Goal: Task Accomplishment & Management: Complete application form

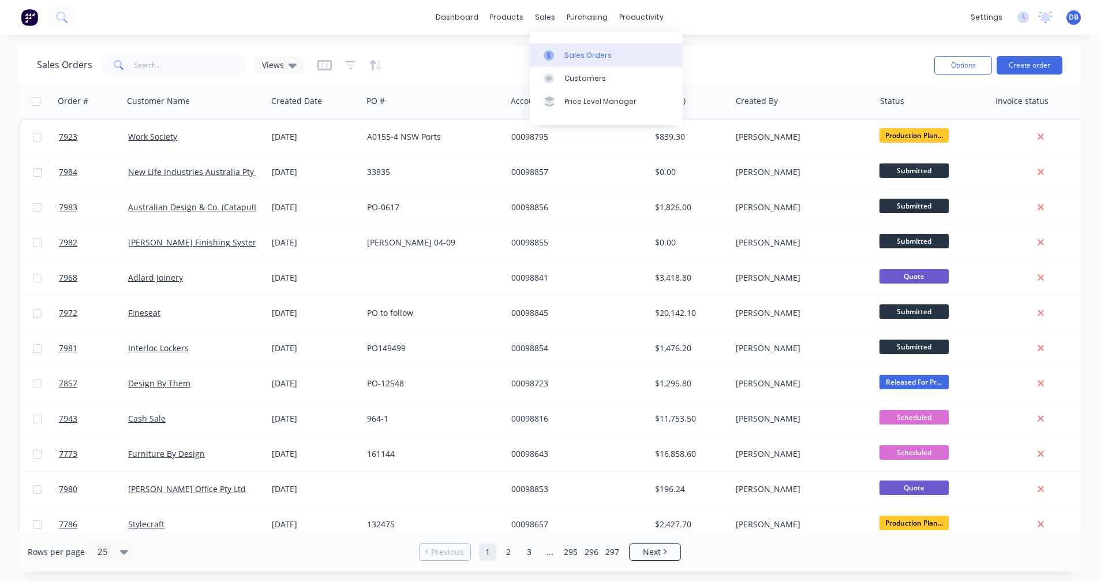
click at [578, 59] on div "Sales Orders" at bounding box center [588, 55] width 47 height 10
click at [1021, 67] on button "Create order" at bounding box center [1030, 65] width 66 height 18
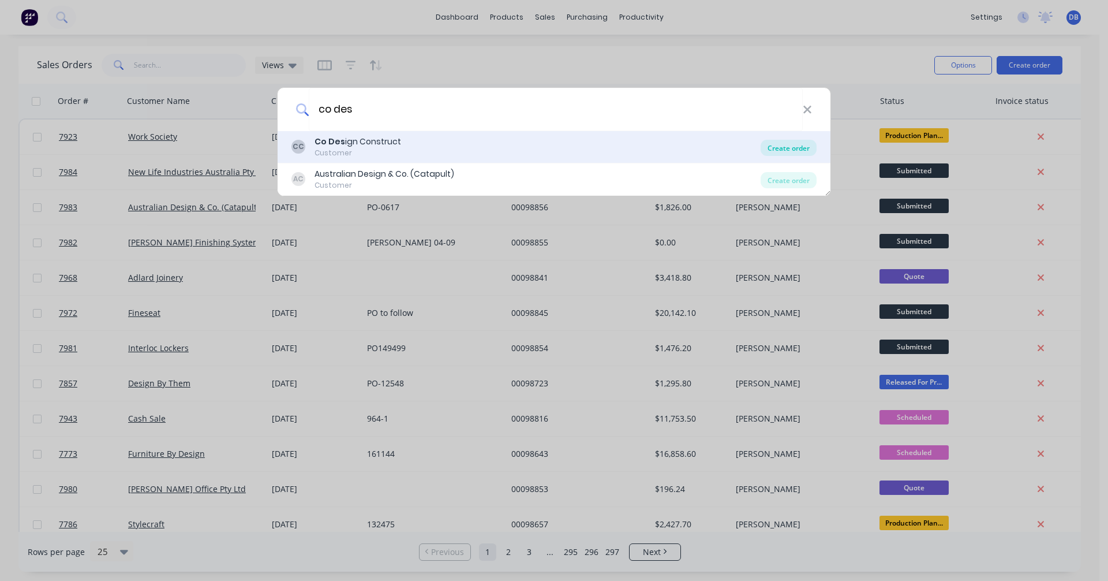
type input "co des"
click at [797, 149] on div "Create order" at bounding box center [789, 148] width 56 height 16
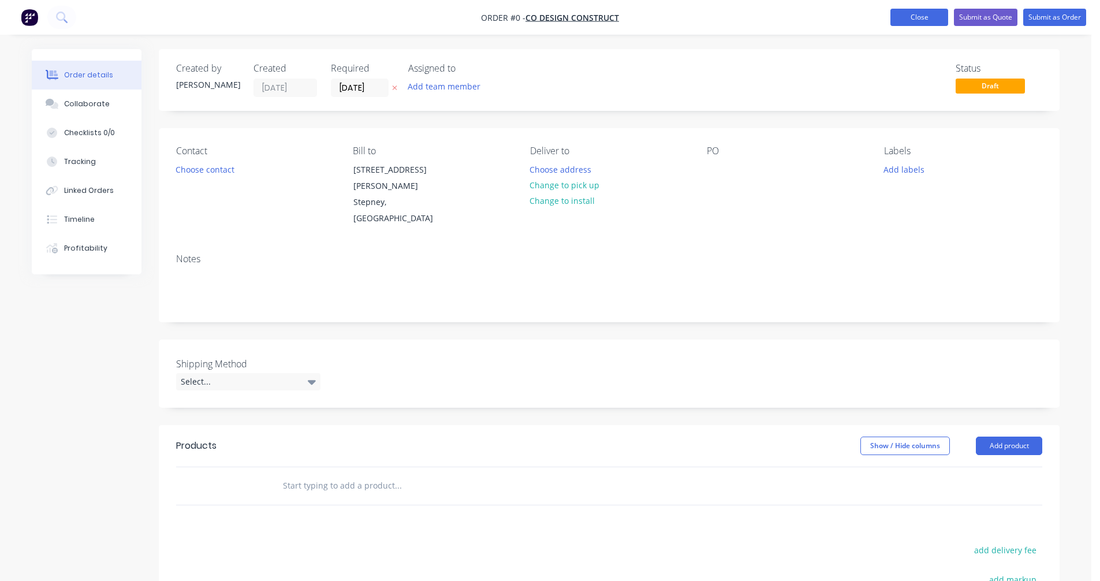
click at [924, 11] on button "Close" at bounding box center [919, 17] width 58 height 17
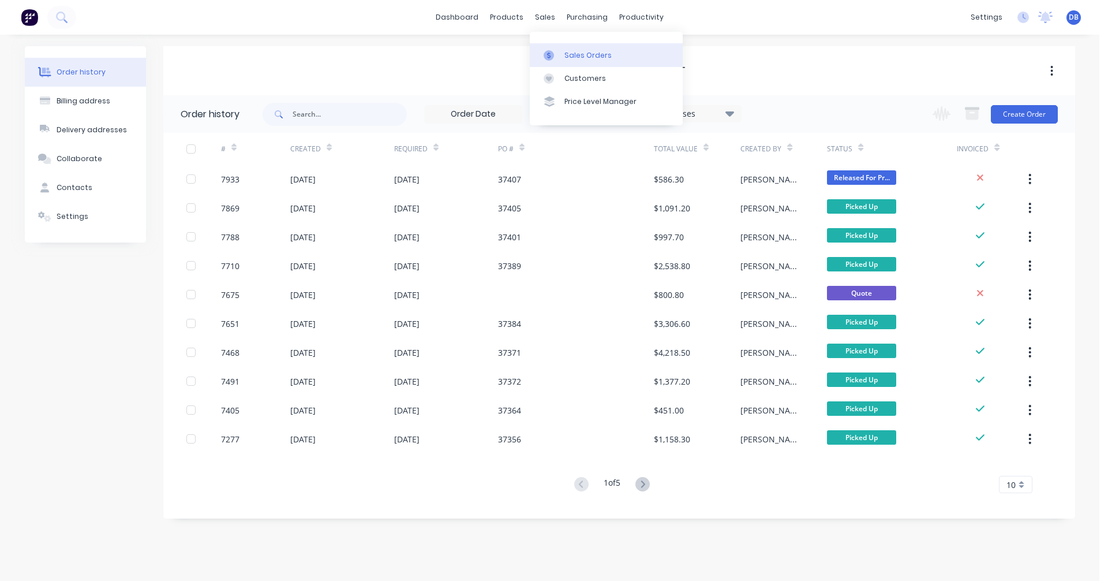
click at [562, 59] on link "Sales Orders" at bounding box center [606, 54] width 153 height 23
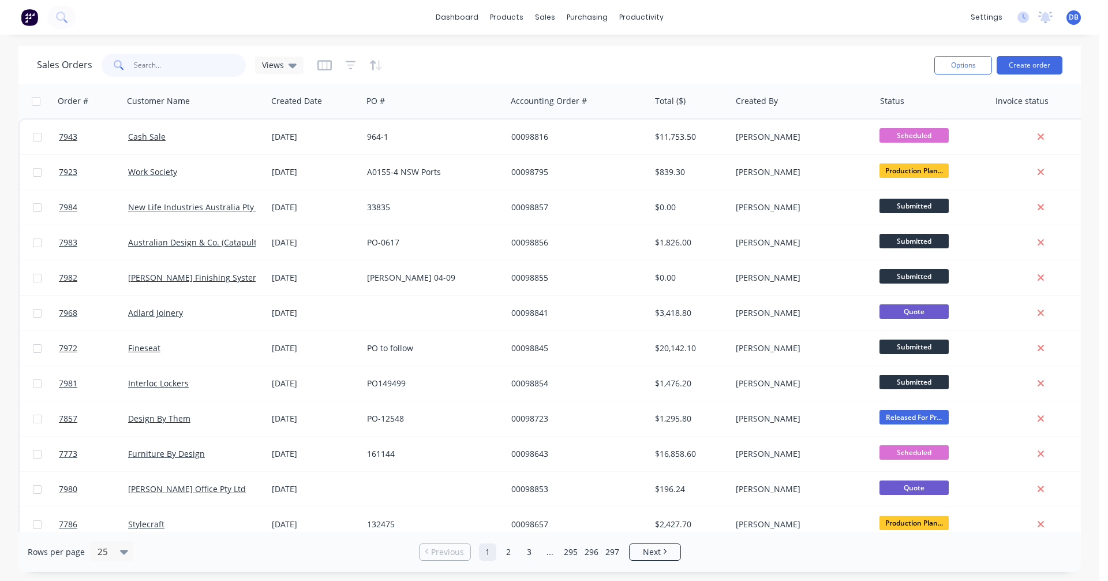
click at [169, 69] on input "text" at bounding box center [190, 65] width 113 height 23
type input "7651"
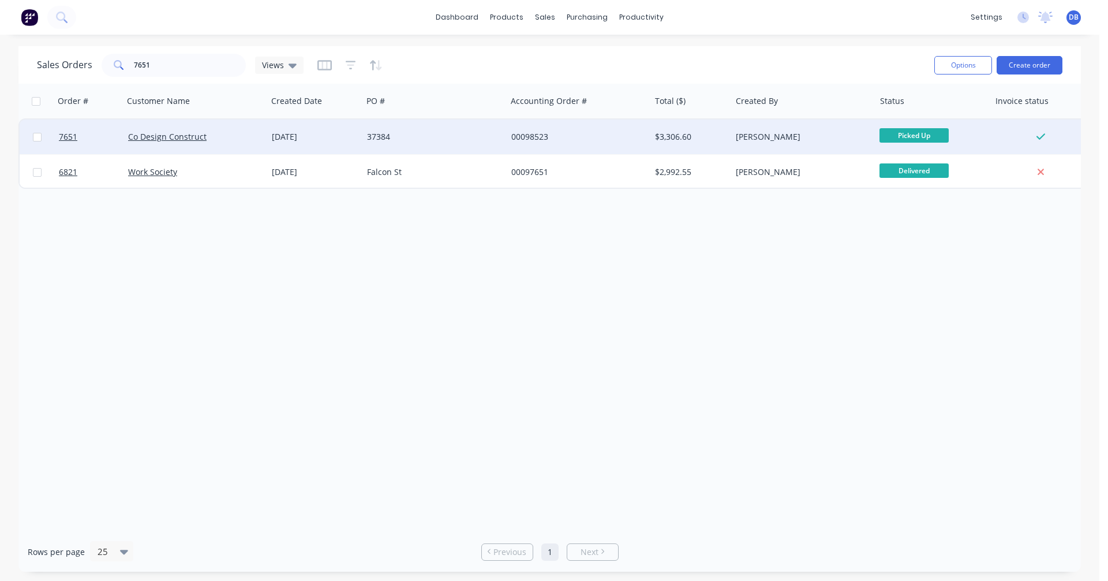
click at [529, 136] on div "00098523" at bounding box center [575, 137] width 128 height 12
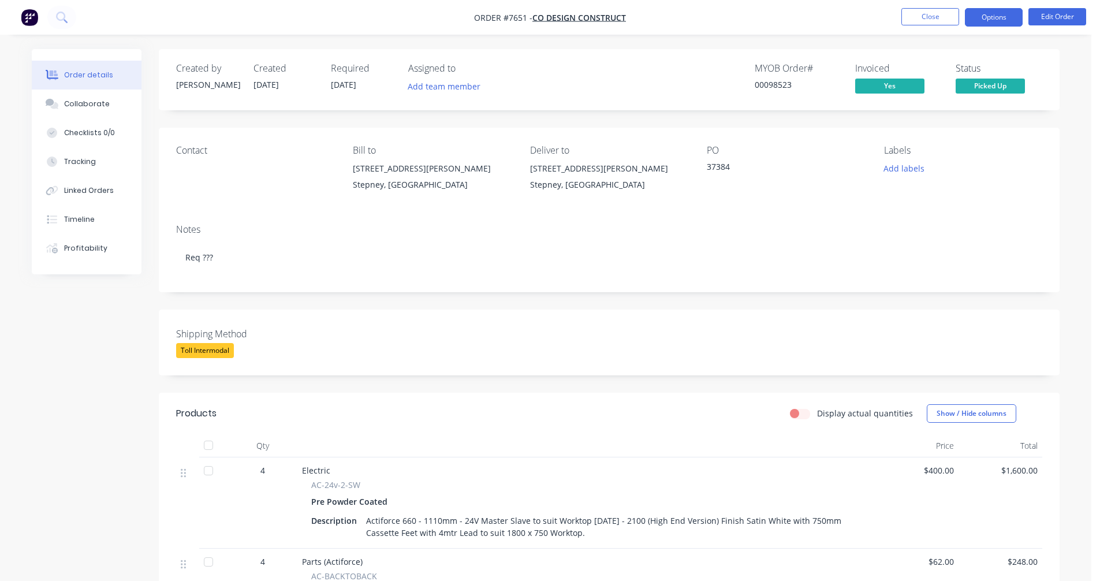
click at [1001, 16] on button "Options" at bounding box center [994, 17] width 58 height 18
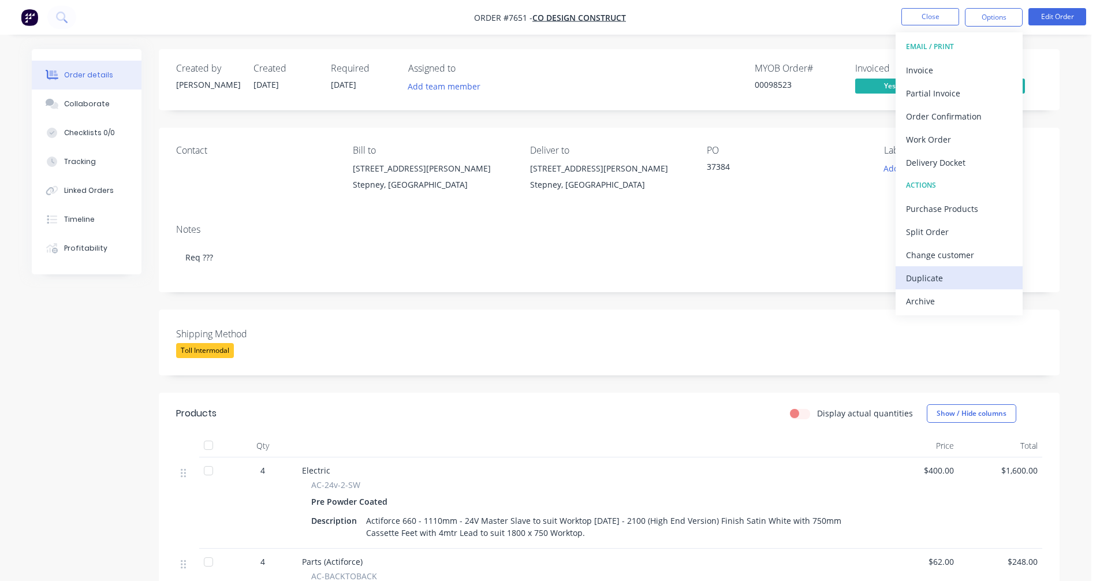
click at [943, 276] on div "Duplicate" at bounding box center [959, 278] width 106 height 17
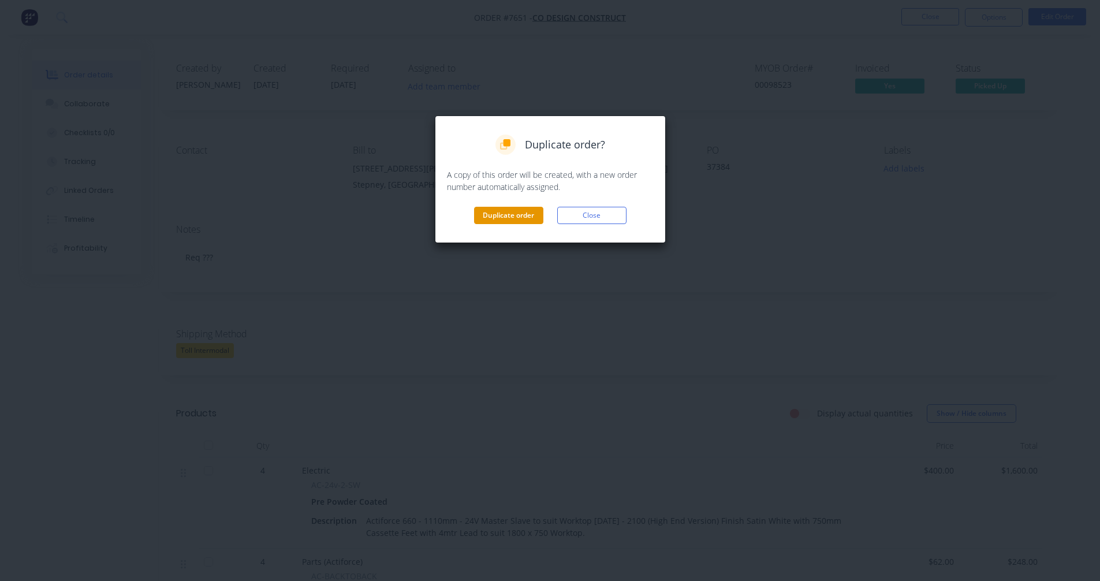
click at [522, 216] on button "Duplicate order" at bounding box center [508, 215] width 69 height 17
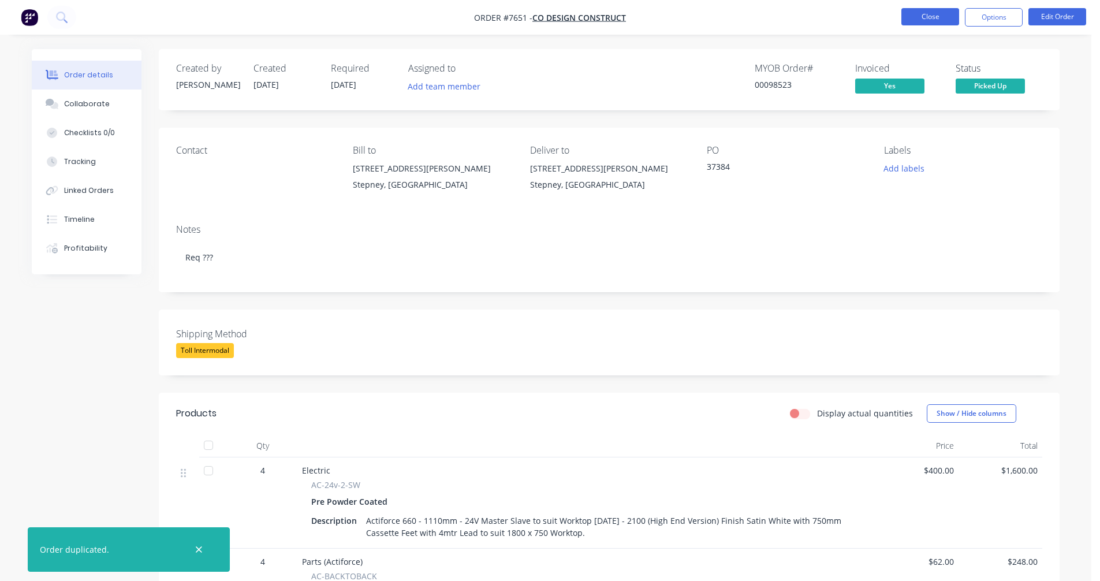
click at [910, 9] on button "Close" at bounding box center [930, 16] width 58 height 17
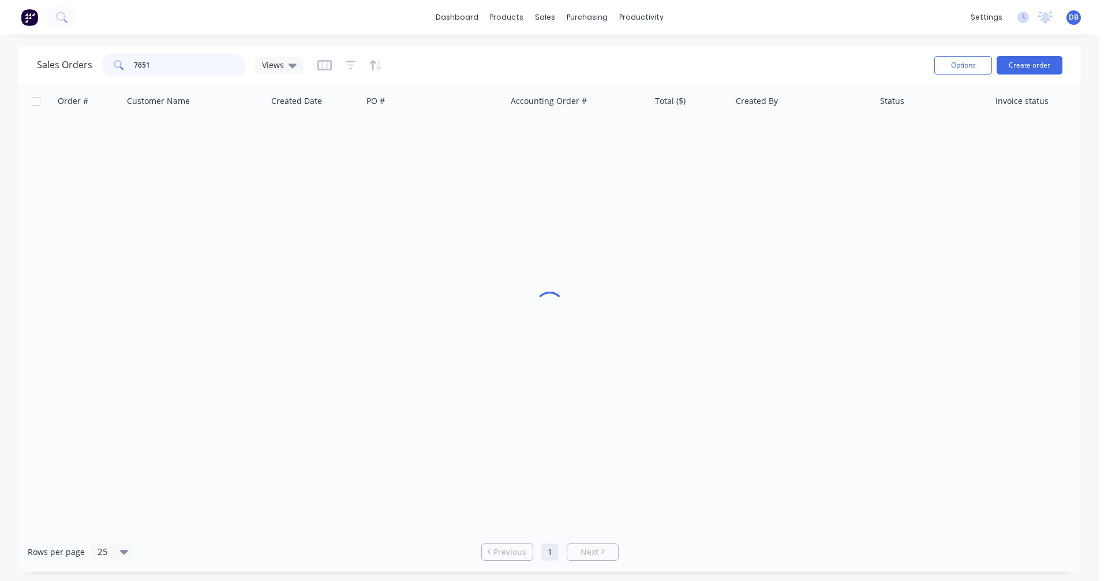
drag, startPoint x: 162, startPoint y: 68, endPoint x: 79, endPoint y: 63, distance: 82.7
click at [79, 63] on div "Sales Orders 7651 Views" at bounding box center [170, 65] width 267 height 23
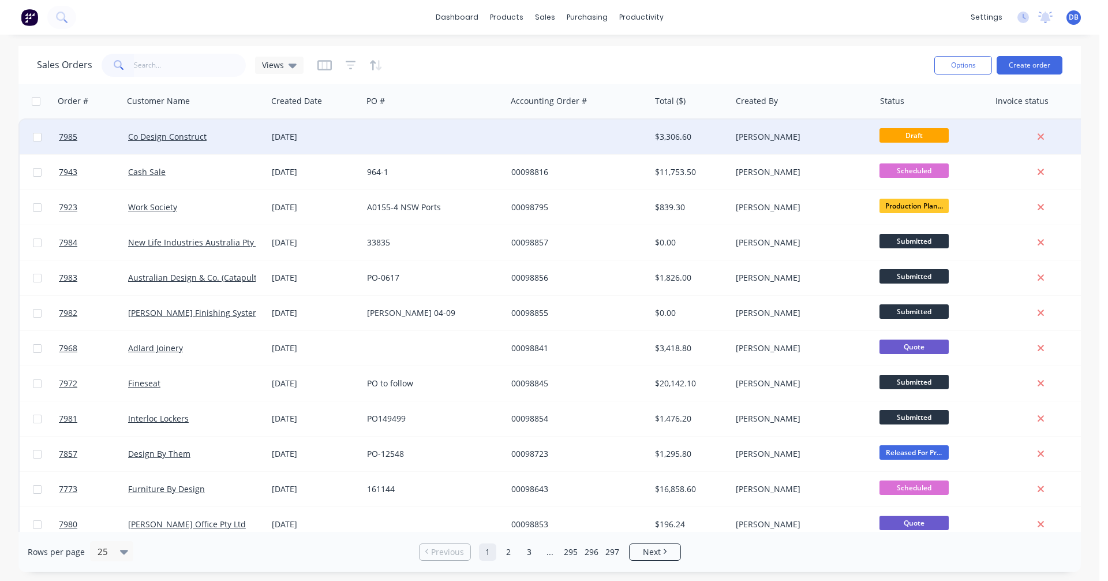
click at [674, 133] on div "$3,306.60" at bounding box center [689, 137] width 68 height 12
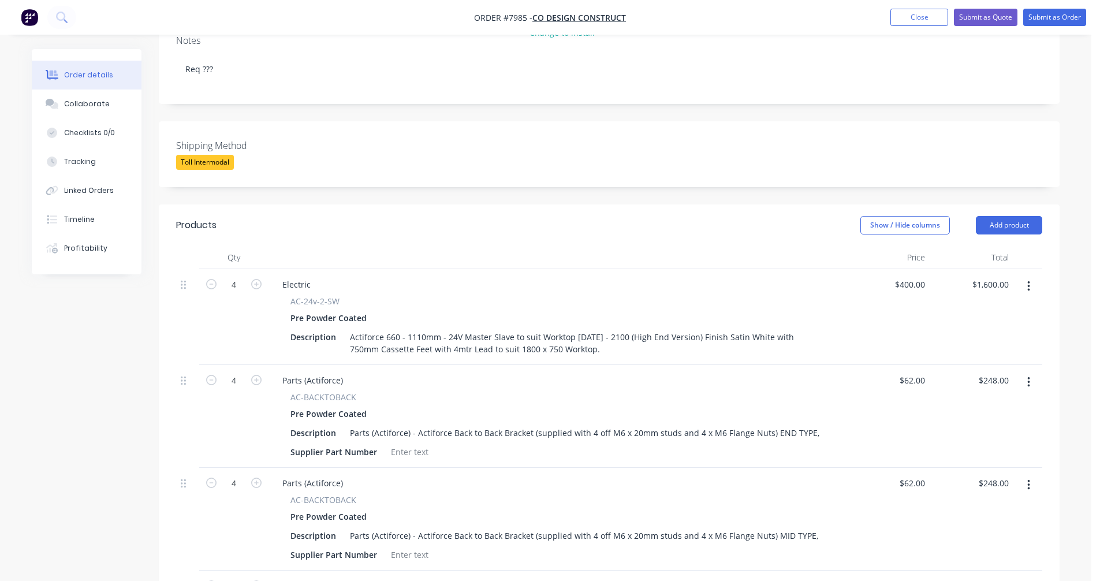
scroll to position [231, 0]
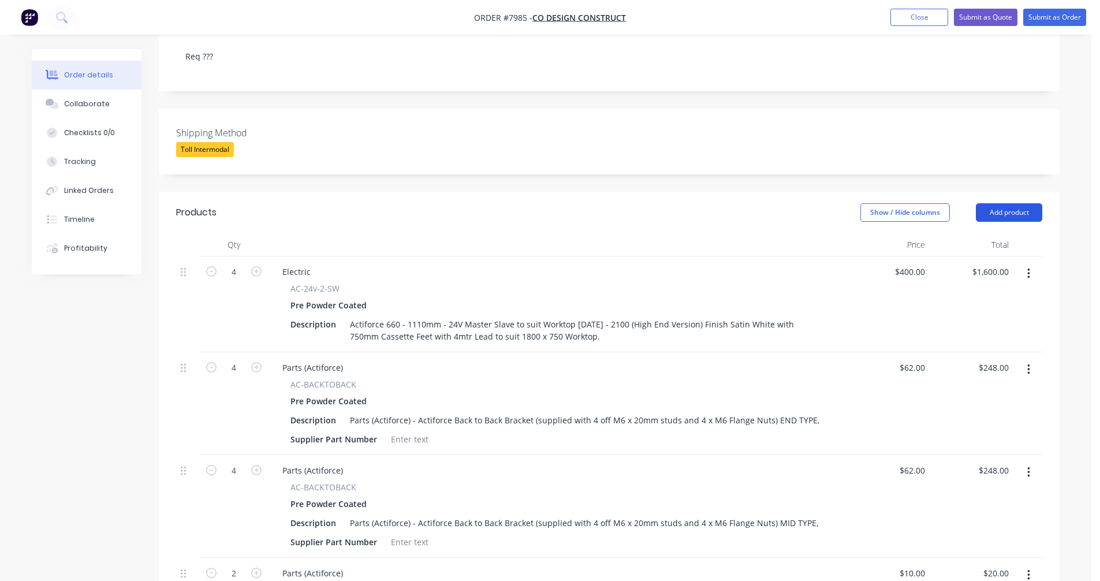
click at [1014, 203] on button "Add product" at bounding box center [1009, 212] width 66 height 18
click at [969, 395] on div "Notes (External)" at bounding box center [987, 403] width 89 height 17
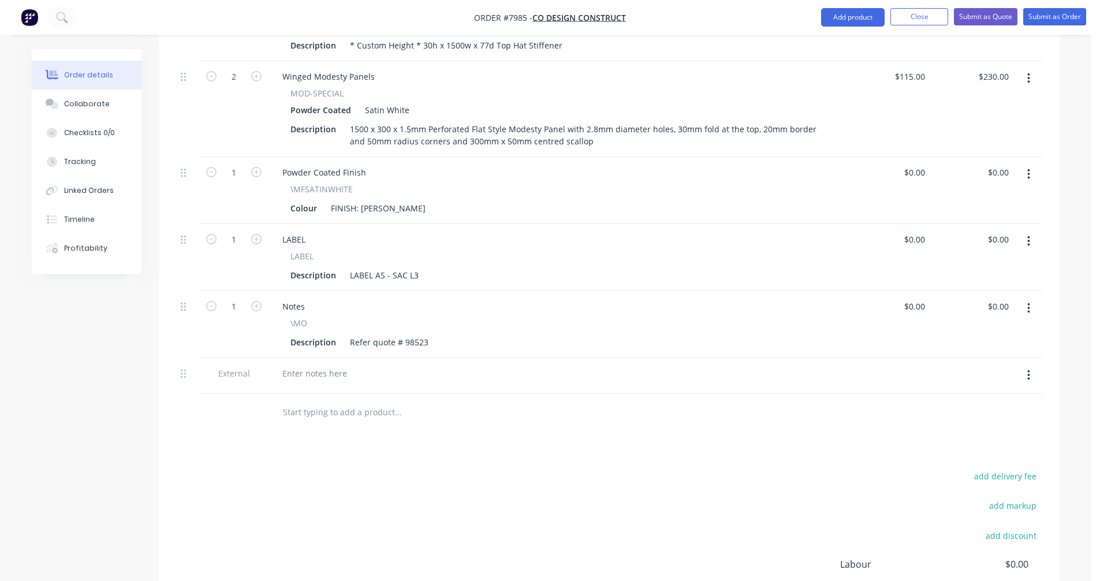
scroll to position [1039, 0]
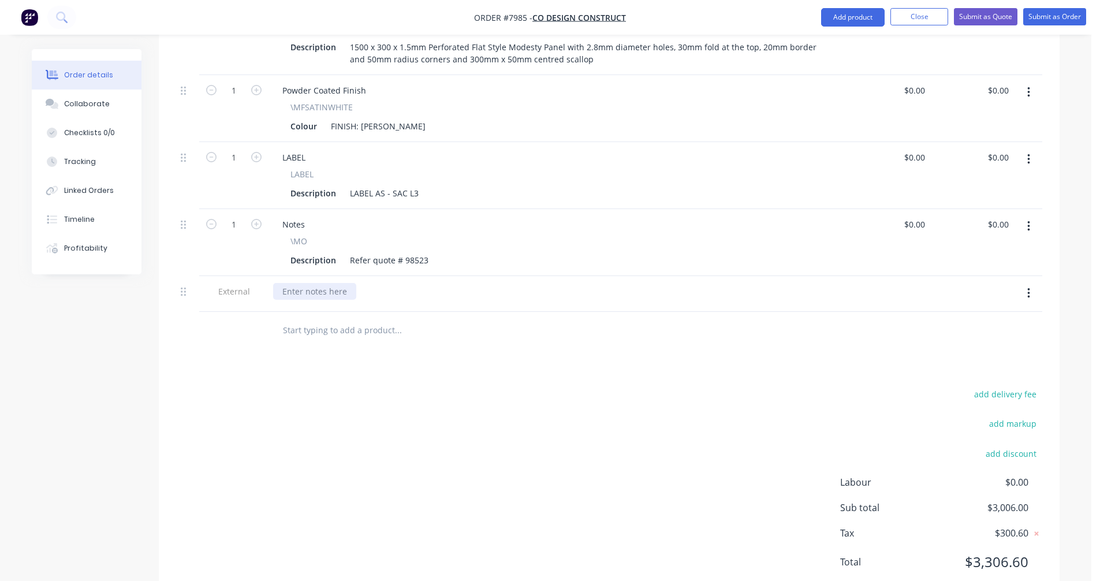
click at [302, 283] on div at bounding box center [314, 291] width 83 height 17
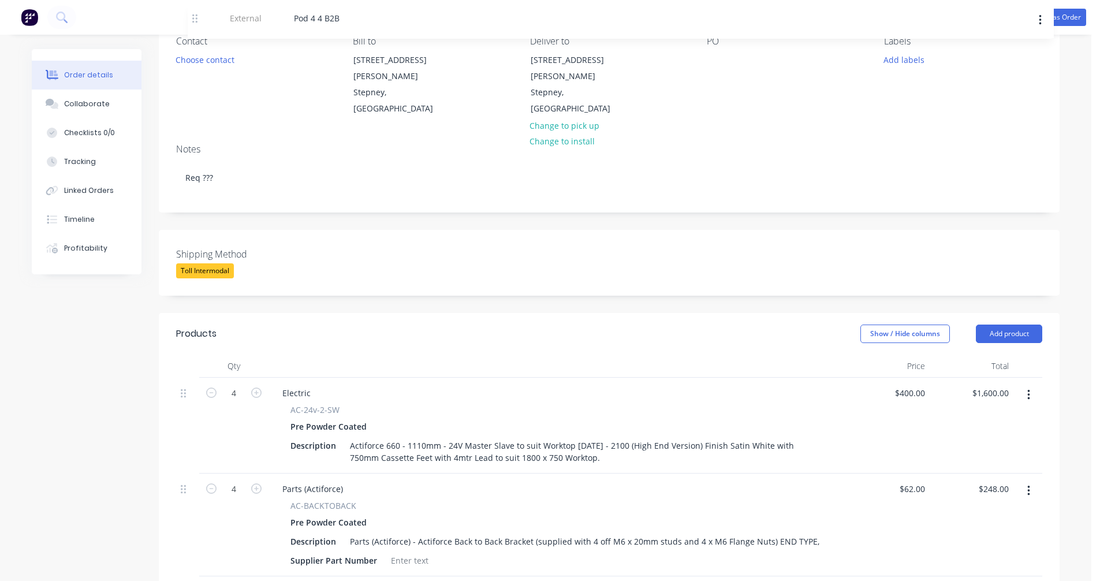
scroll to position [0, 0]
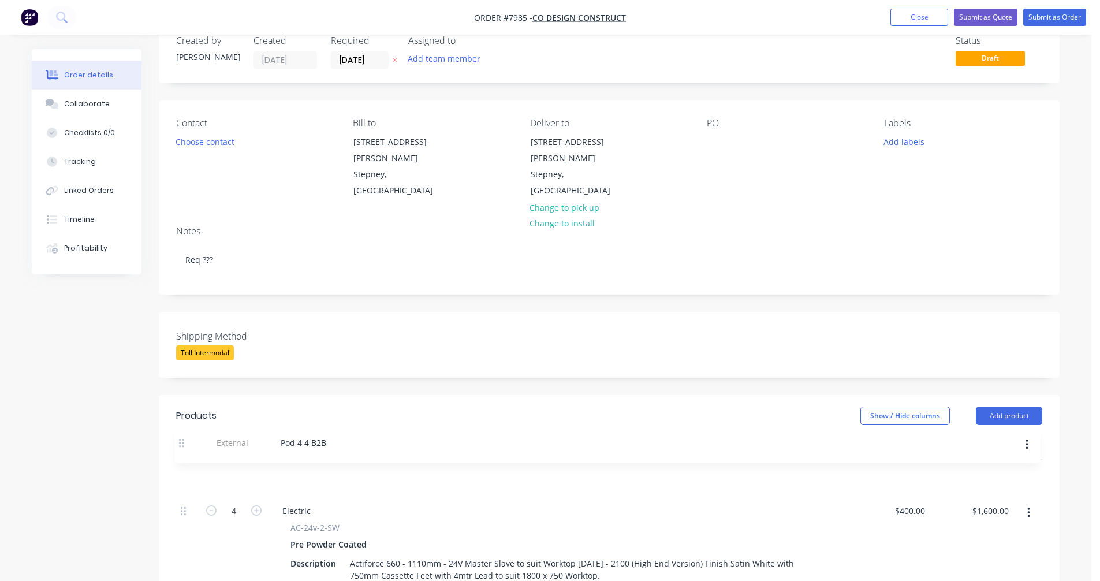
drag, startPoint x: 185, startPoint y: 276, endPoint x: 186, endPoint y: 440, distance: 163.9
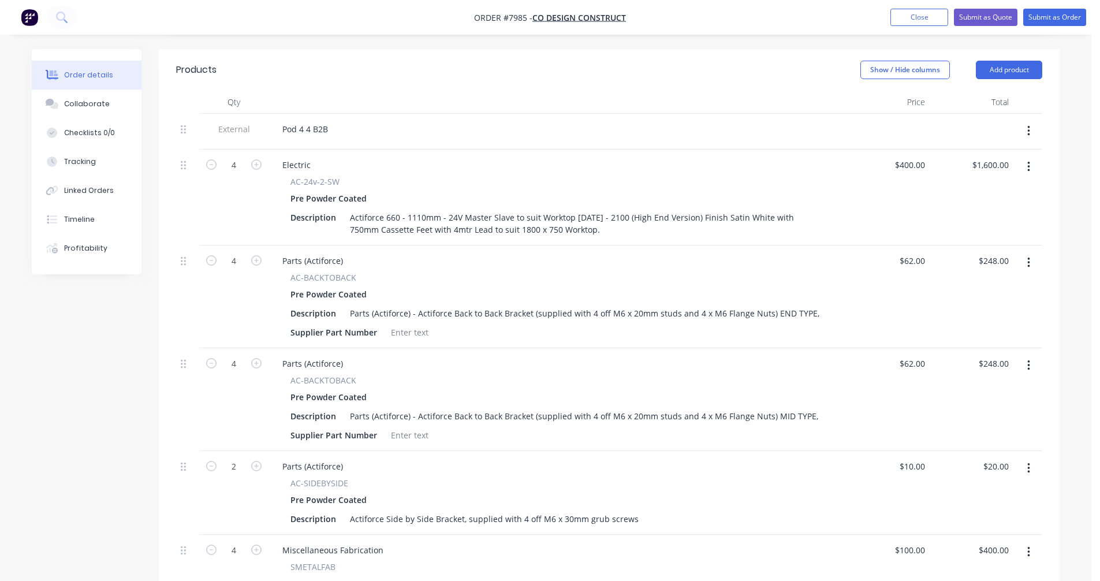
scroll to position [377, 0]
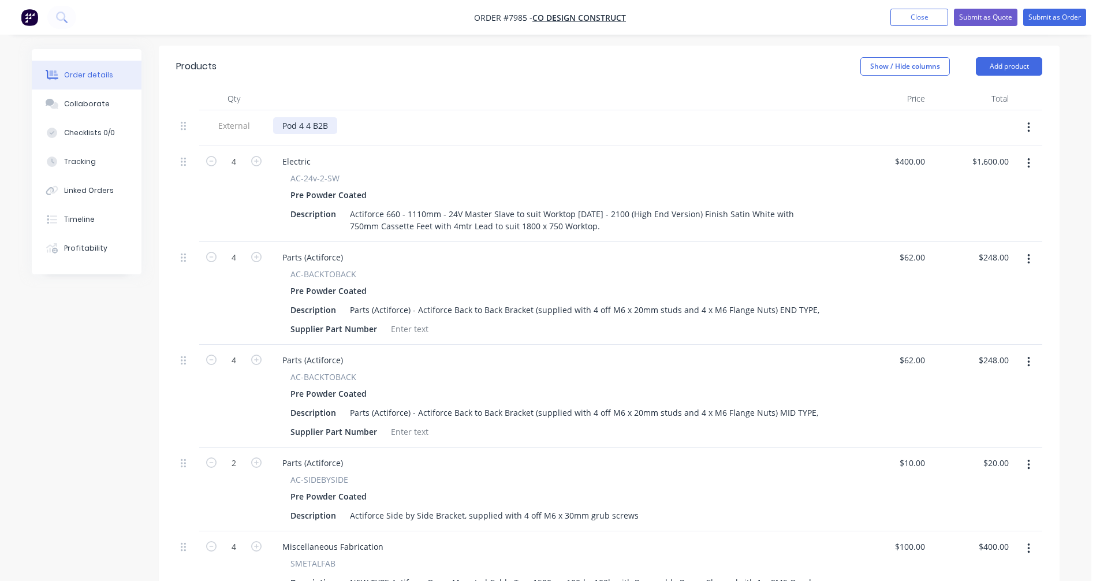
click at [309, 117] on div "Pod 4 4 B2B" at bounding box center [305, 125] width 64 height 17
drag, startPoint x: 345, startPoint y: 243, endPoint x: 279, endPoint y: 238, distance: 66.0
click at [279, 249] on div "Parts (Actiforce)" at bounding box center [312, 257] width 79 height 17
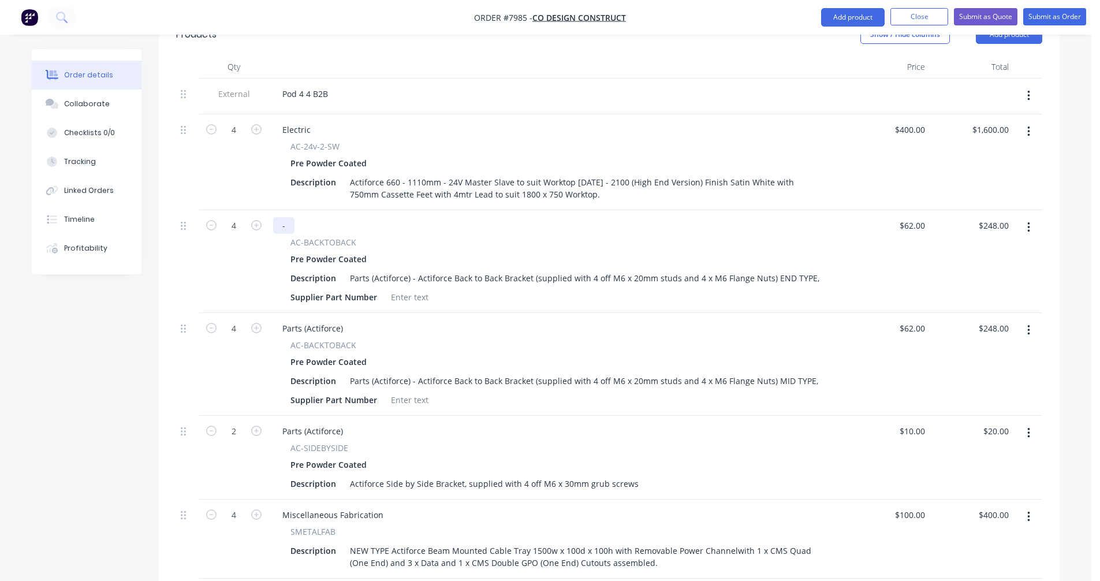
scroll to position [435, 0]
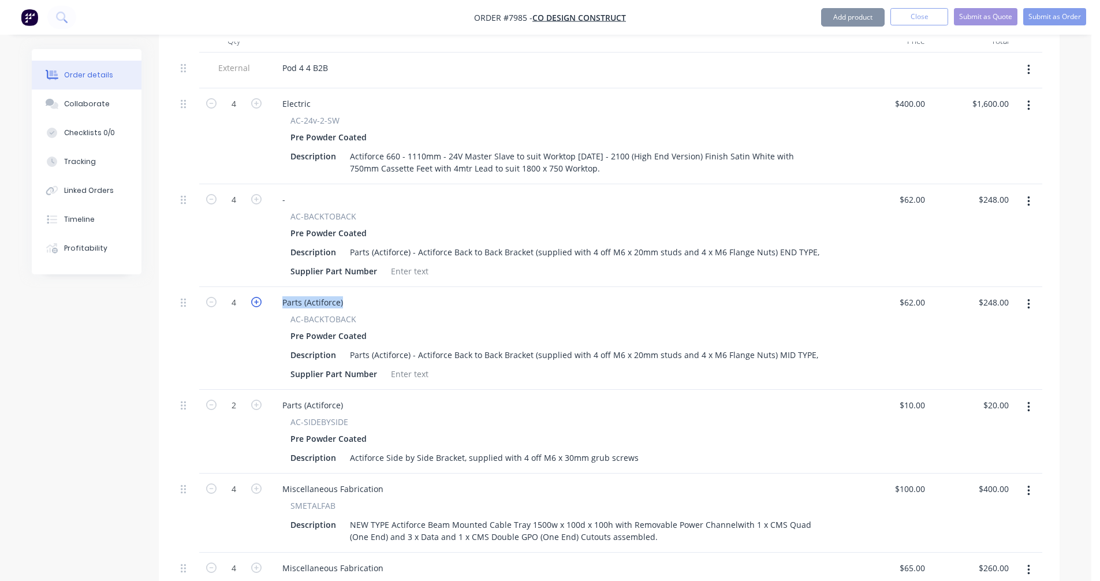
drag, startPoint x: 348, startPoint y: 286, endPoint x: 261, endPoint y: 283, distance: 87.2
click at [261, 287] on div "4 Parts (Actiforce) AC-BACKTOBACK Pre Powder Coated Description Parts (Actiforc…" at bounding box center [609, 338] width 866 height 103
drag, startPoint x: 343, startPoint y: 287, endPoint x: 262, endPoint y: 288, distance: 81.4
click at [262, 288] on div "4 Parts (Actiforce) AC-BACKTOBACK Pre Powder Coated Description Parts (Actiforc…" at bounding box center [609, 338] width 866 height 103
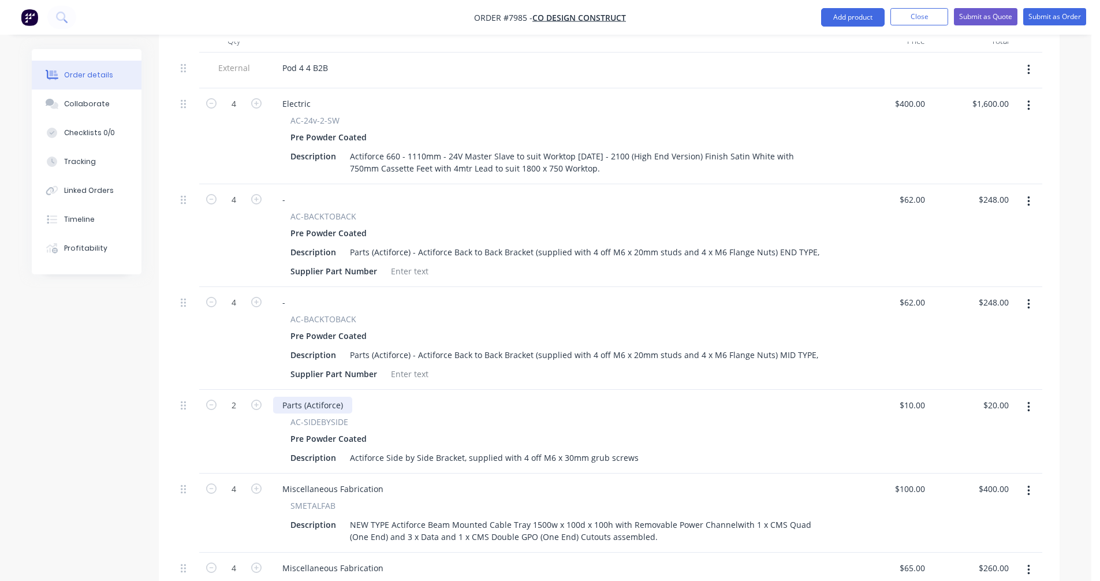
click at [330, 397] on div "Parts (Actiforce)" at bounding box center [312, 405] width 79 height 17
click at [345, 397] on div "Parts (Actiforce)" at bounding box center [312, 405] width 79 height 17
drag, startPoint x: 345, startPoint y: 388, endPoint x: 272, endPoint y: 385, distance: 72.2
click at [270, 390] on div "Parts (Actiforce) AC-SIDEBYSIDE Pre Powder Coated Description Actiforce Side by…" at bounding box center [556, 432] width 577 height 84
click at [337, 480] on div "Miscellaneous Fabrication" at bounding box center [332, 488] width 119 height 17
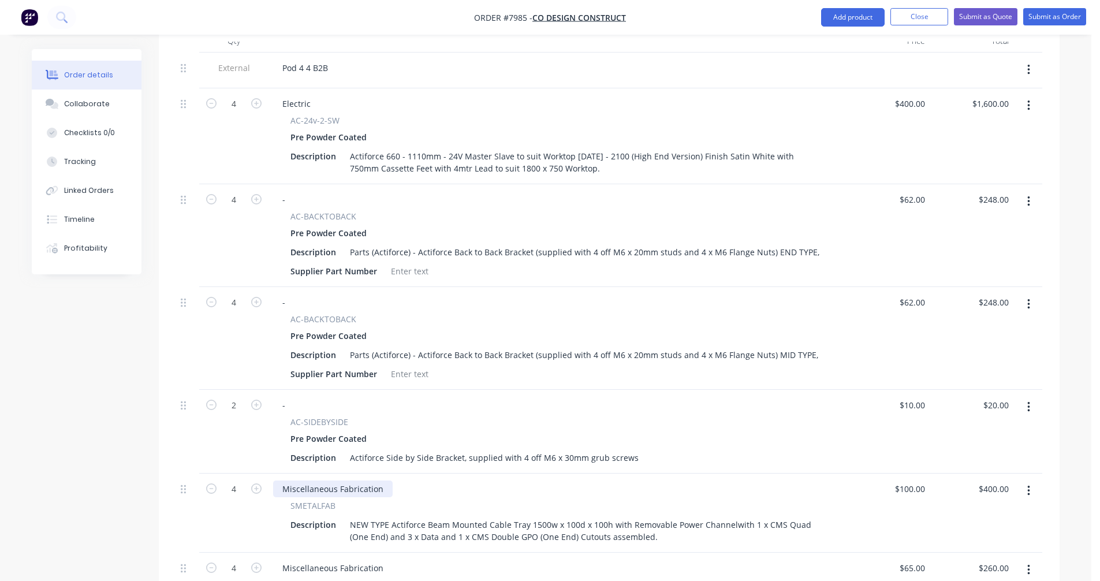
click at [327, 480] on div "Miscellaneous Fabrication" at bounding box center [332, 488] width 119 height 17
drag, startPoint x: 375, startPoint y: 474, endPoint x: 266, endPoint y: 472, distance: 109.7
click at [266, 473] on div "4 Miscellaneous Fabrication SMETALFAB Description NEW TYPE Actiforce Beam Mount…" at bounding box center [609, 512] width 866 height 79
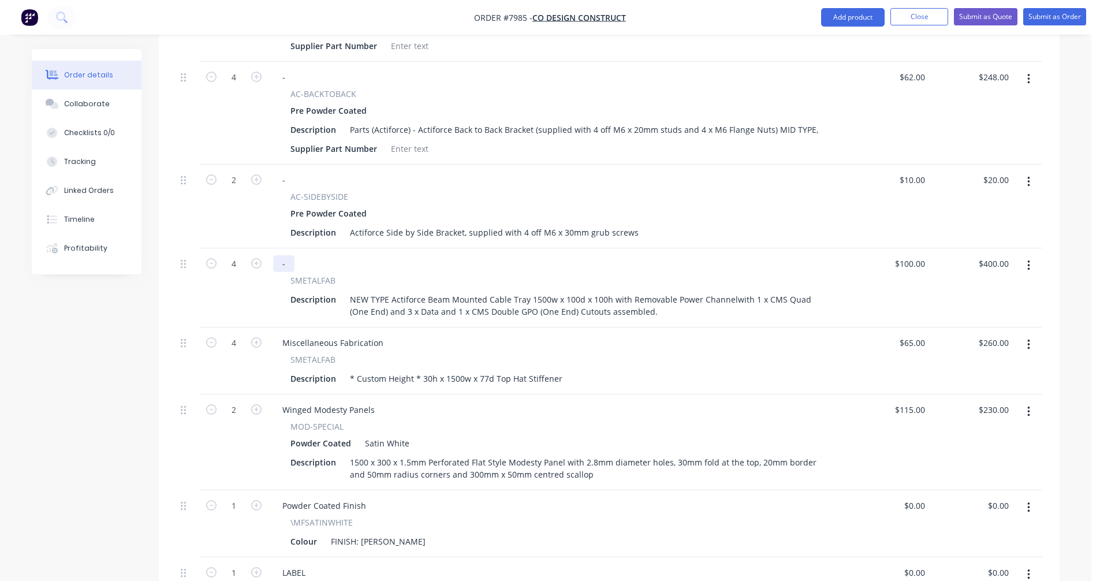
scroll to position [666, 0]
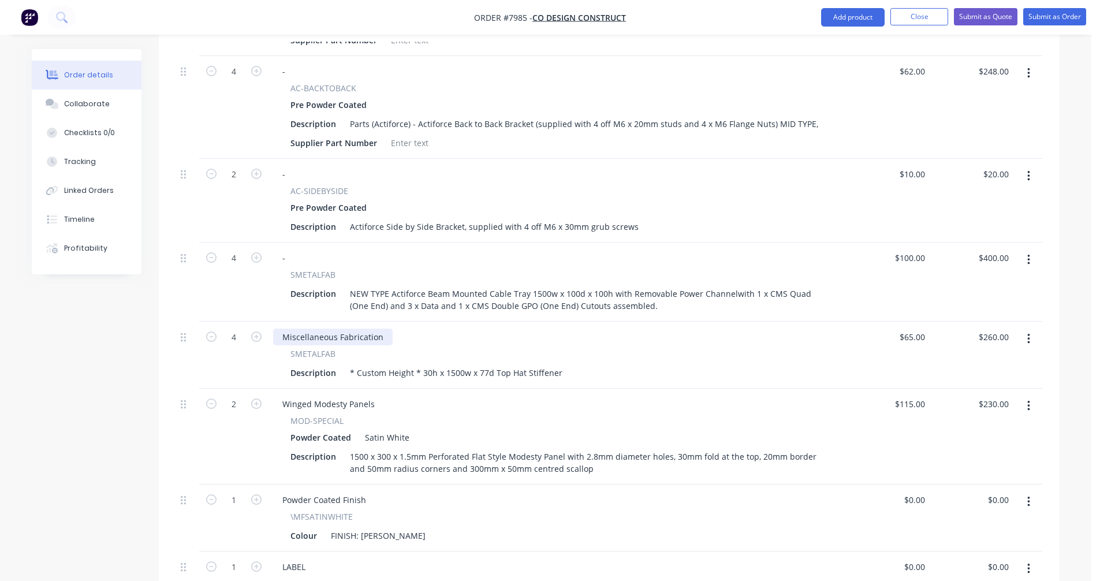
click at [344, 328] on div "Miscellaneous Fabrication" at bounding box center [332, 336] width 119 height 17
click at [343, 328] on div "Miscellaneous Fabrication" at bounding box center [332, 336] width 119 height 17
drag, startPoint x: 340, startPoint y: 320, endPoint x: 274, endPoint y: 321, distance: 66.4
click at [274, 328] on div "Miscellaneous -" at bounding box center [312, 336] width 79 height 17
click at [340, 395] on div "Winged Modesty Panels" at bounding box center [328, 403] width 111 height 17
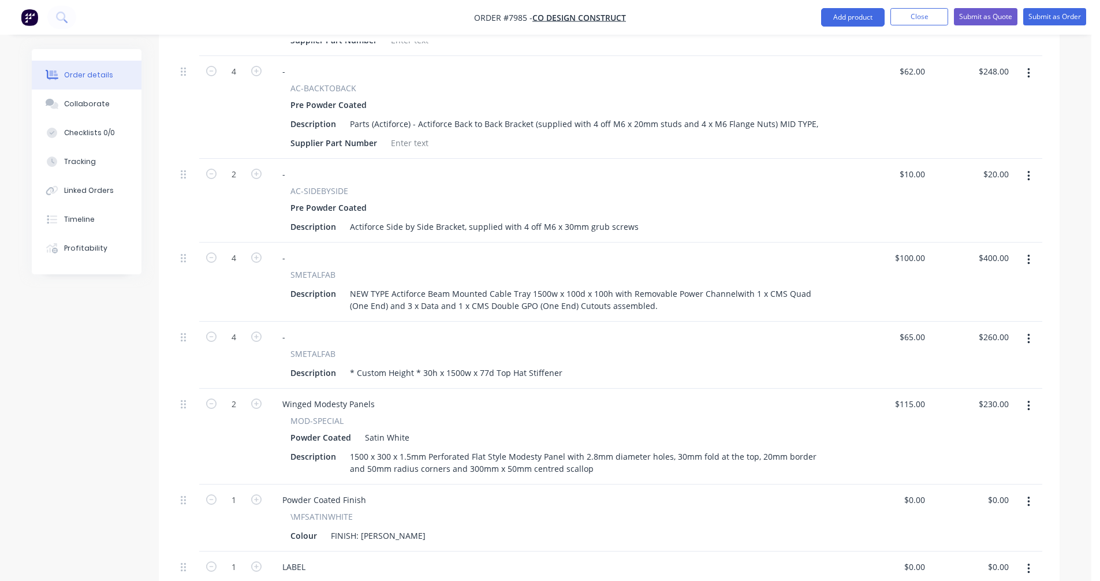
click at [1022, 395] on button "button" at bounding box center [1028, 405] width 27 height 21
click at [966, 497] on div "Delete" at bounding box center [987, 505] width 89 height 17
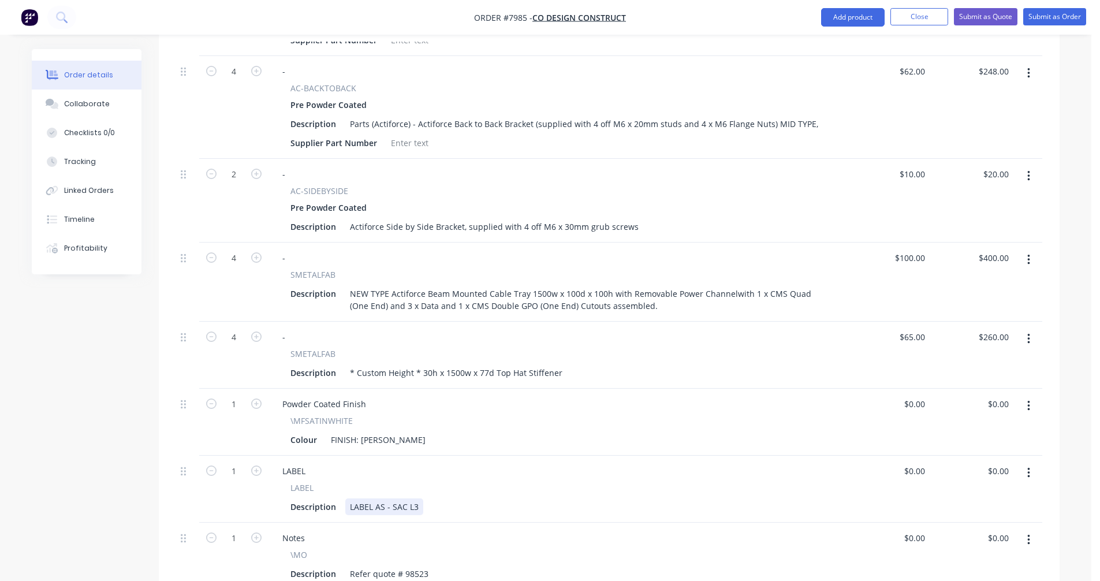
click at [418, 498] on div "LABEL AS - SAC L3" at bounding box center [384, 506] width 78 height 17
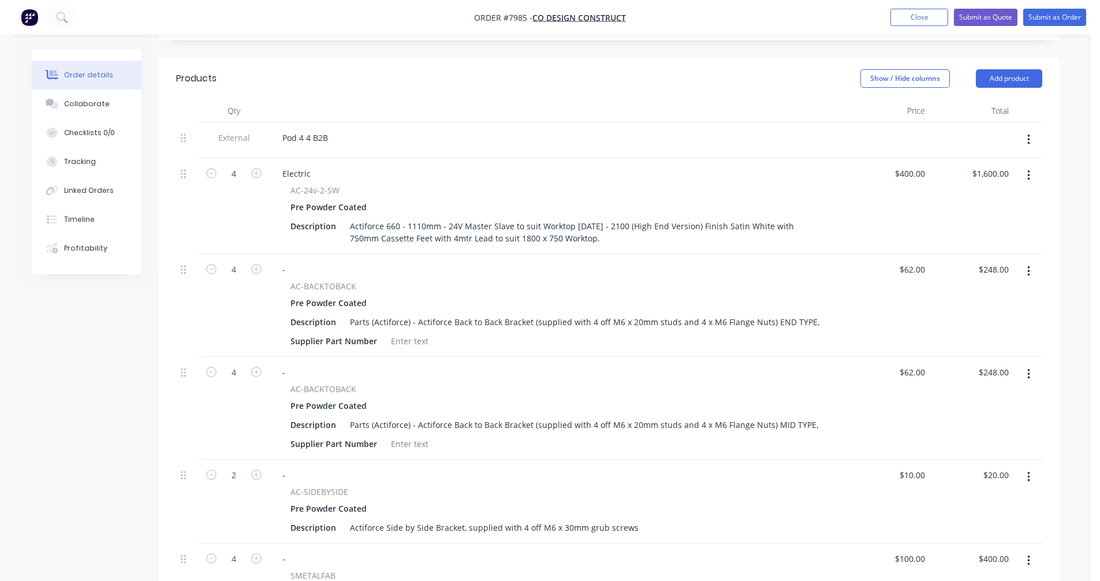
scroll to position [377, 0]
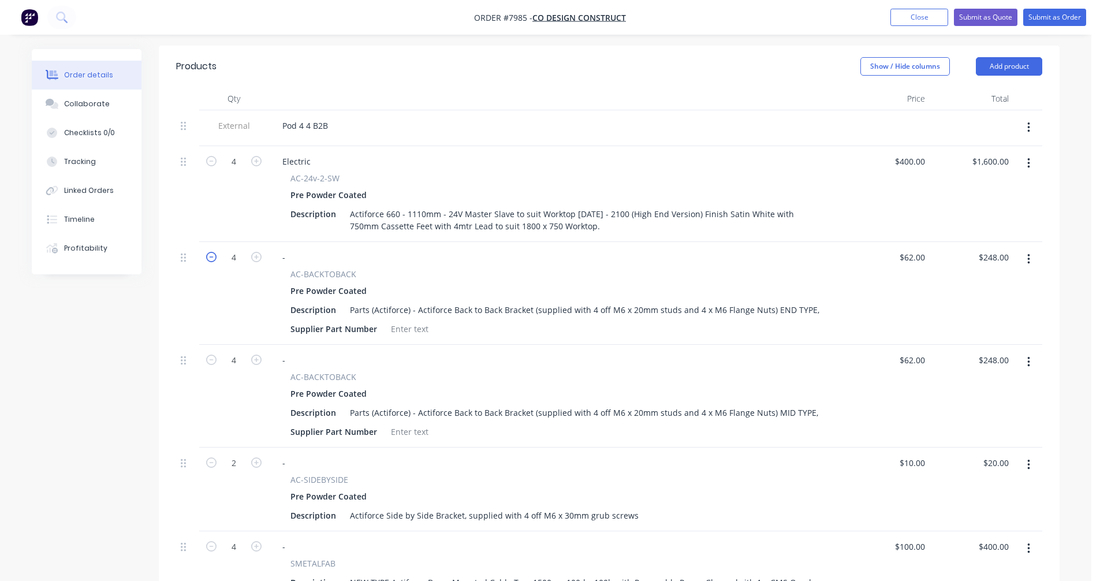
type input "$0.00"
click at [214, 252] on icon "button" at bounding box center [211, 257] width 10 height 10
type input "3"
type input "$186.00"
click at [214, 252] on icon "button" at bounding box center [211, 257] width 10 height 10
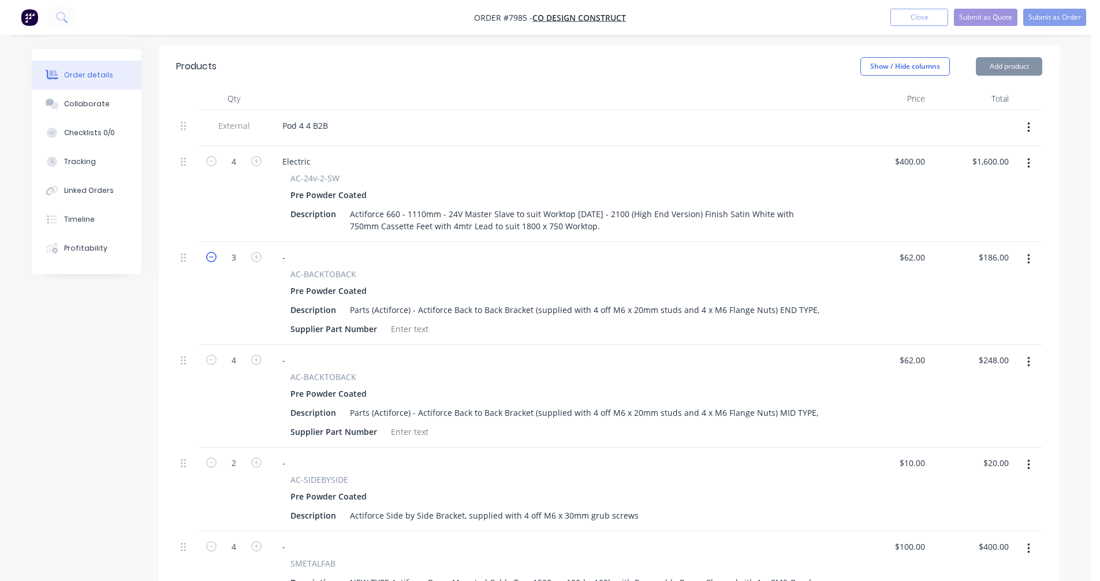
type input "2"
type input "$124.00"
click at [212, 354] on icon "button" at bounding box center [211, 359] width 10 height 10
type input "3"
type input "$186.00"
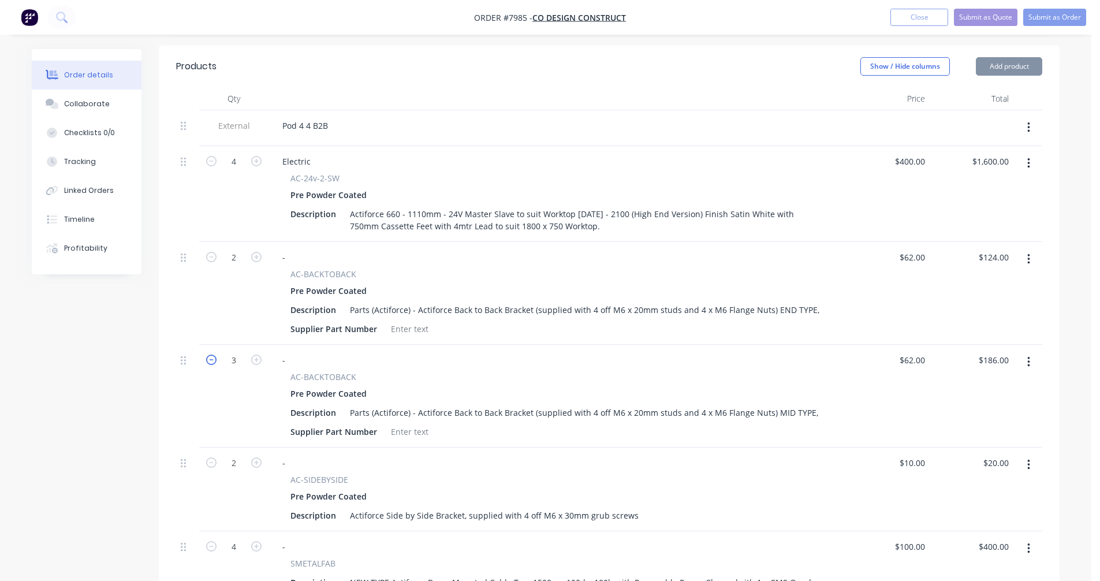
click at [212, 354] on icon "button" at bounding box center [211, 359] width 10 height 10
type input "2"
type input "$124.00"
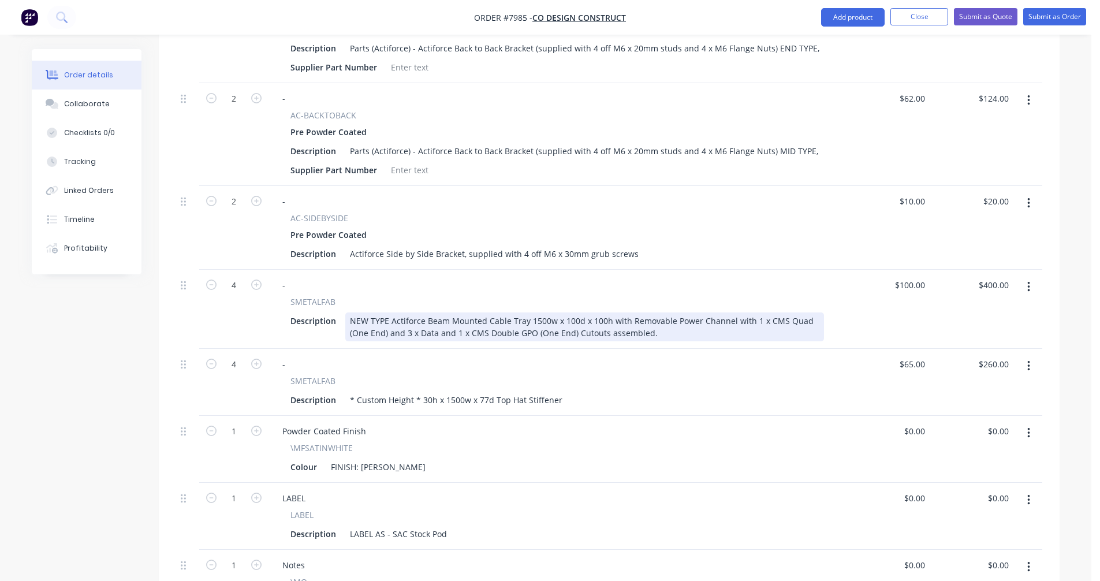
scroll to position [608, 0]
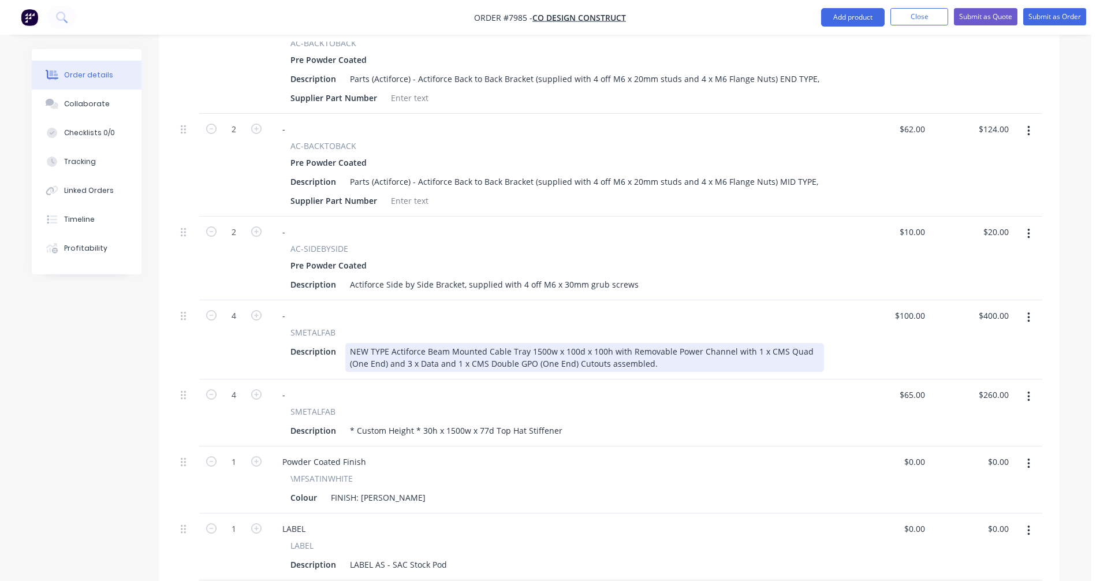
click at [536, 343] on div "NEW TYPE Actiforce Beam Mounted Cable Tray 1500w x 100d x 100h with Removable P…" at bounding box center [584, 357] width 479 height 29
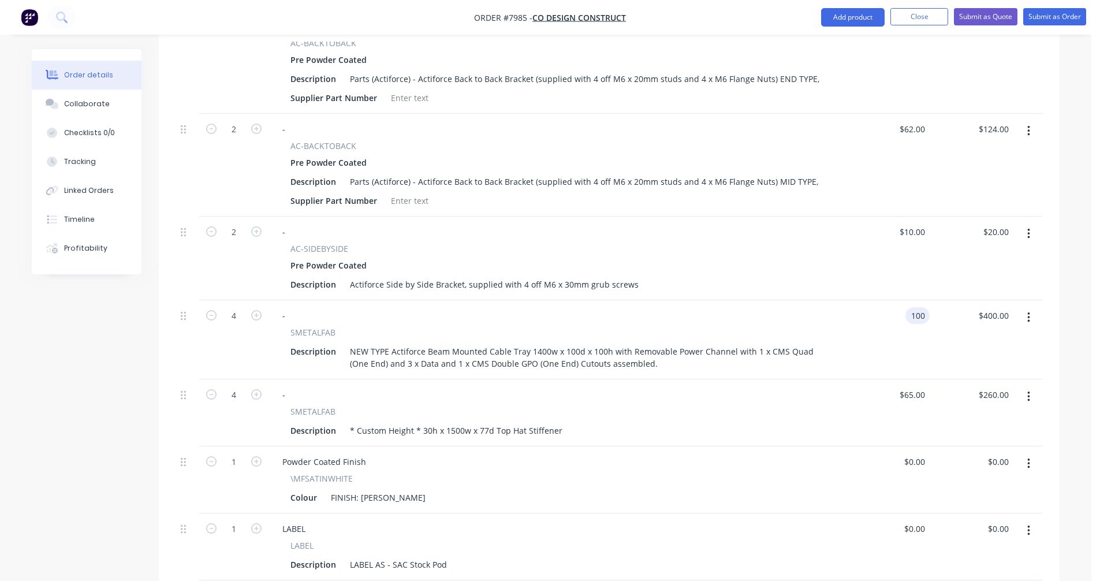
type input "$100.00"
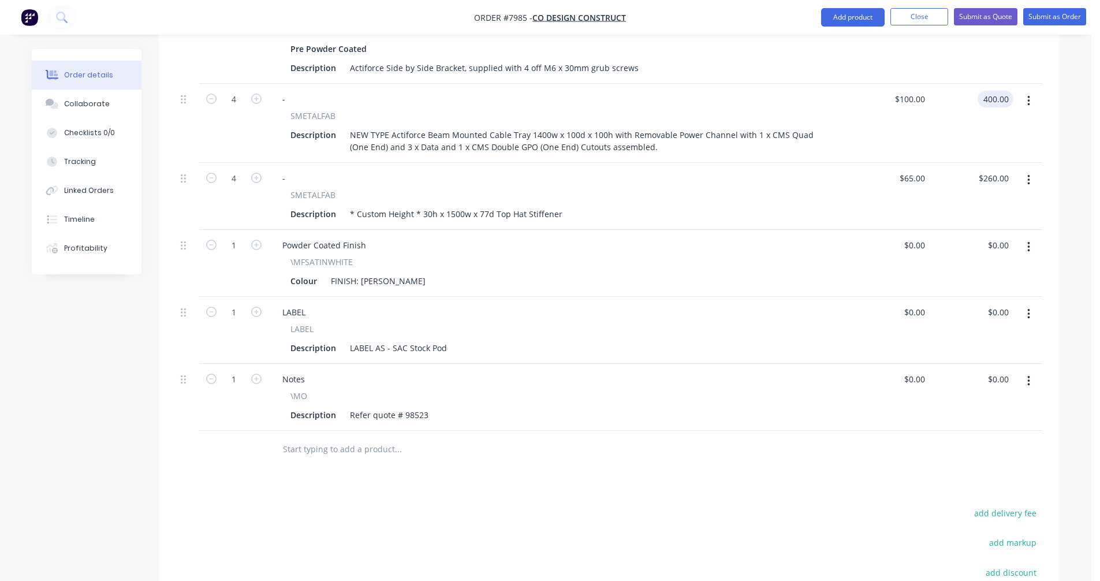
scroll to position [839, 0]
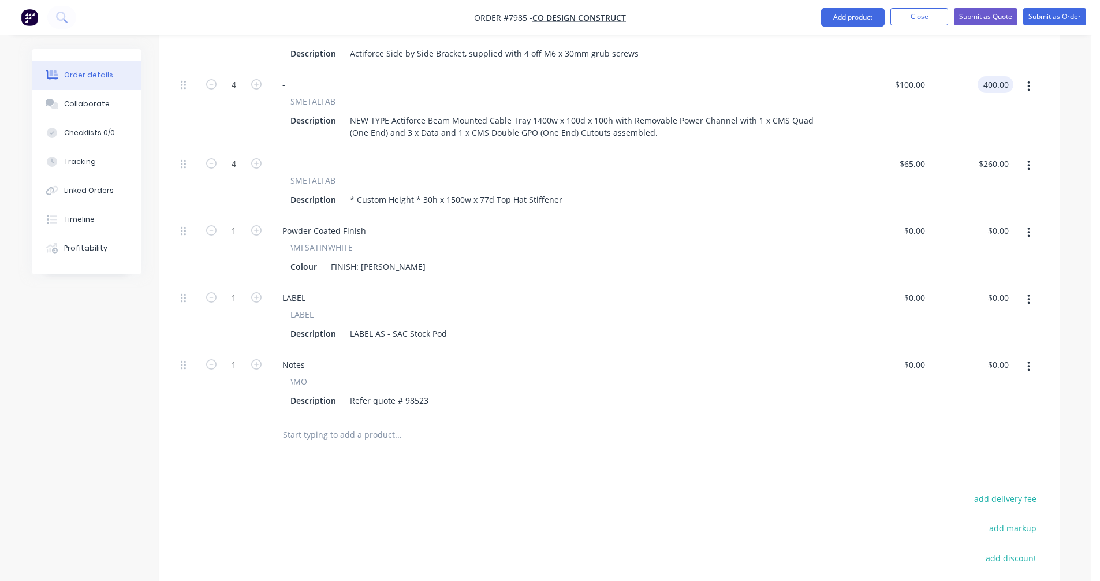
type input "$400.00"
click at [330, 423] on input "text" at bounding box center [397, 434] width 231 height 23
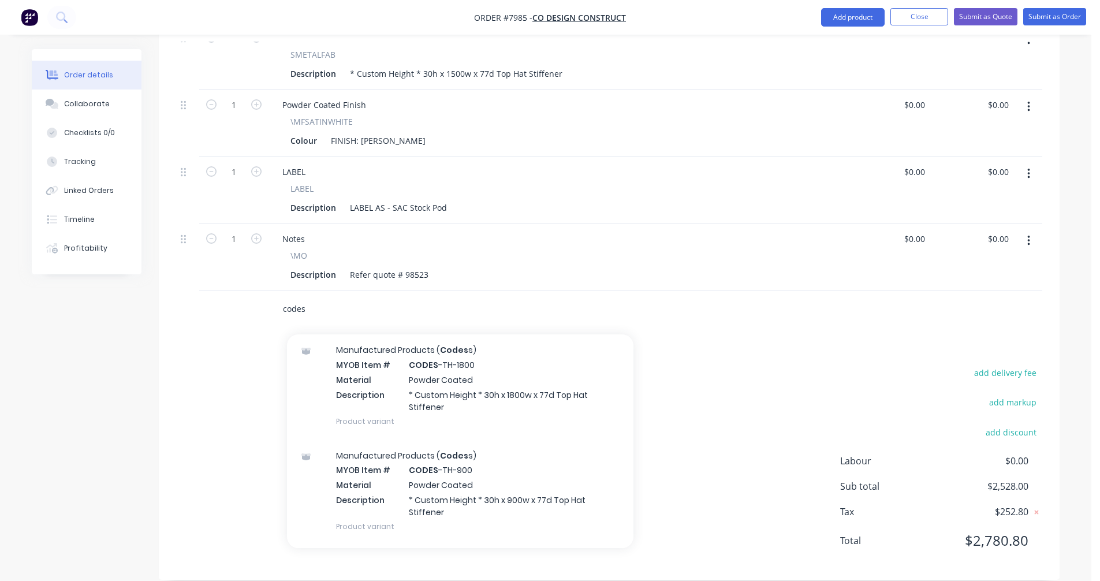
scroll to position [563, 0]
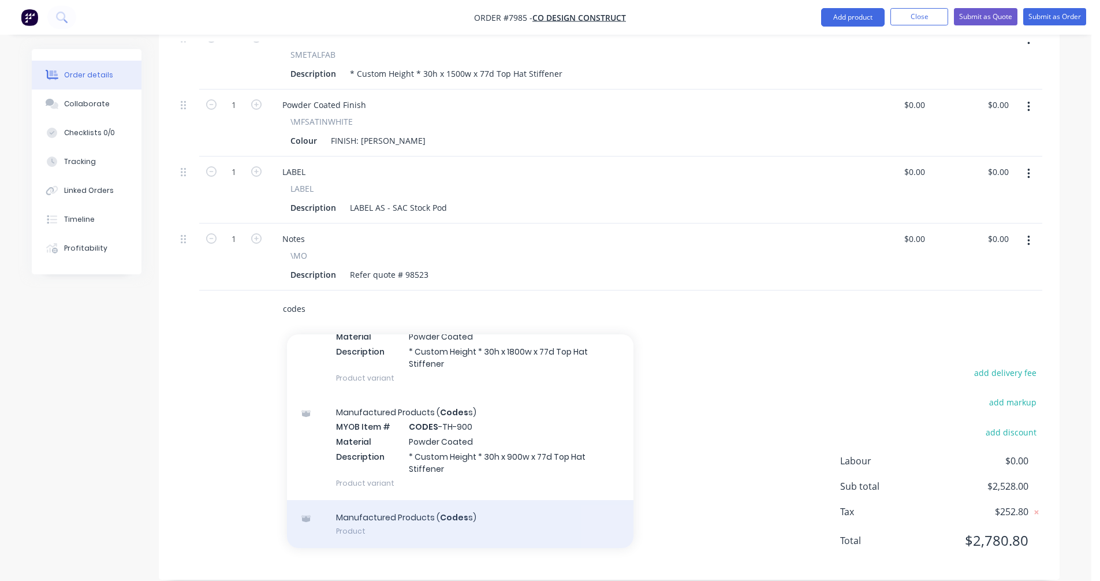
type input "codes"
click at [435, 506] on div "Manufactured Products ( Codes s) Product" at bounding box center [460, 524] width 346 height 48
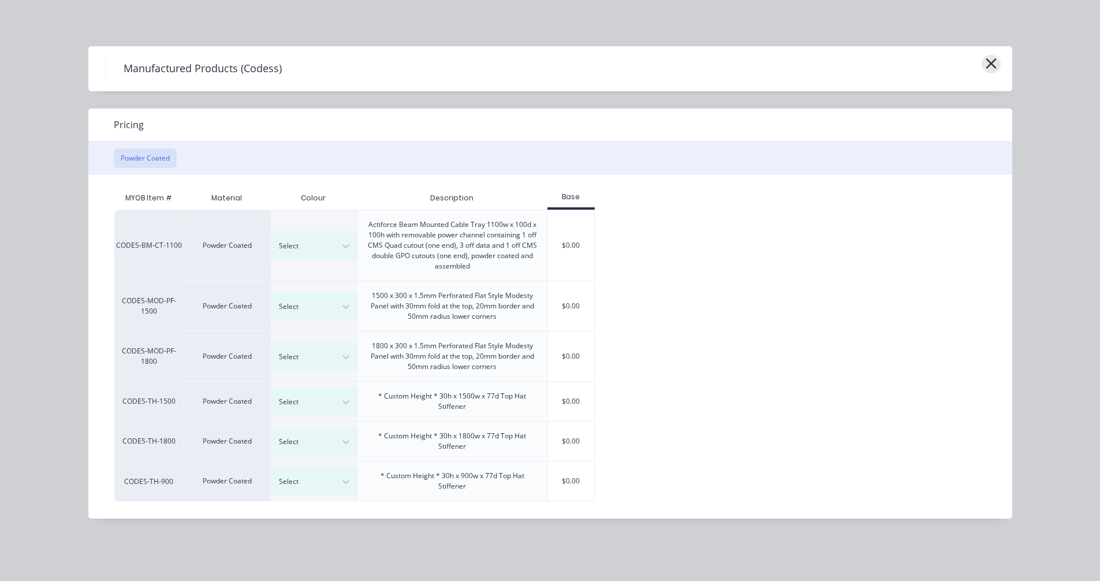
click at [992, 59] on icon "button" at bounding box center [991, 63] width 12 height 16
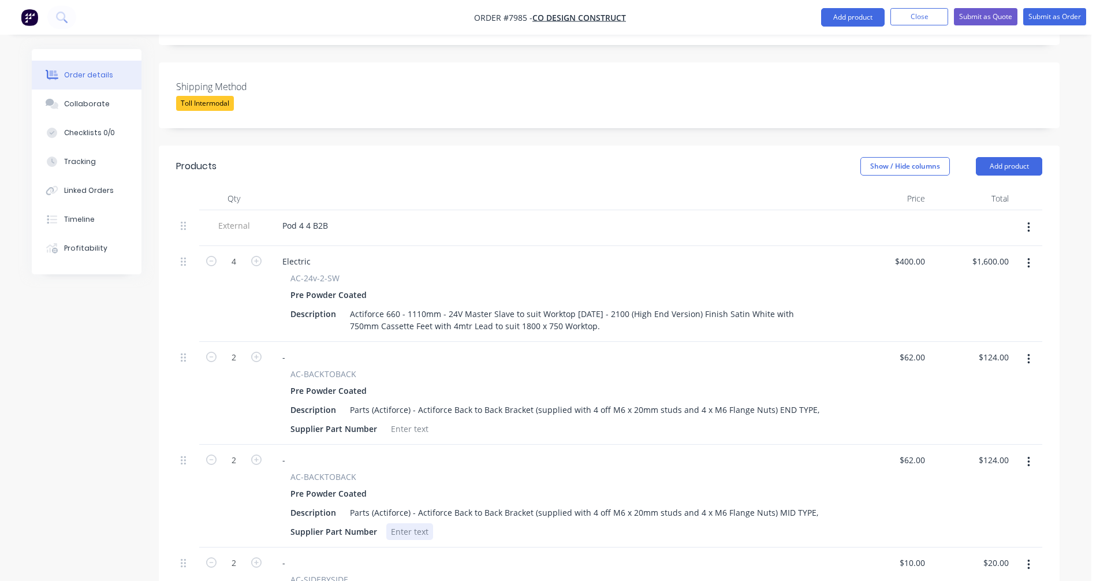
scroll to position [272, 0]
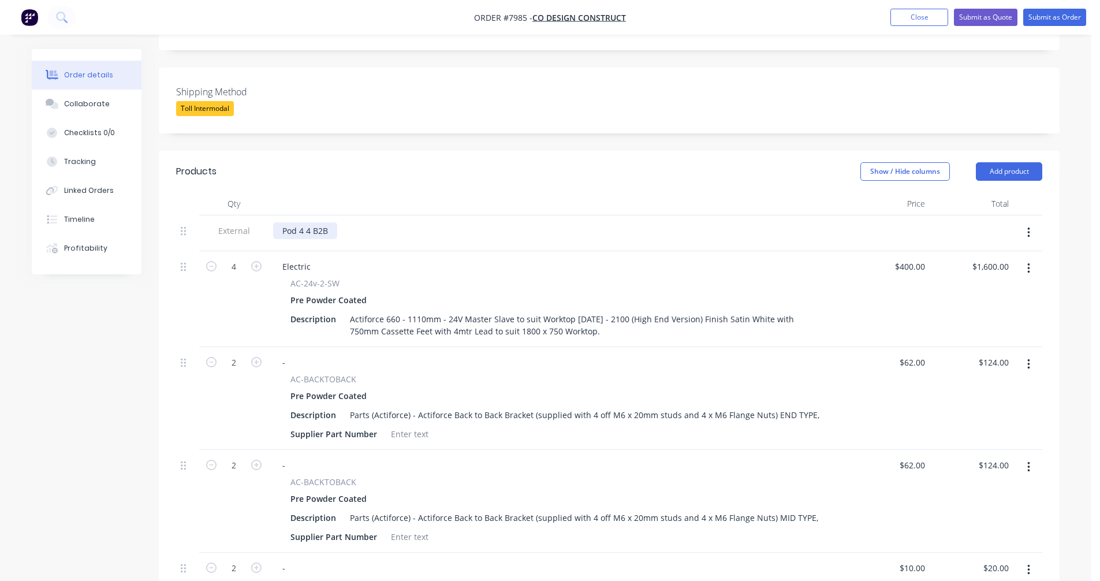
click at [328, 222] on div "Pod 4 4 B2B" at bounding box center [305, 230] width 64 height 17
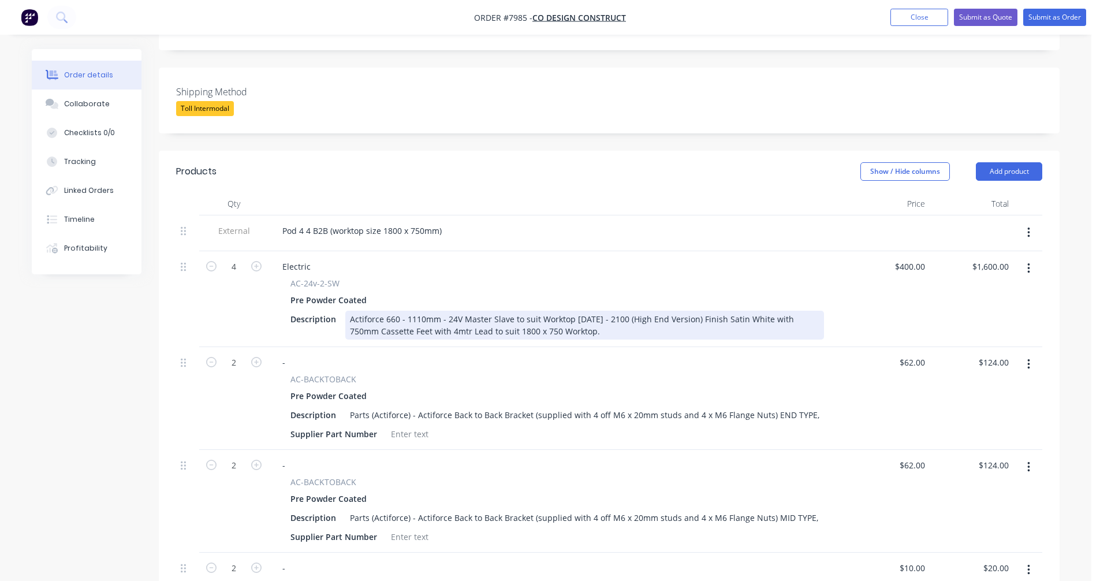
click at [509, 311] on div "Actiforce 660 - 1110mm - 24V Master Slave to suit Worktop [DATE] - 2100 (High E…" at bounding box center [584, 325] width 479 height 29
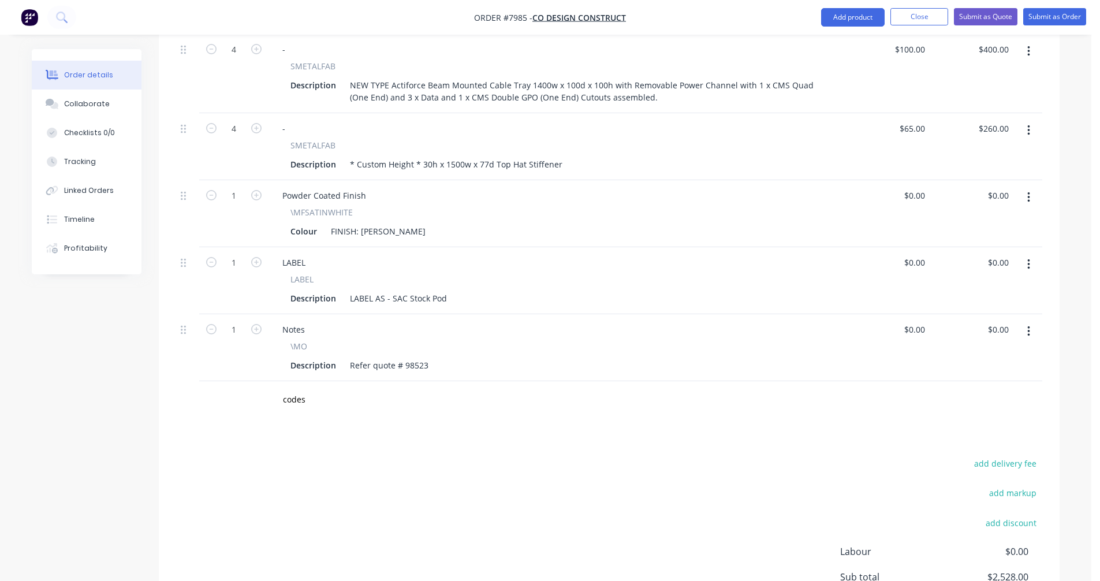
scroll to position [907, 0]
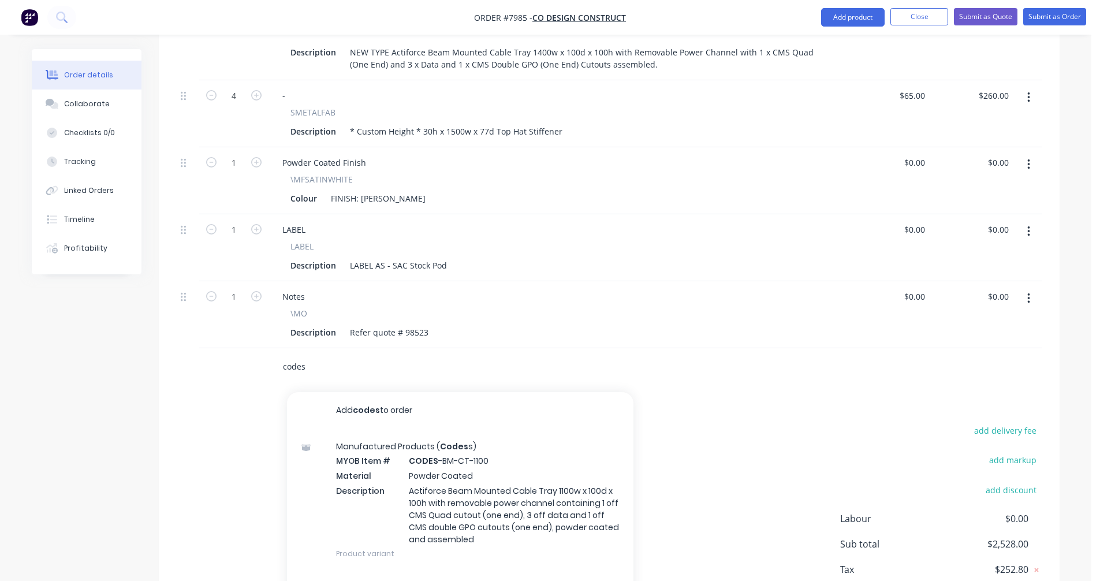
click at [309, 355] on input "codes" at bounding box center [397, 366] width 231 height 23
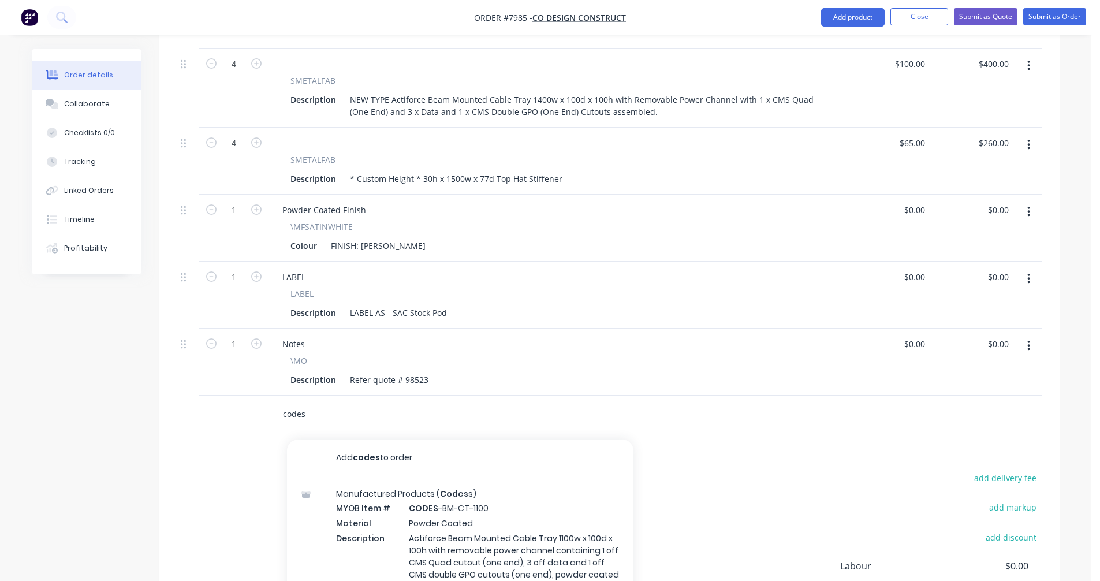
scroll to position [849, 0]
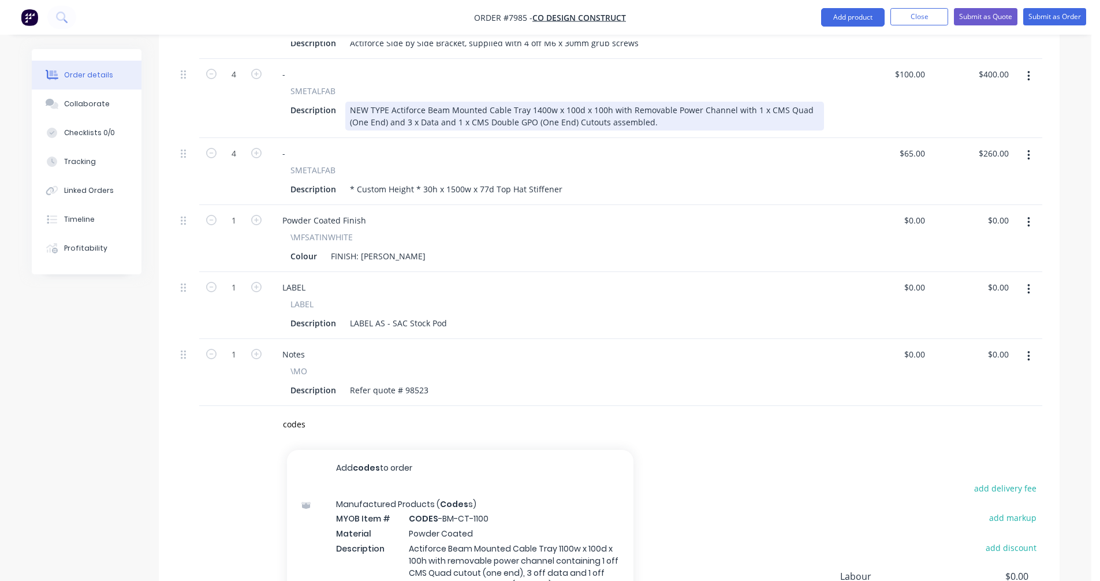
click at [460, 102] on div "NEW TYPE Actiforce Beam Mounted Cable Tray 1400w x 100d x 100h with Removable P…" at bounding box center [584, 116] width 479 height 29
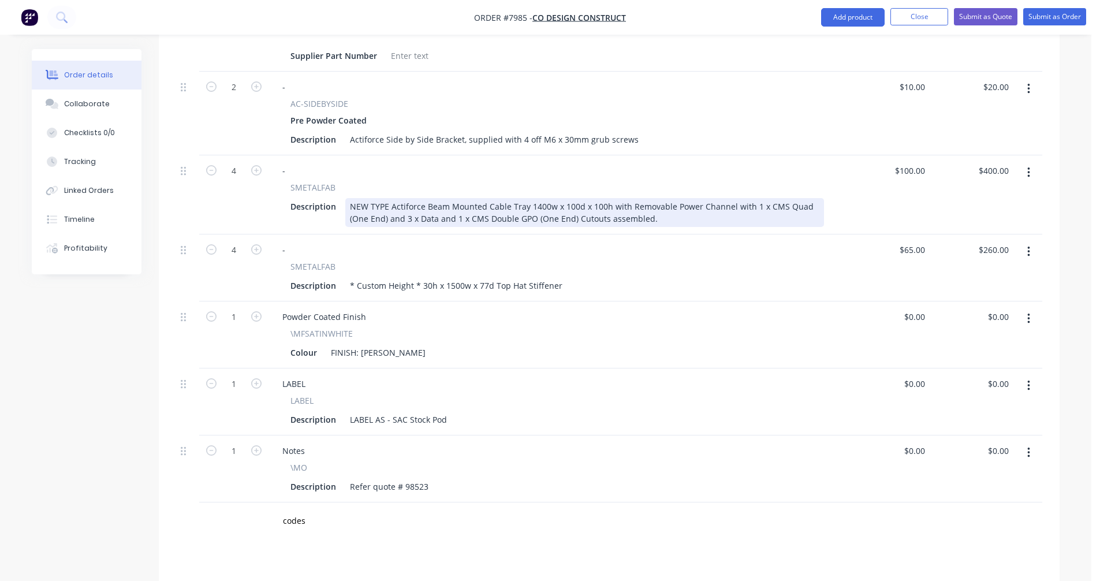
scroll to position [734, 0]
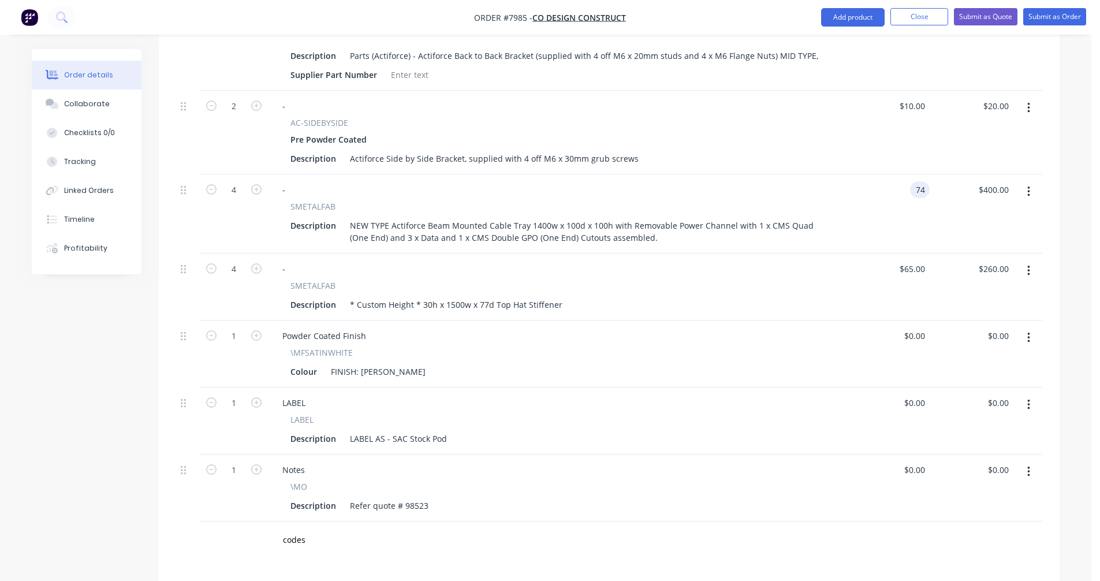
type input "$74.00"
type input "$296.00"
click at [489, 296] on div "* Custom Height * 30h x 1500w x 77d Top Hat Stiffener" at bounding box center [456, 304] width 222 height 17
type input "$53.90"
type input "$215.60"
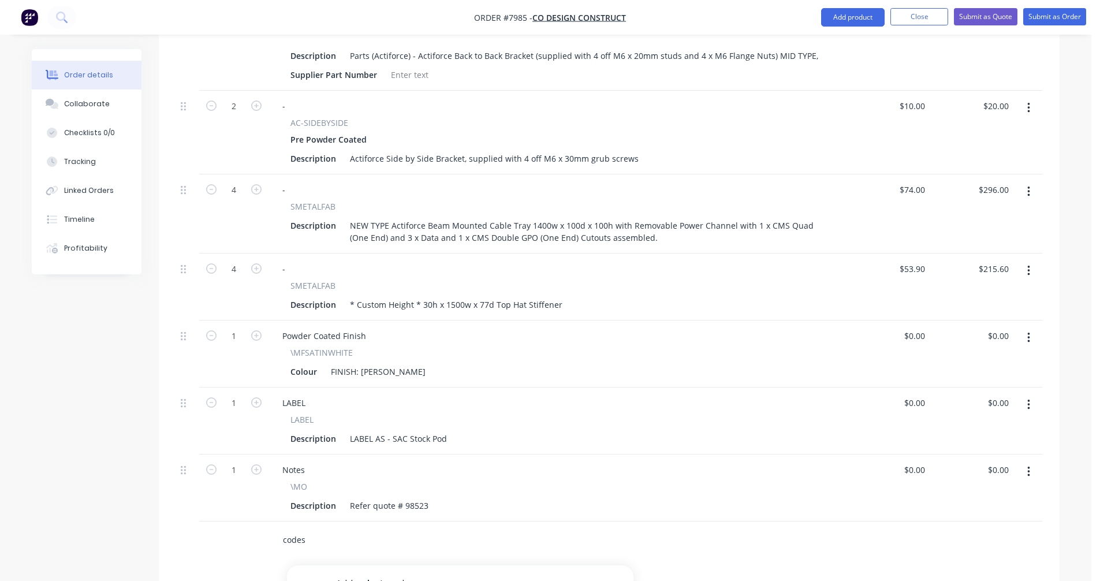
click at [308, 528] on input "codes" at bounding box center [397, 539] width 231 height 23
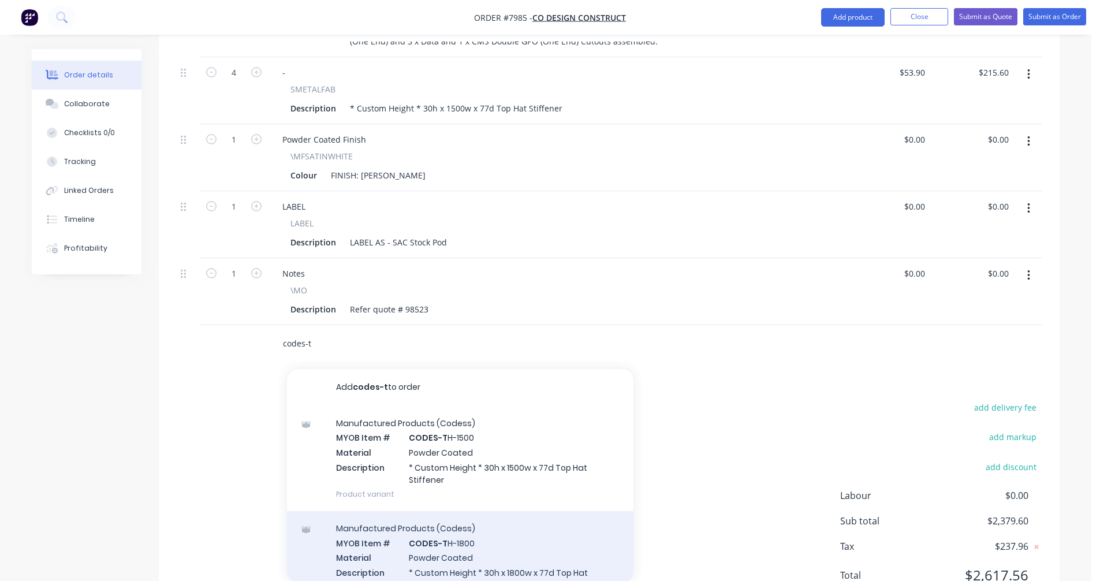
scroll to position [965, 0]
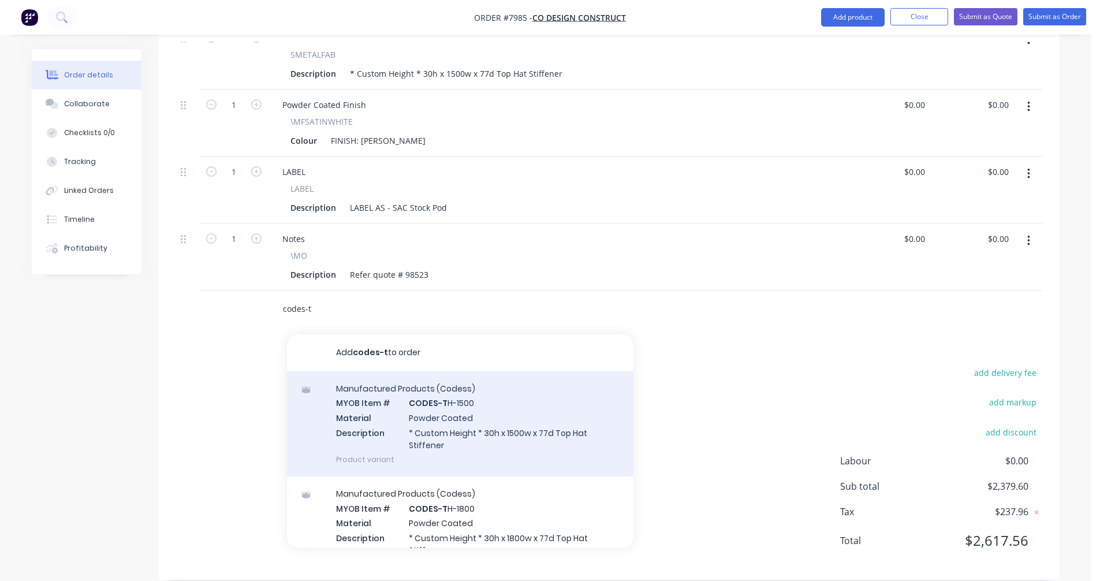
type input "codes-t"
click at [450, 406] on div "Manufactured Products (Codess) MYOB Item # CODES-T H-1500 Material Powder Coate…" at bounding box center [460, 423] width 346 height 105
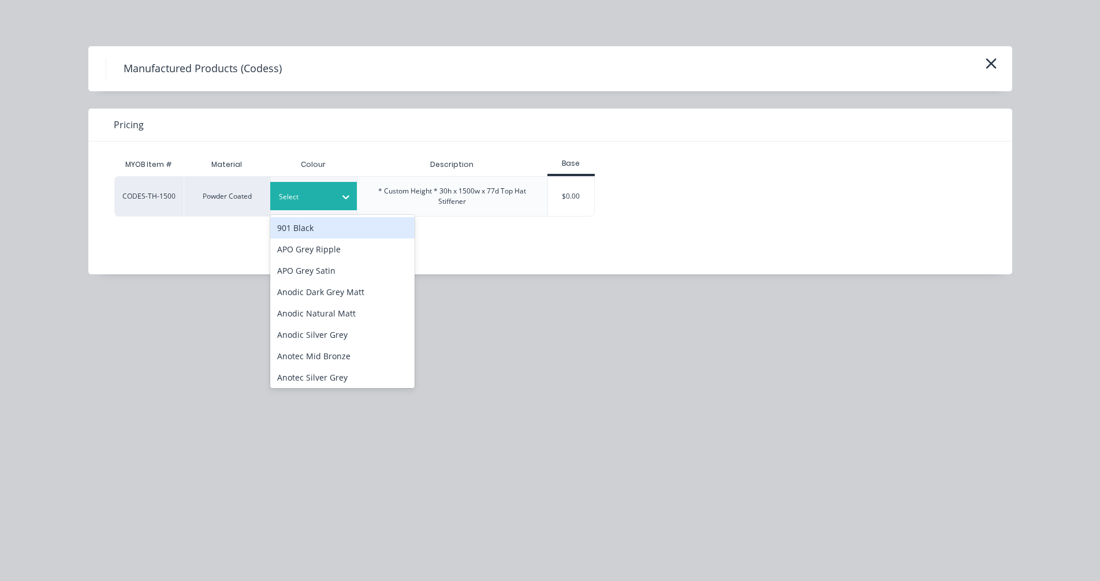
click at [341, 200] on icon at bounding box center [346, 197] width 12 height 12
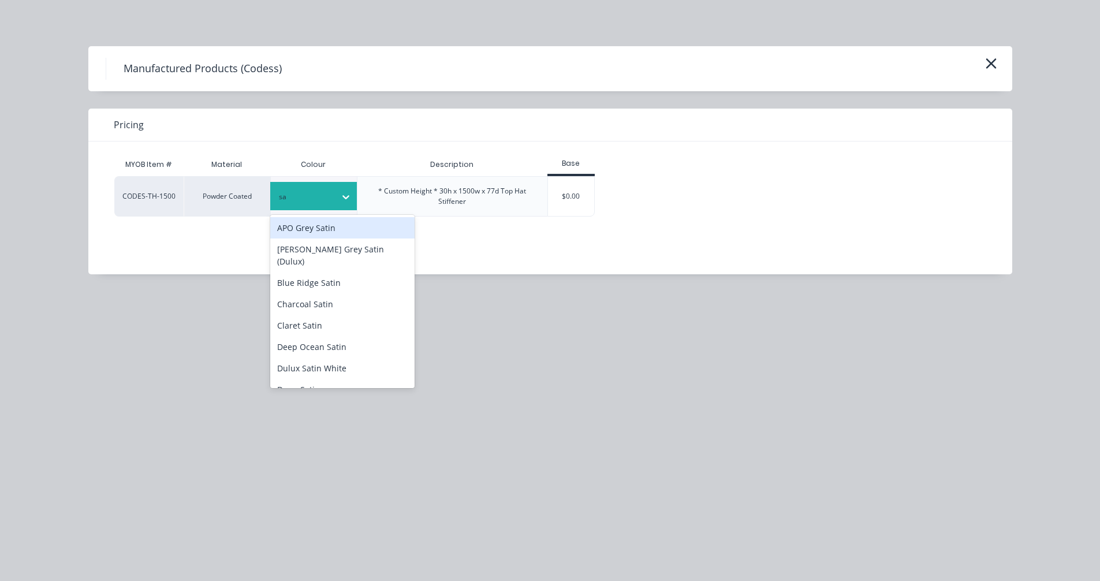
type input "sat"
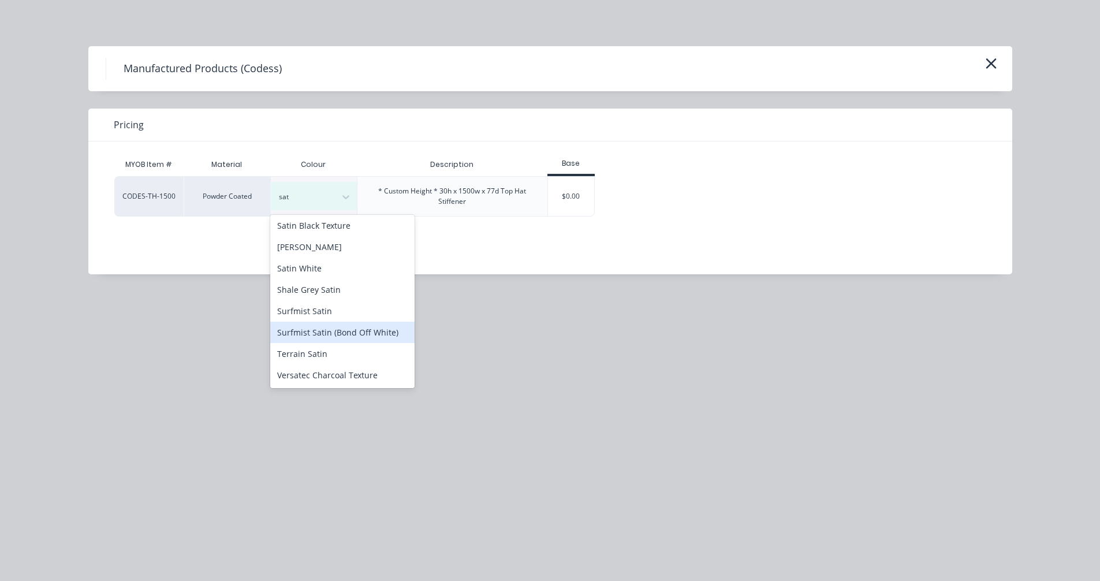
scroll to position [404, 0]
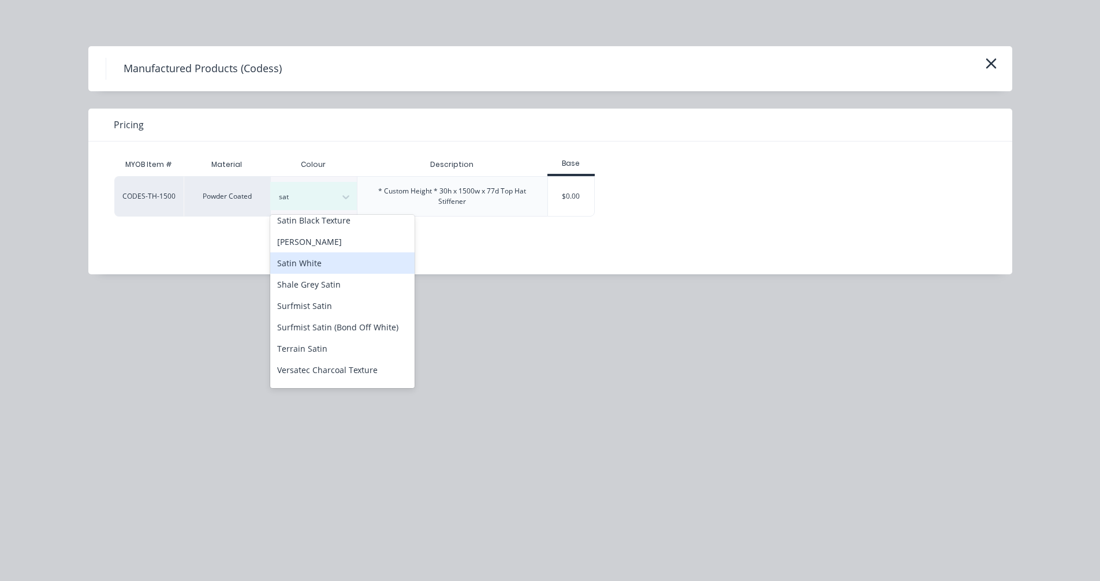
click at [318, 256] on div "Satin White" at bounding box center [342, 262] width 144 height 21
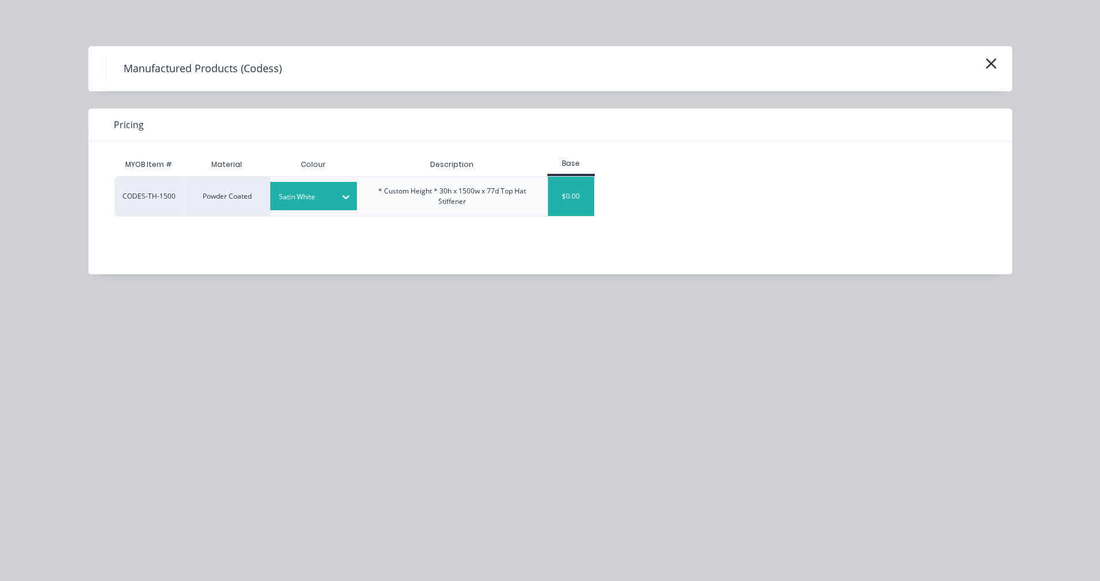
click at [571, 203] on div "$0.00" at bounding box center [571, 196] width 47 height 39
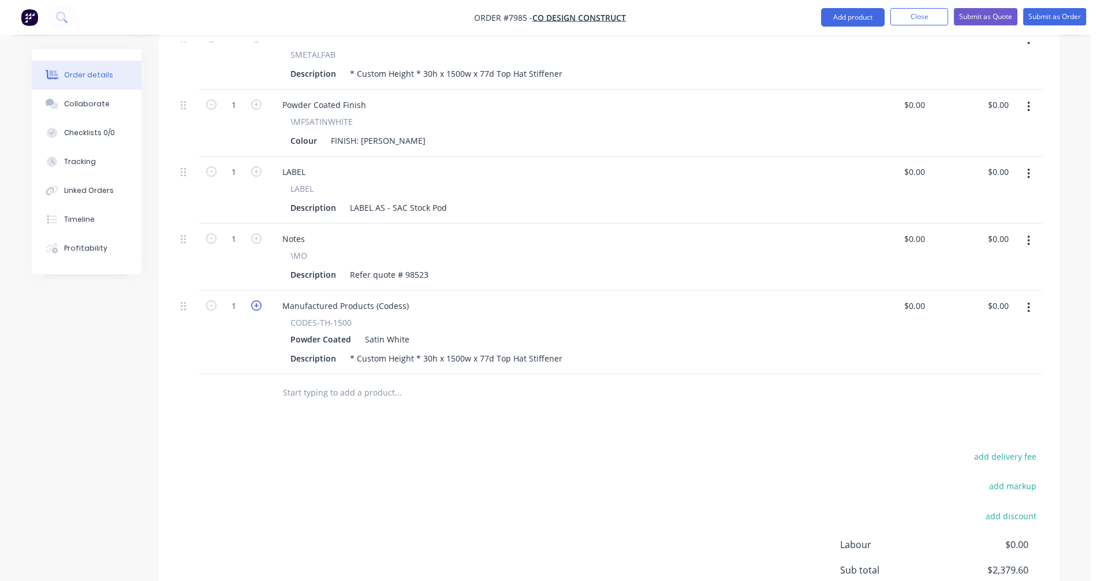
click at [257, 300] on icon "button" at bounding box center [256, 305] width 10 height 10
type input "4"
drag, startPoint x: 406, startPoint y: 289, endPoint x: 271, endPoint y: 287, distance: 135.1
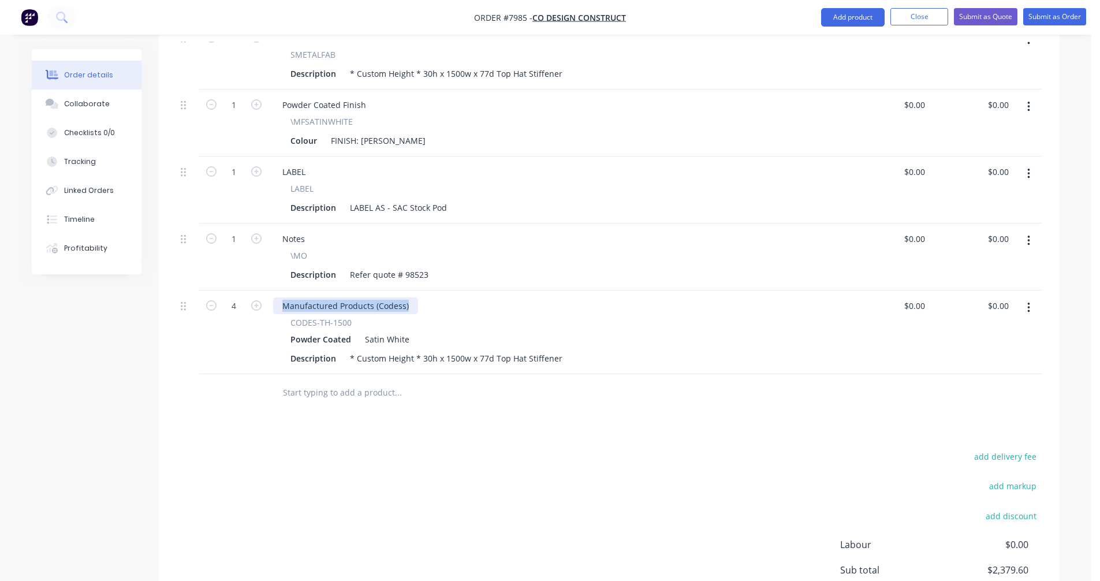
click at [272, 290] on div "Manufactured Products (Codess) CODES-TH-1500 Powder Coated Satin White Descript…" at bounding box center [556, 332] width 577 height 84
type input "$53.90"
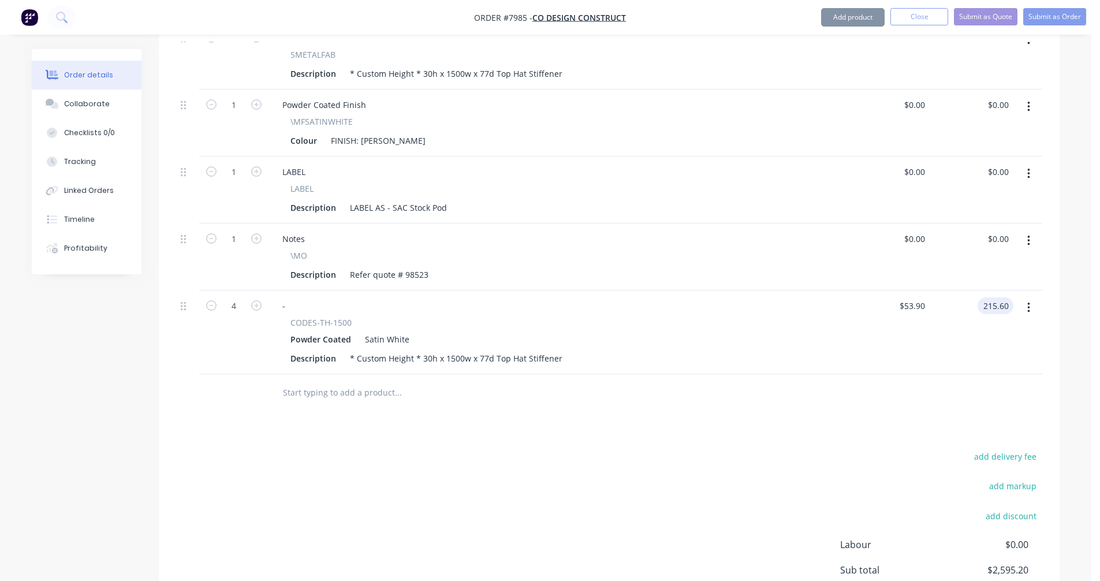
type input "$215.60"
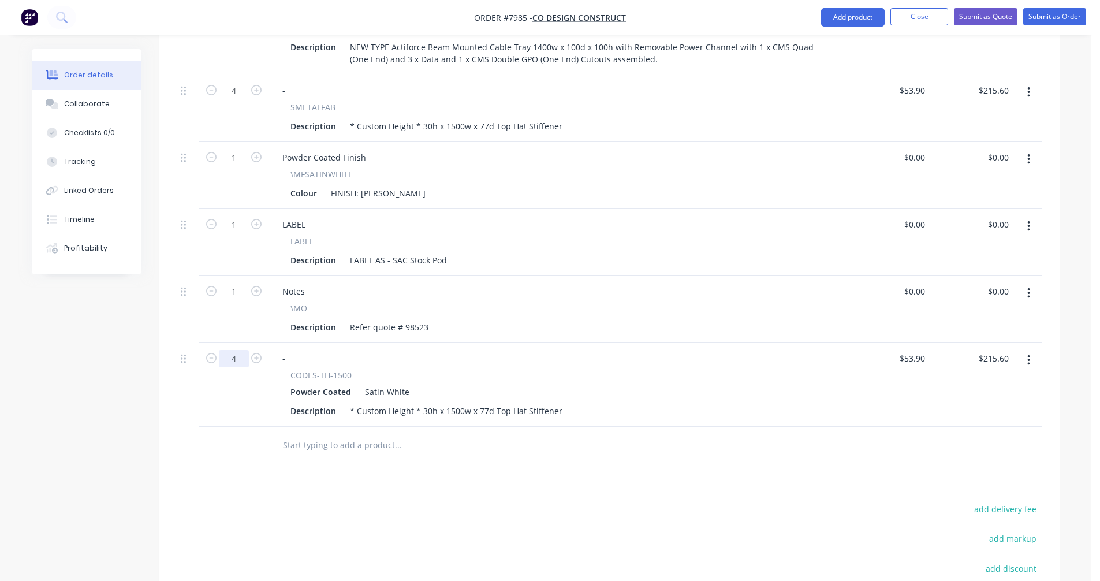
scroll to position [849, 0]
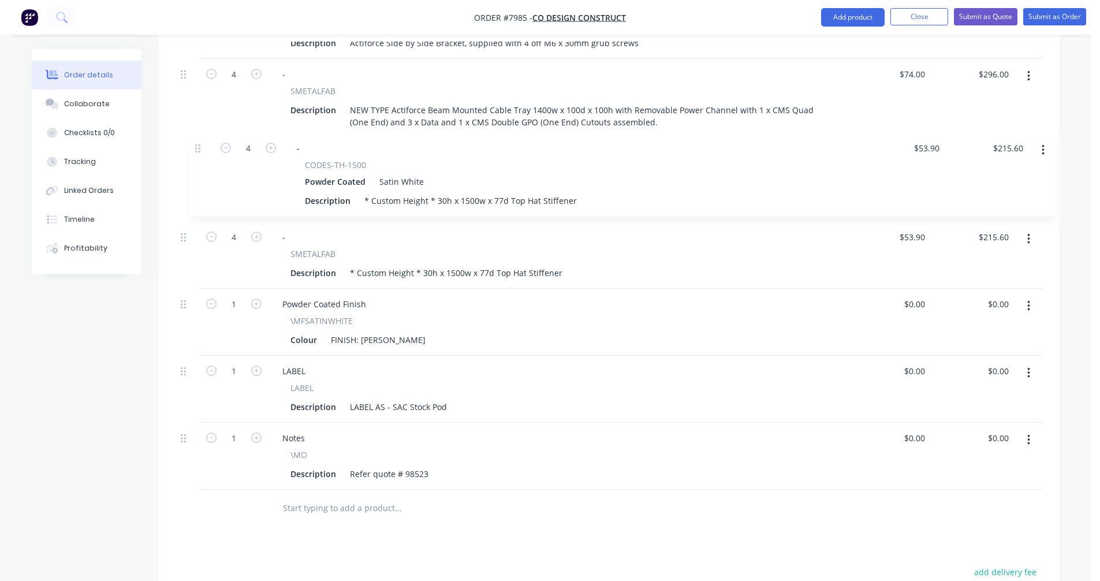
drag, startPoint x: 186, startPoint y: 406, endPoint x: 200, endPoint y: 146, distance: 260.2
click at [200, 146] on div "External Pod 4 4 B2B (worktop size 1800 x 750mm) 4 Electric AC-24v-2-SW Pre Pow…" at bounding box center [609, 63] width 866 height 851
click at [1032, 229] on button "button" at bounding box center [1028, 239] width 27 height 21
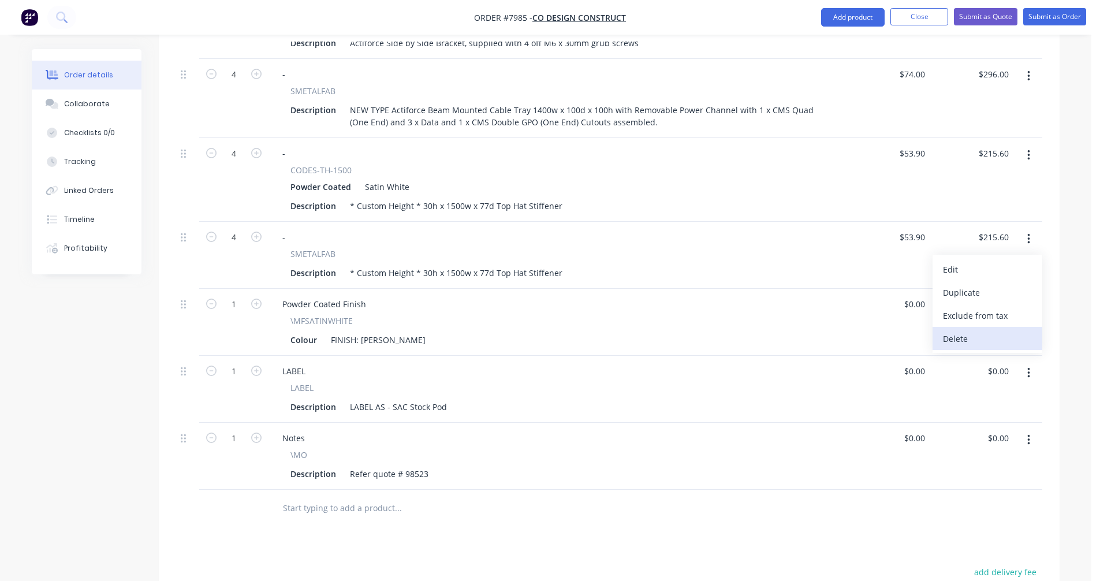
click at [973, 330] on div "Delete" at bounding box center [987, 338] width 89 height 17
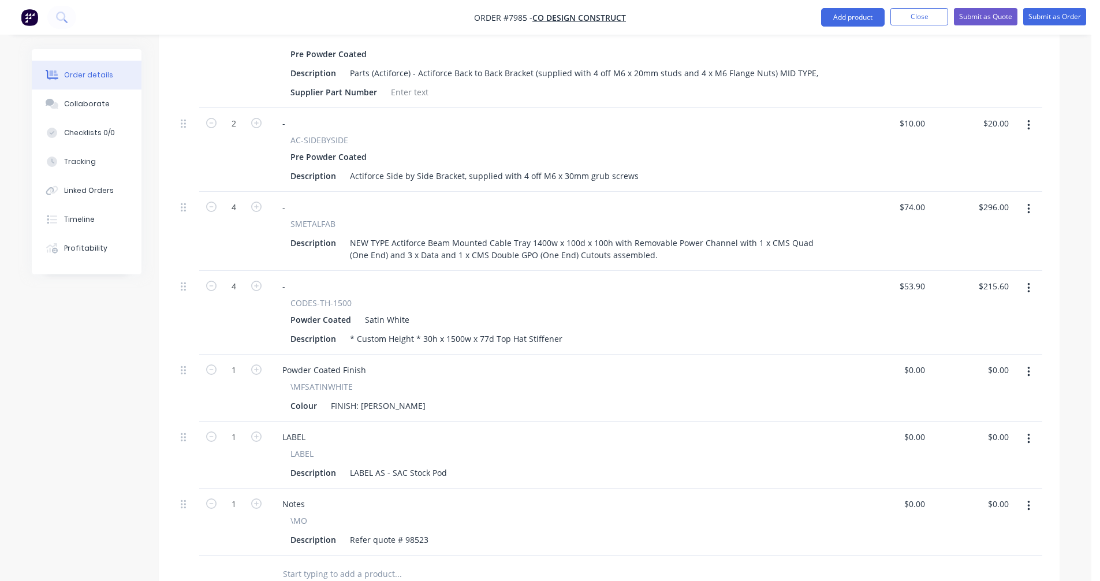
scroll to position [734, 0]
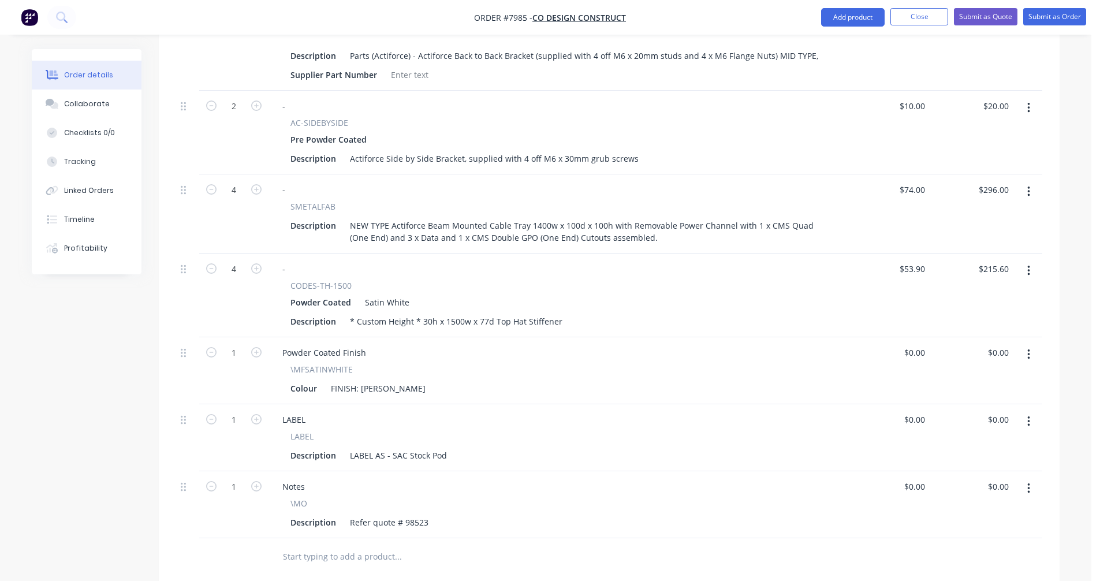
click at [1029, 482] on icon "button" at bounding box center [1028, 488] width 3 height 13
click at [974, 580] on div "Delete" at bounding box center [987, 588] width 89 height 17
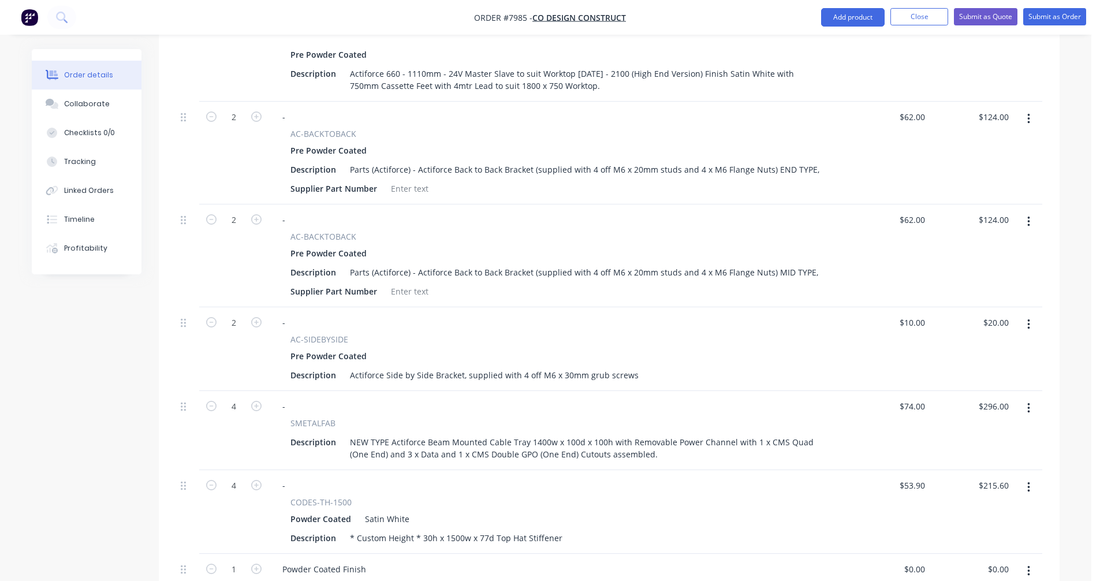
scroll to position [560, 0]
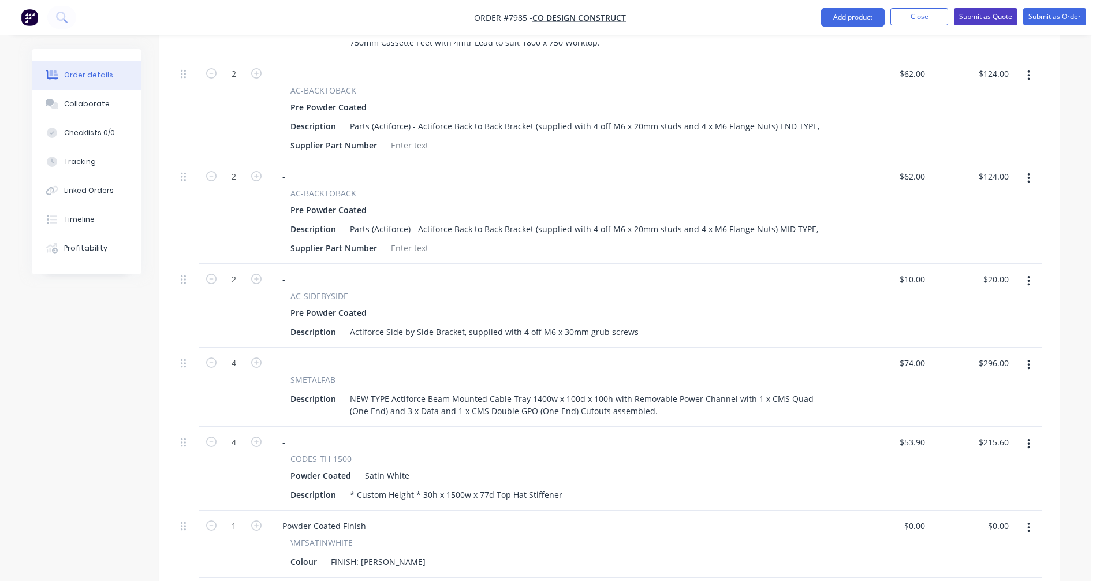
click at [980, 15] on button "Submit as Quote" at bounding box center [985, 16] width 63 height 17
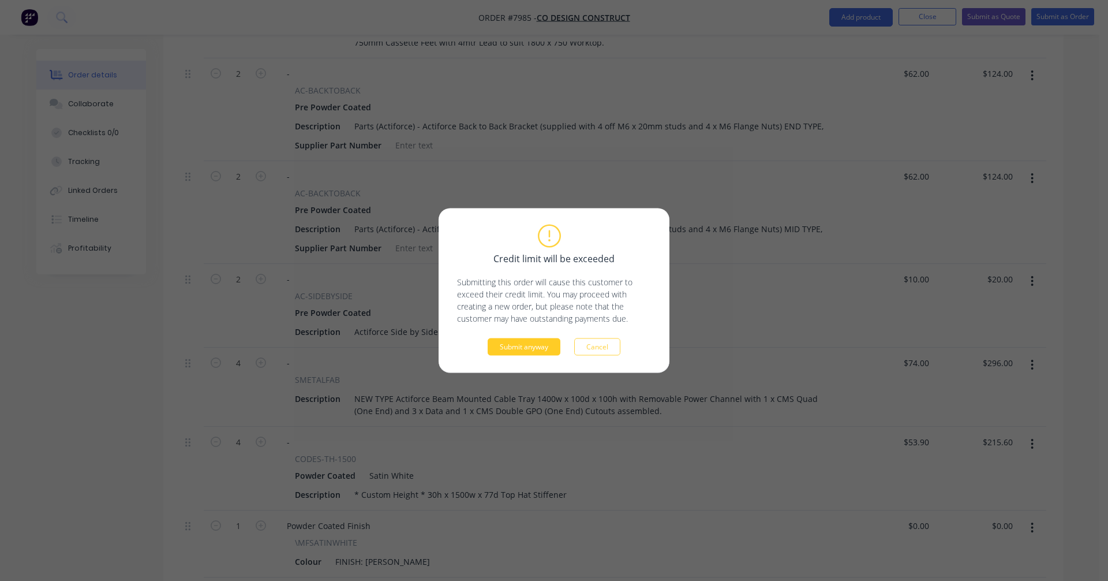
click at [529, 344] on button "Submit anyway" at bounding box center [524, 346] width 73 height 17
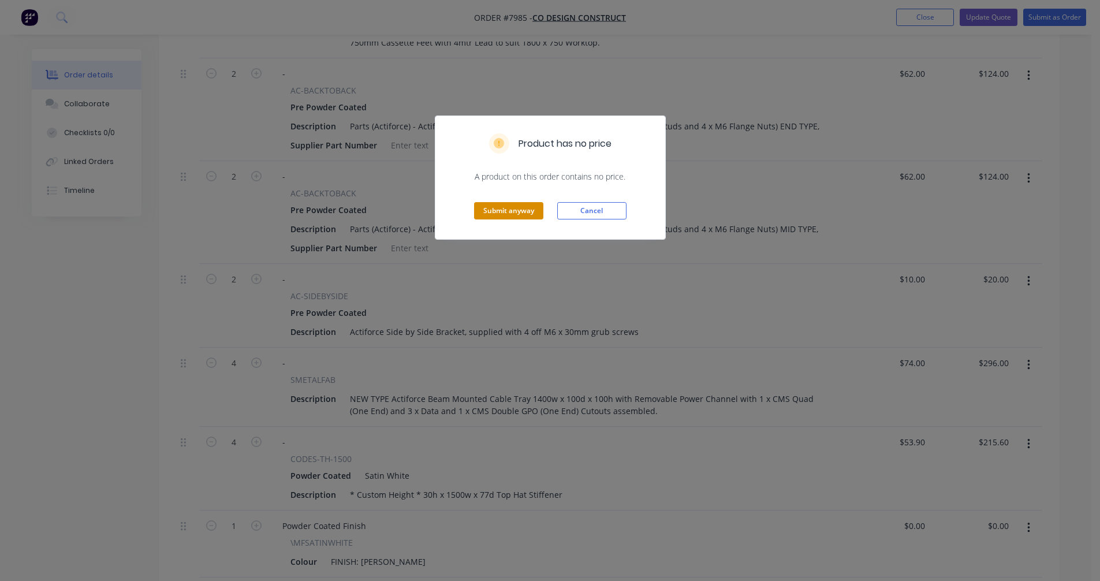
click at [524, 211] on button "Submit anyway" at bounding box center [508, 210] width 69 height 17
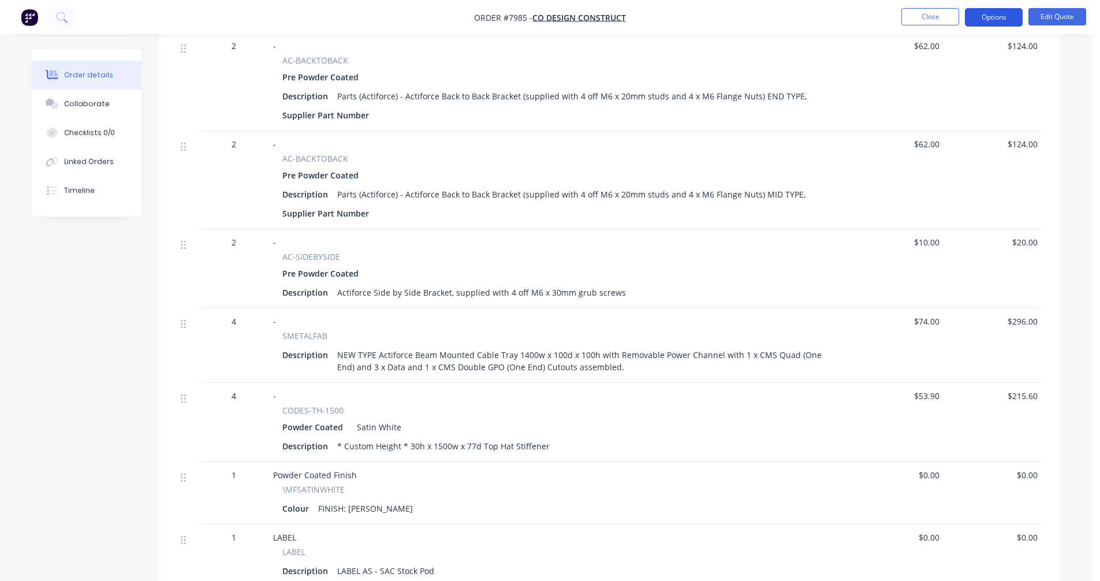
click at [995, 13] on button "Options" at bounding box center [994, 17] width 58 height 18
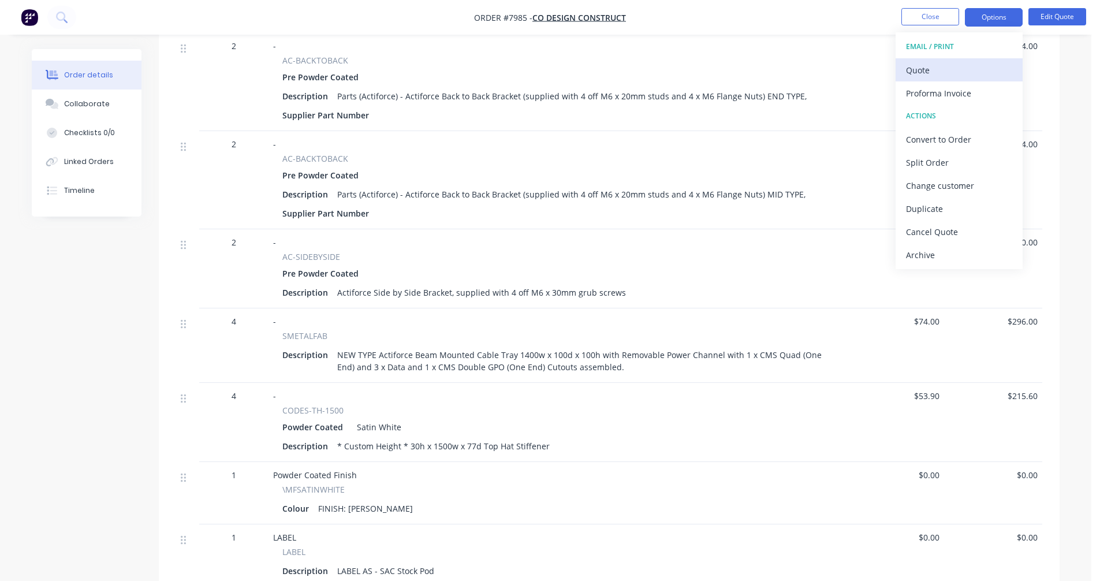
click at [934, 62] on div "Quote" at bounding box center [959, 70] width 106 height 17
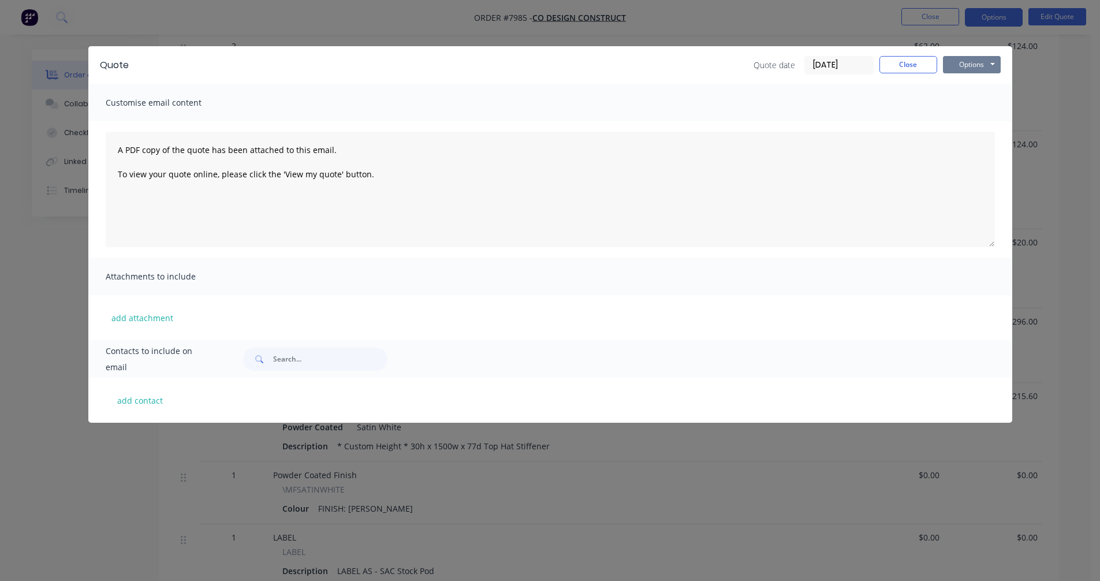
click at [974, 63] on button "Options" at bounding box center [972, 64] width 58 height 17
click at [985, 85] on button "Preview" at bounding box center [980, 85] width 74 height 19
click at [905, 69] on button "Close" at bounding box center [908, 64] width 58 height 17
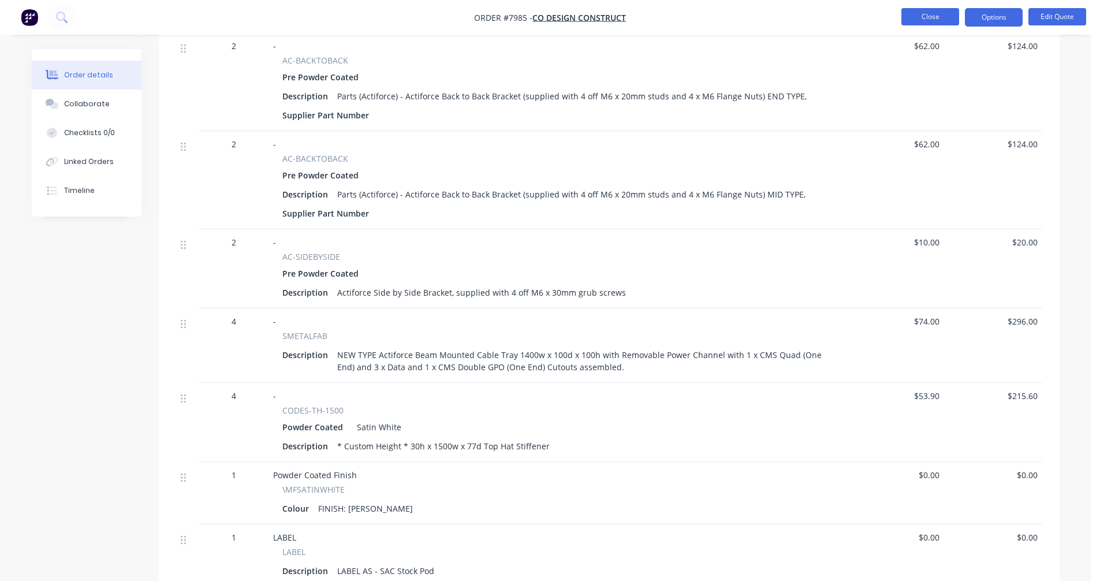
click at [928, 16] on button "Close" at bounding box center [930, 16] width 58 height 17
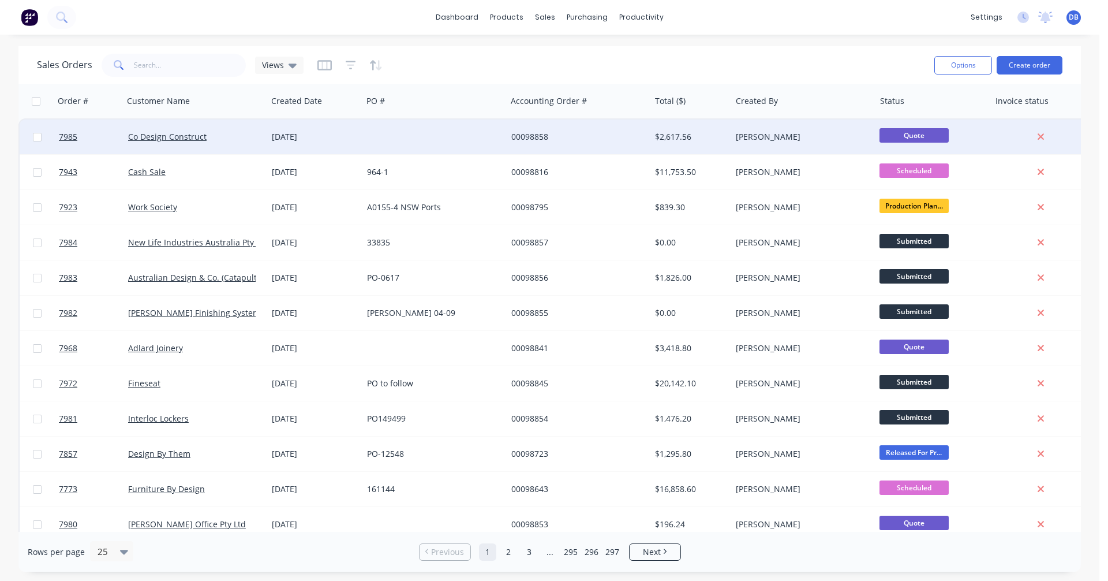
click at [536, 136] on div "00098858" at bounding box center [575, 137] width 128 height 12
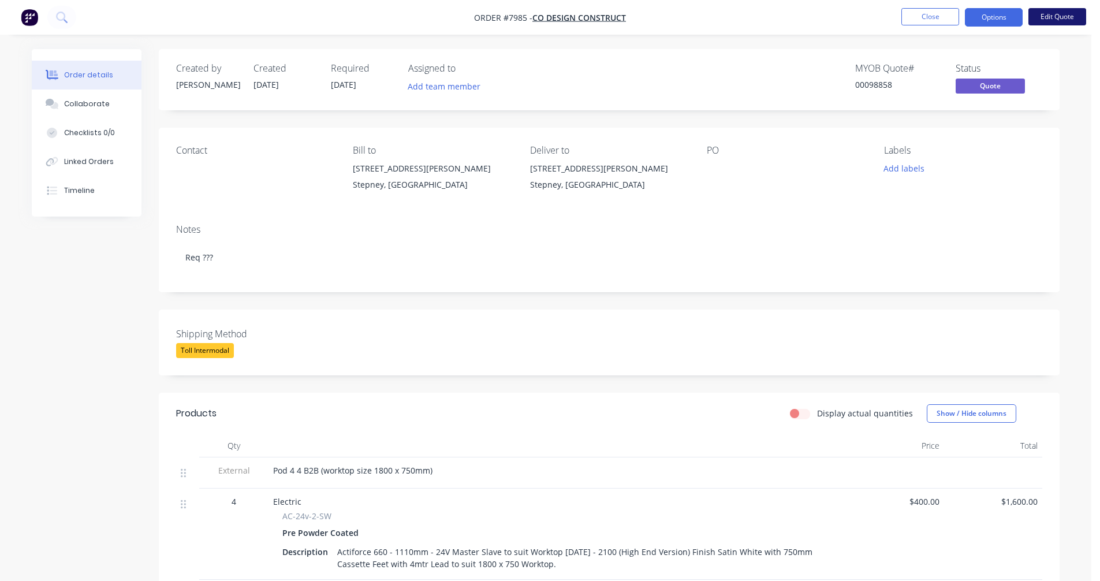
click at [1052, 14] on button "Edit Quote" at bounding box center [1057, 16] width 58 height 17
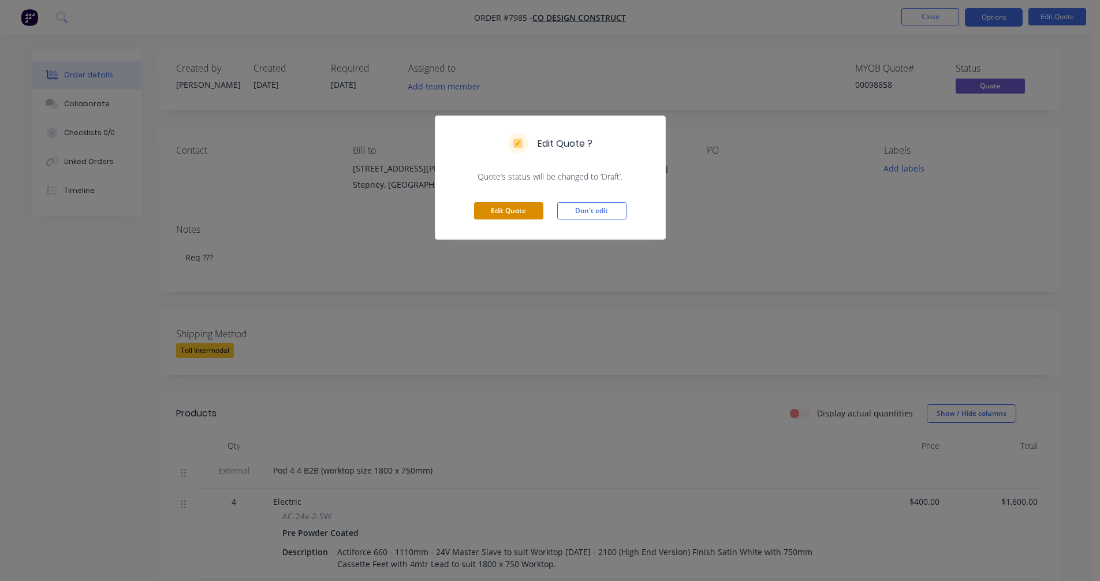
click at [500, 210] on button "Edit Quote" at bounding box center [508, 210] width 69 height 17
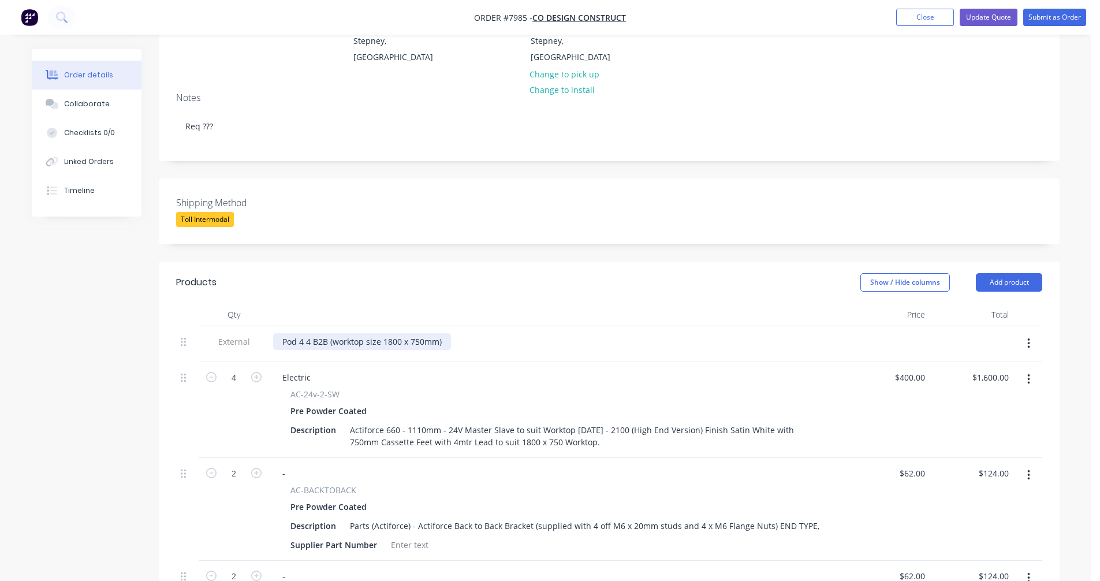
scroll to position [173, 0]
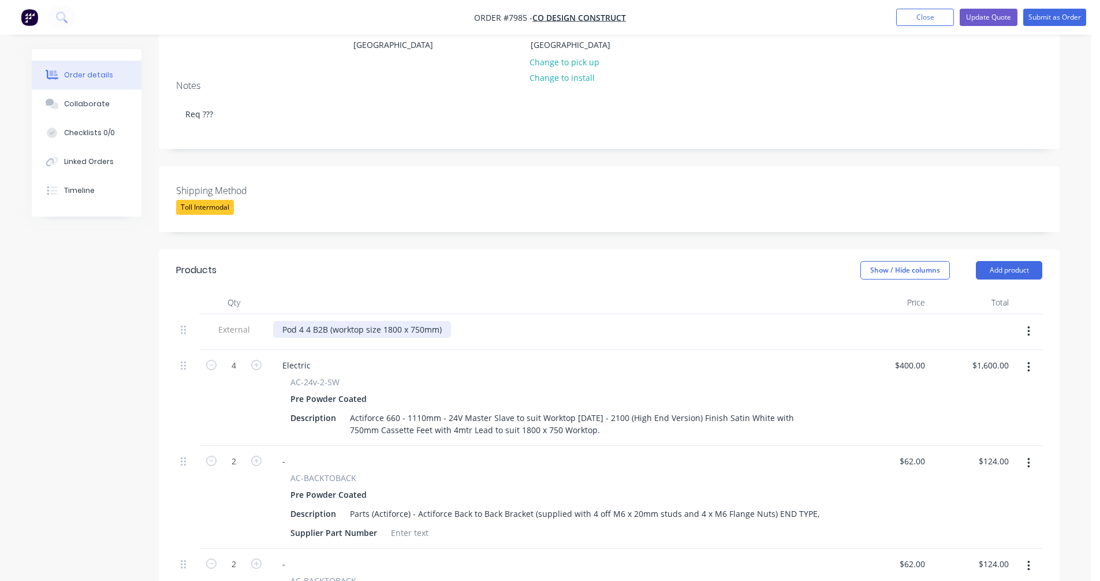
click at [303, 321] on div "Pod 4 4 B2B (worktop size 1800 x 750mm)" at bounding box center [362, 329] width 178 height 17
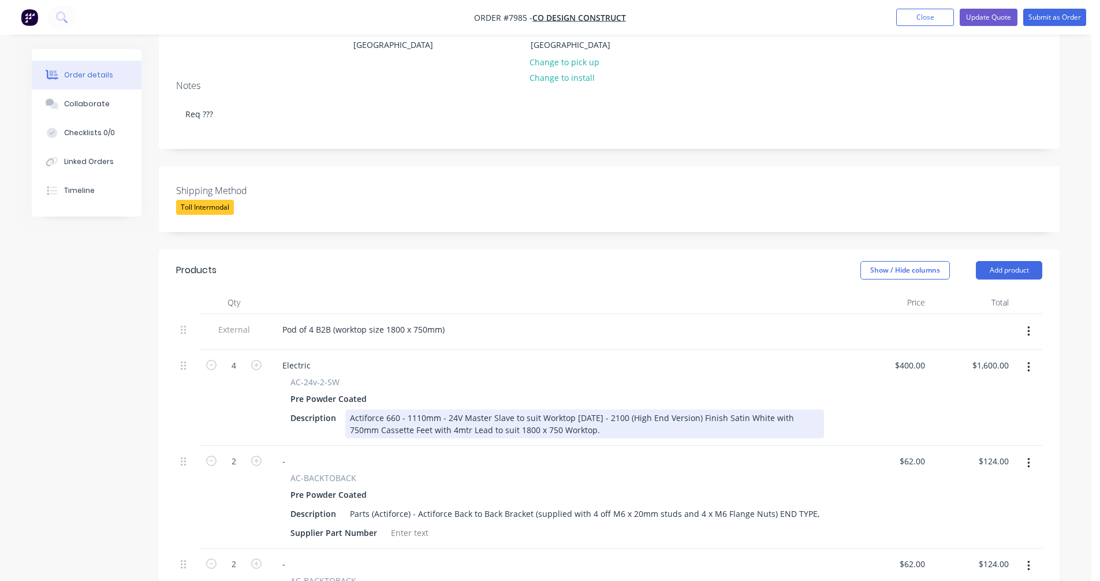
click at [466, 409] on div "Actiforce 660 - 1110mm - 24V Master Slave to suit Worktop [DATE] - 2100 (High E…" at bounding box center [584, 423] width 479 height 29
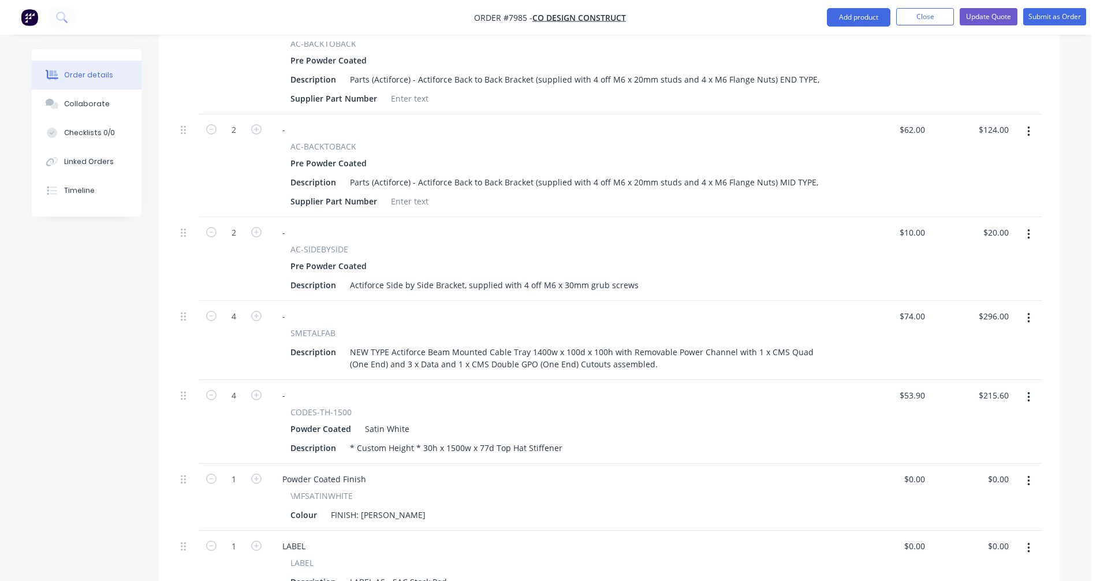
scroll to position [750, 0]
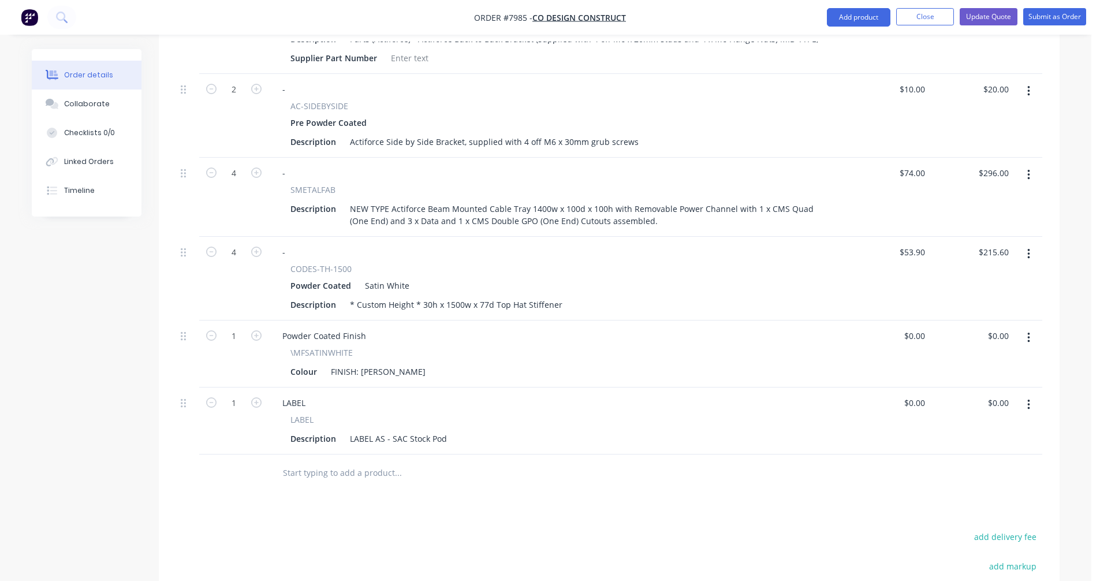
click at [319, 461] on input "text" at bounding box center [397, 472] width 231 height 23
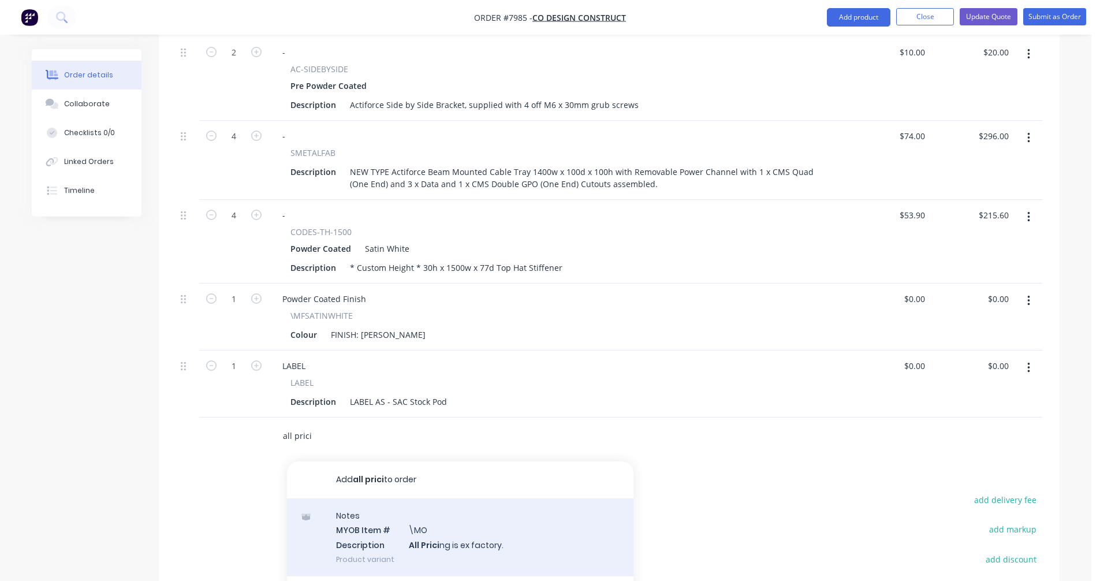
scroll to position [808, 0]
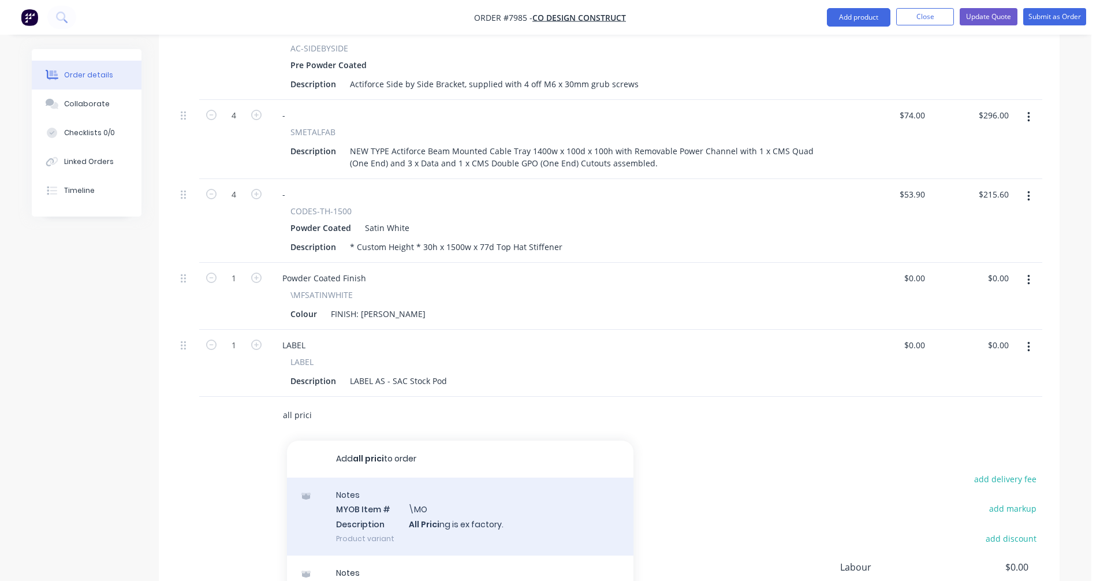
type input "all prici"
click at [442, 512] on div "Notes MYOB Item # \MO Description All Prici ng is ex factory. Product variant" at bounding box center [460, 516] width 346 height 78
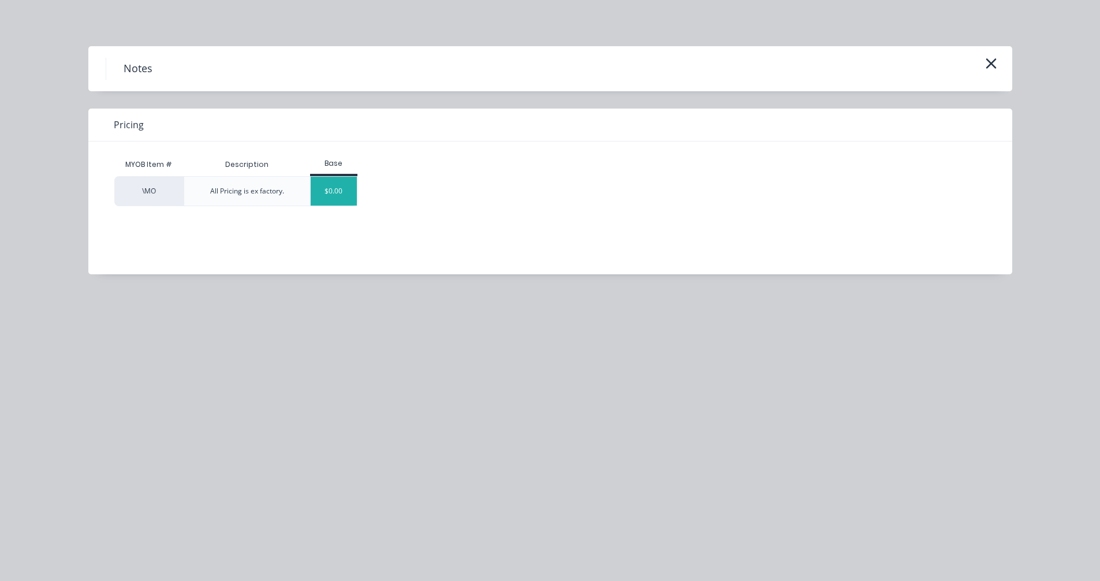
click at [346, 193] on div "$0.00" at bounding box center [334, 191] width 47 height 29
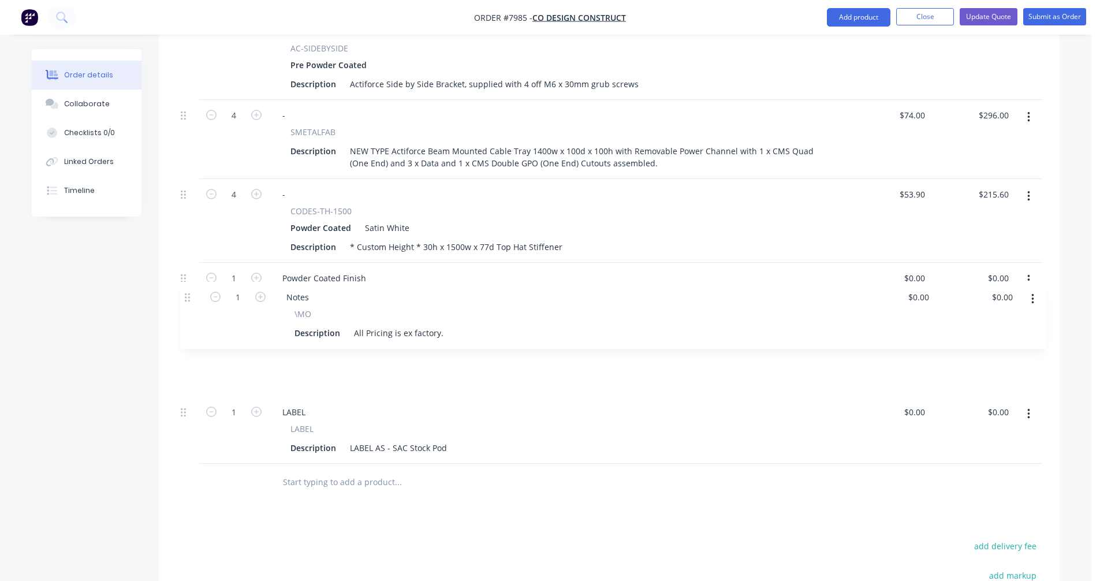
drag, startPoint x: 184, startPoint y: 398, endPoint x: 188, endPoint y: 296, distance: 101.7
click at [188, 296] on div "External Pod of 4 B2B (worktop size 1800 x 750mm) 4 Electric AC-24v-2-SW Pre Po…" at bounding box center [609, 71] width 866 height 784
click at [978, 16] on button "Update Quote" at bounding box center [988, 16] width 58 height 17
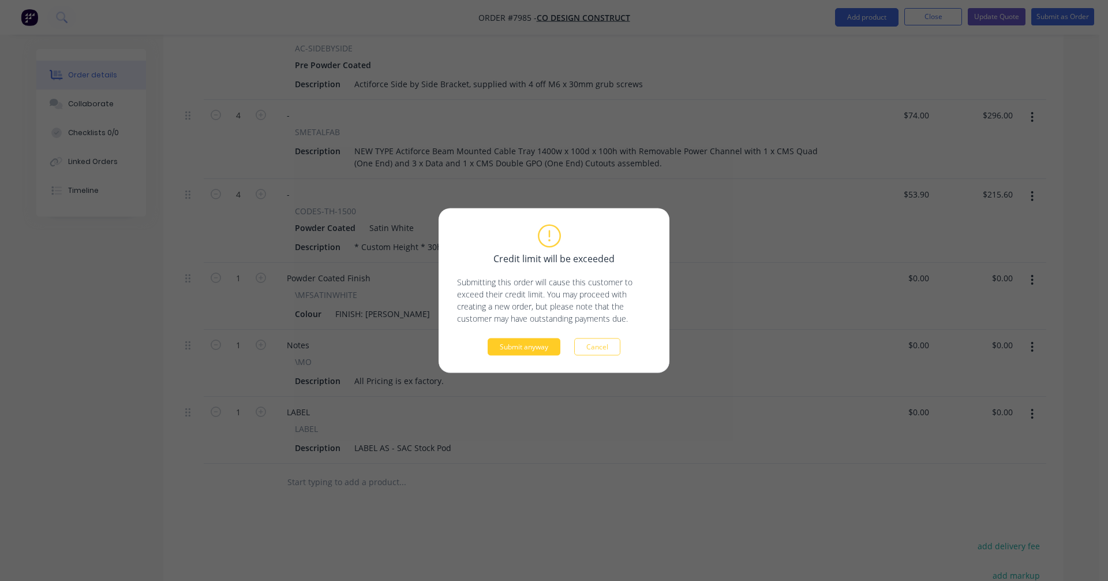
click at [529, 345] on button "Submit anyway" at bounding box center [524, 346] width 73 height 17
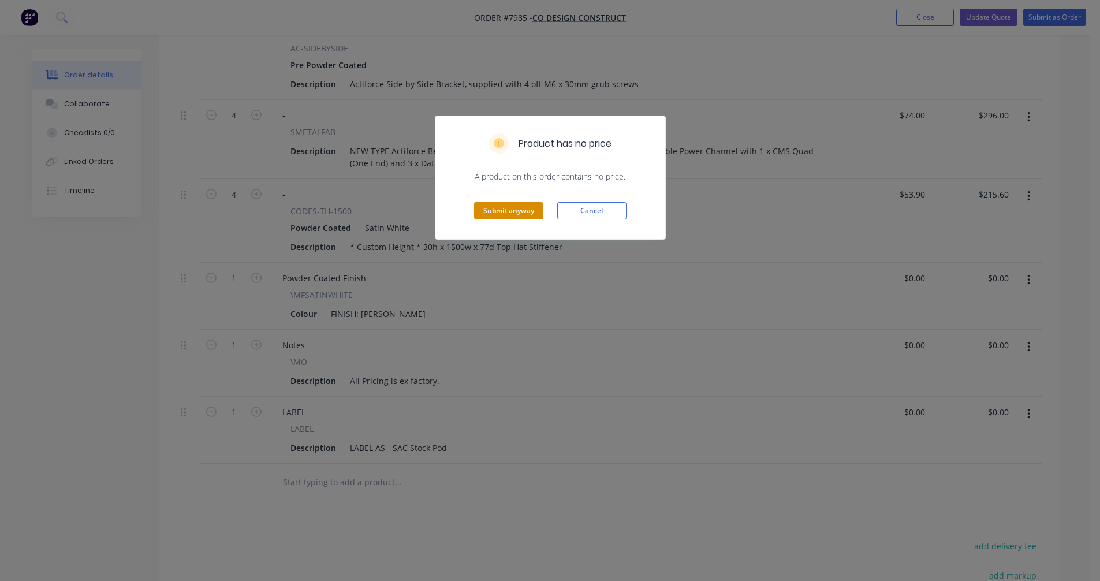
click at [500, 211] on button "Submit anyway" at bounding box center [508, 210] width 69 height 17
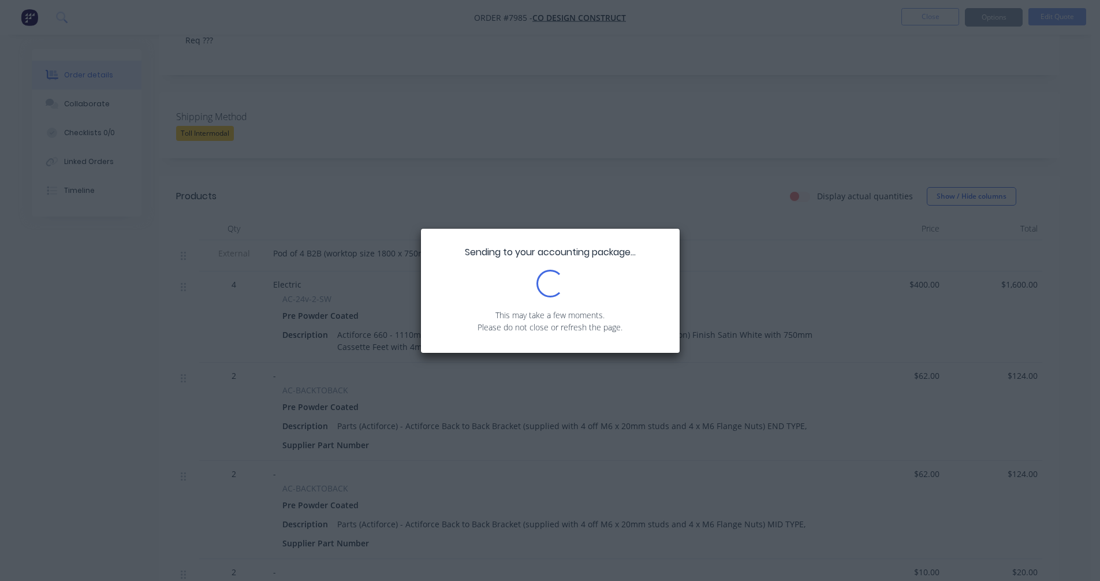
scroll to position [0, 0]
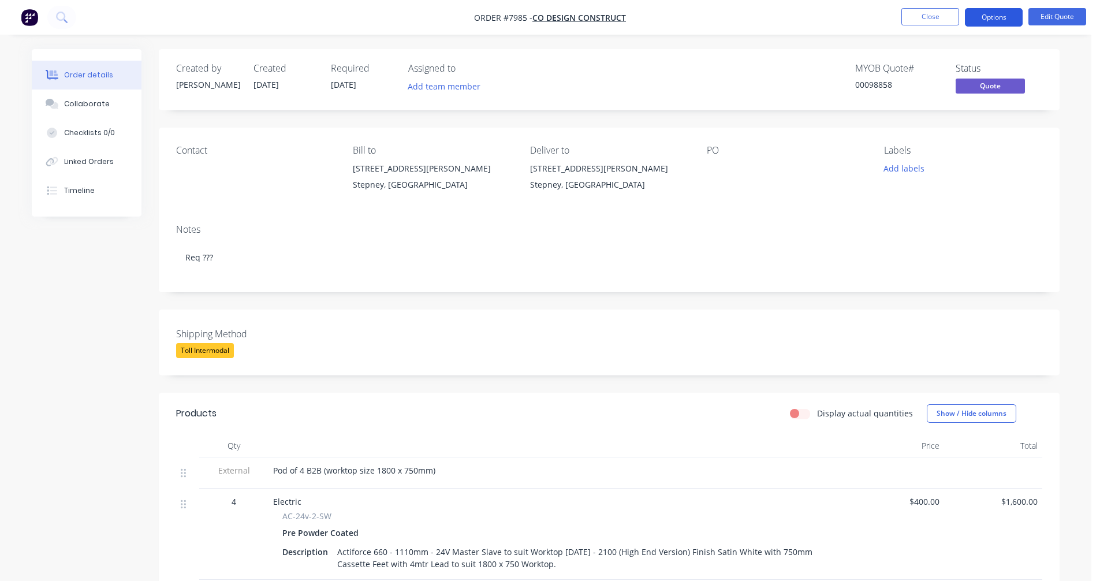
click at [990, 18] on button "Options" at bounding box center [994, 17] width 58 height 18
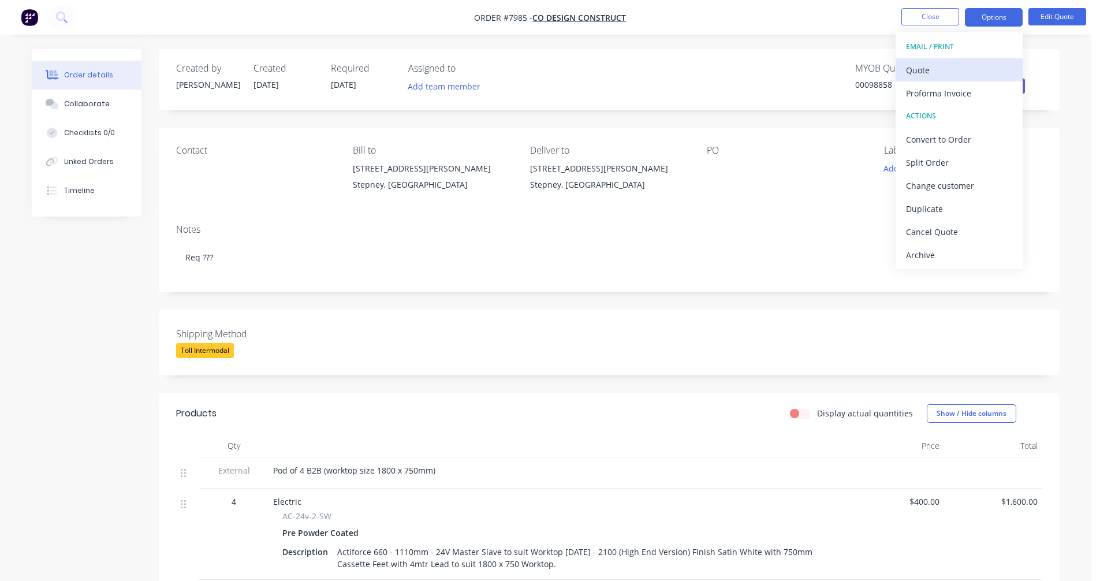
click at [913, 72] on div "Quote" at bounding box center [959, 70] width 106 height 17
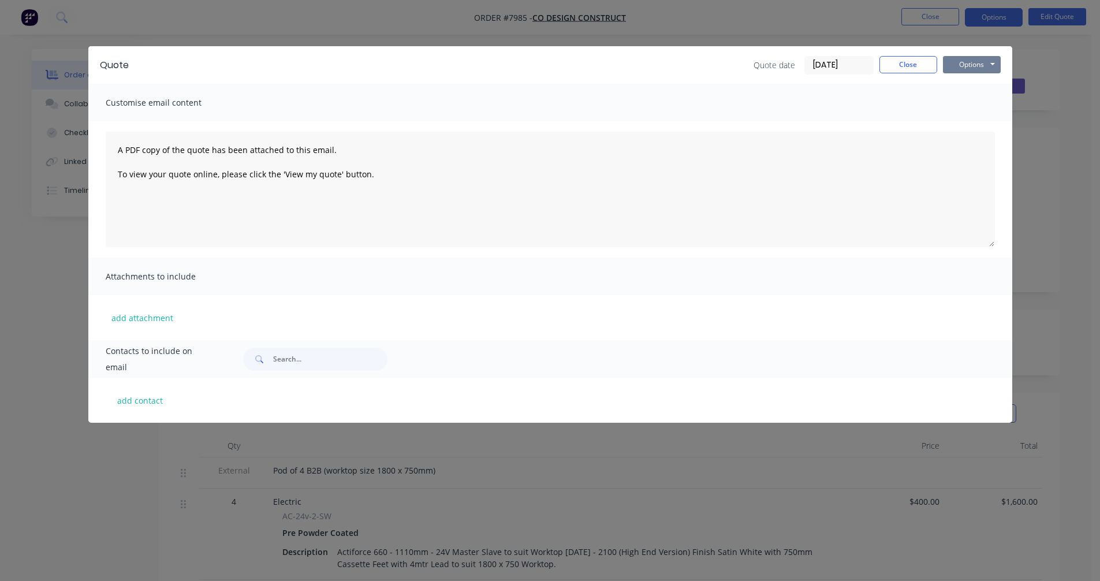
click at [967, 63] on button "Options" at bounding box center [972, 64] width 58 height 17
click at [971, 87] on button "Preview" at bounding box center [980, 85] width 74 height 19
click at [893, 65] on button "Close" at bounding box center [908, 64] width 58 height 17
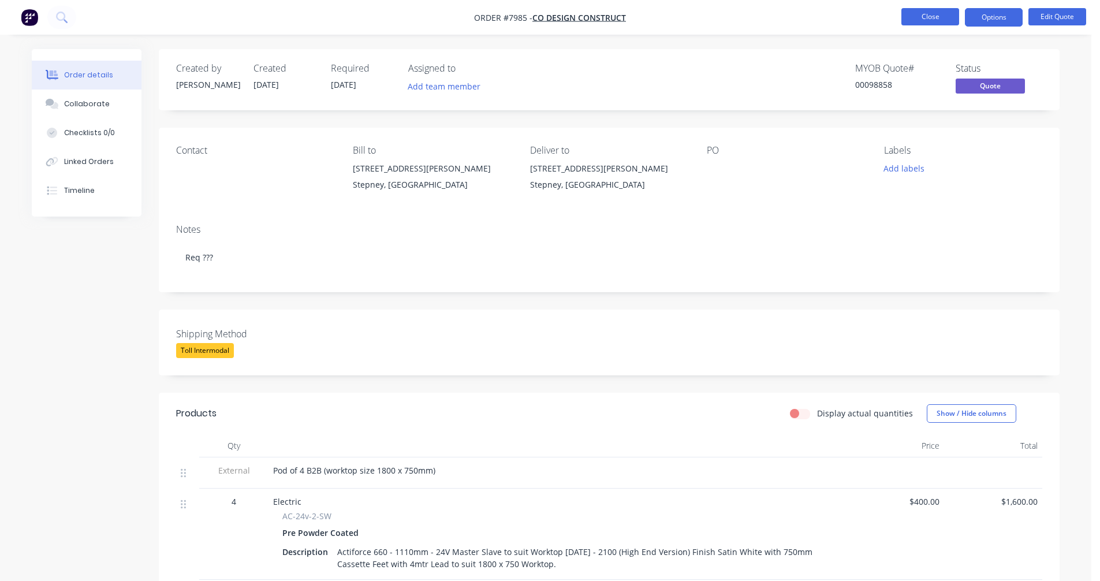
click at [929, 13] on button "Close" at bounding box center [930, 16] width 58 height 17
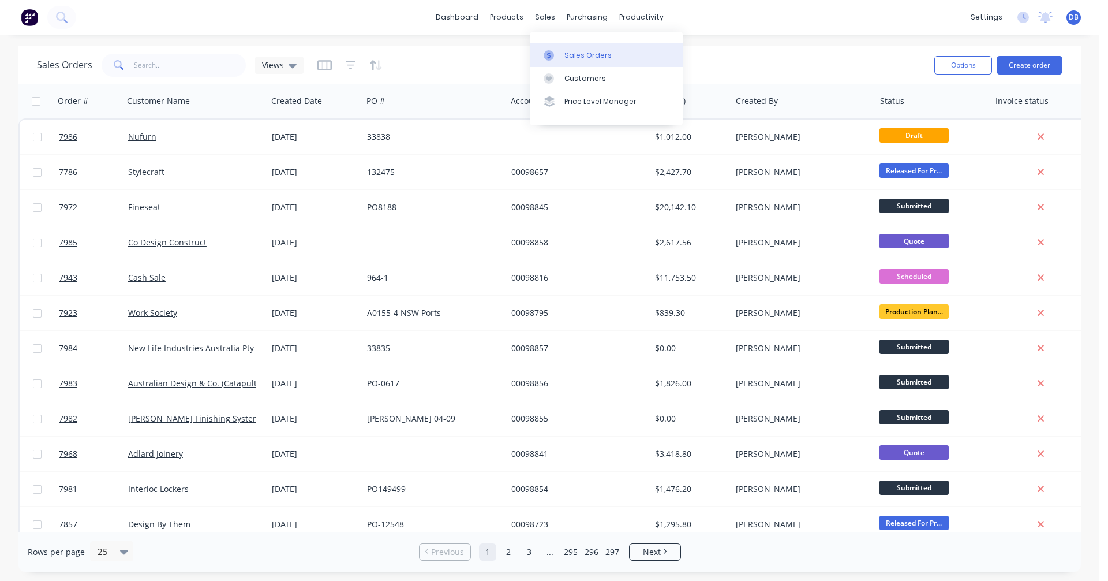
click at [580, 53] on div "Sales Orders" at bounding box center [588, 55] width 47 height 10
click at [1036, 63] on button "Create order" at bounding box center [1030, 65] width 66 height 18
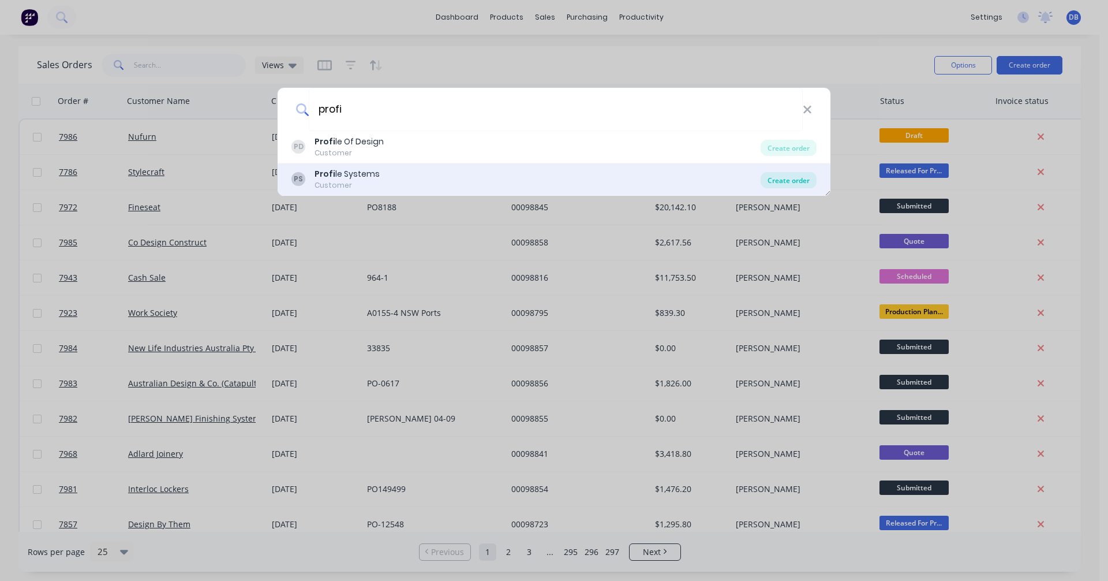
type input "profi"
click at [776, 177] on div "Create order" at bounding box center [789, 180] width 56 height 16
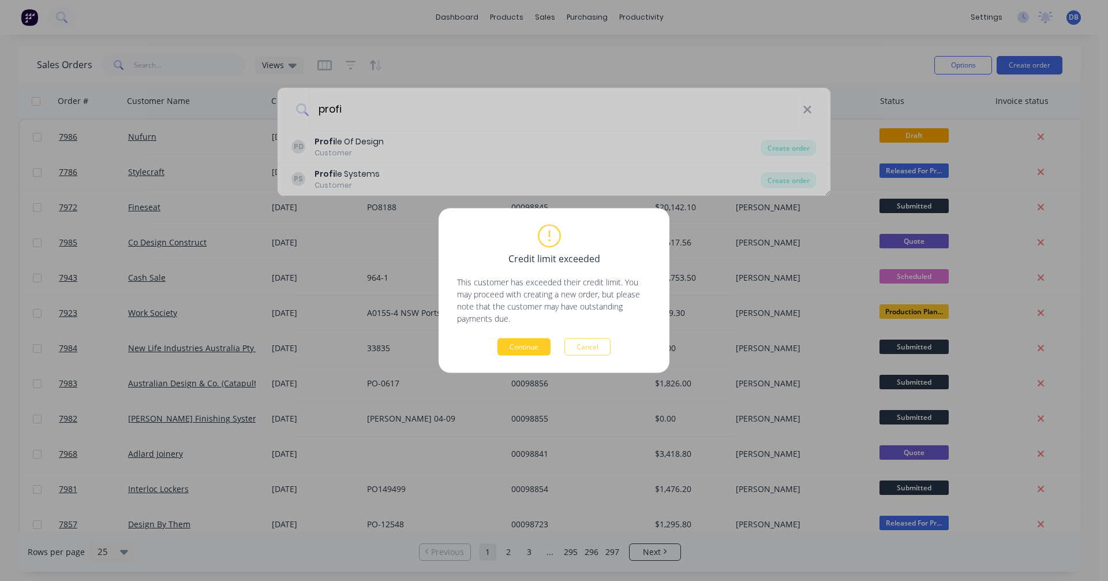
click at [528, 350] on button "Continue" at bounding box center [524, 346] width 53 height 17
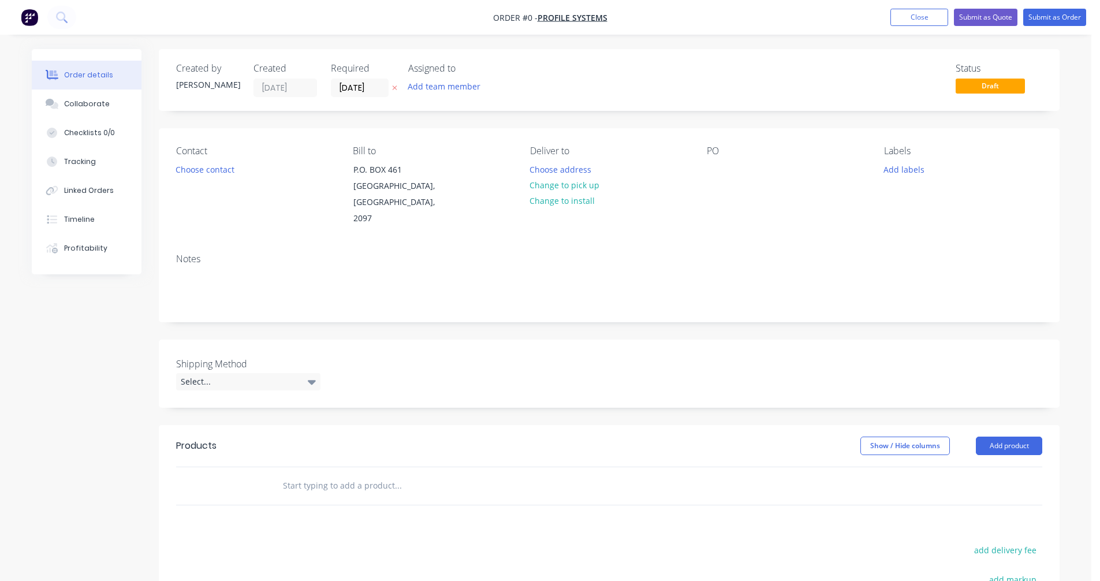
click at [326, 474] on input "text" at bounding box center [397, 485] width 231 height 23
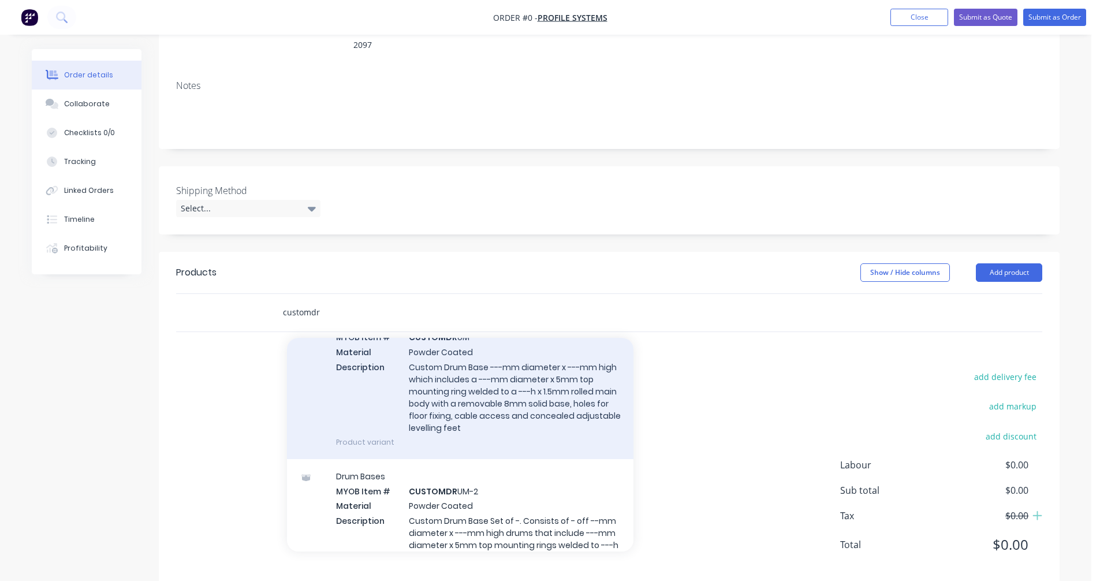
scroll to position [173, 0]
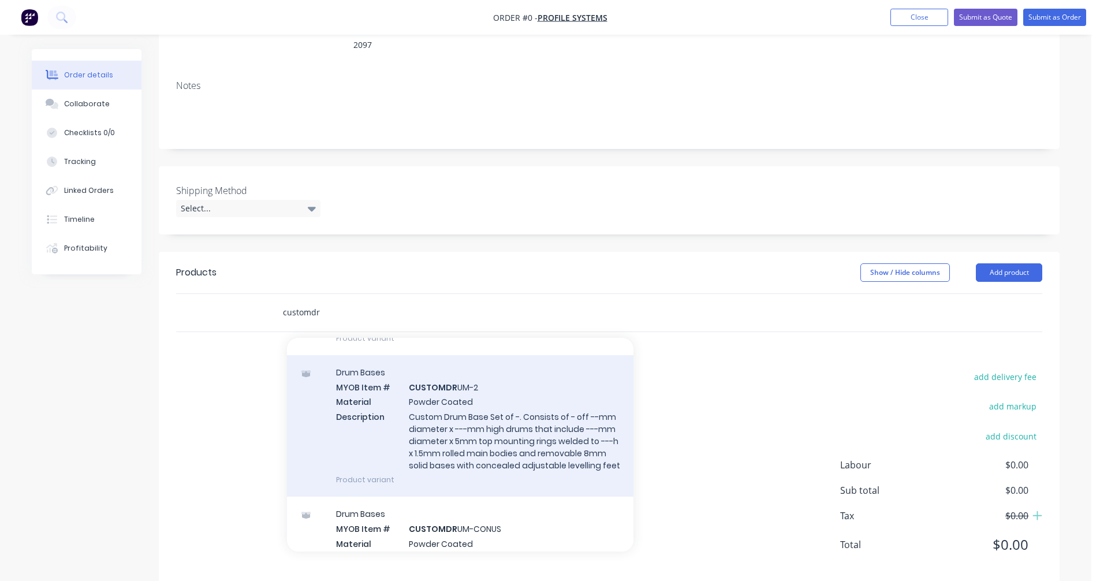
type input "customdr"
click at [460, 414] on div "Drum Bases MYOB Item # CUSTOMDR UM-2 Material Powder Coated Description Custom …" at bounding box center [460, 425] width 346 height 141
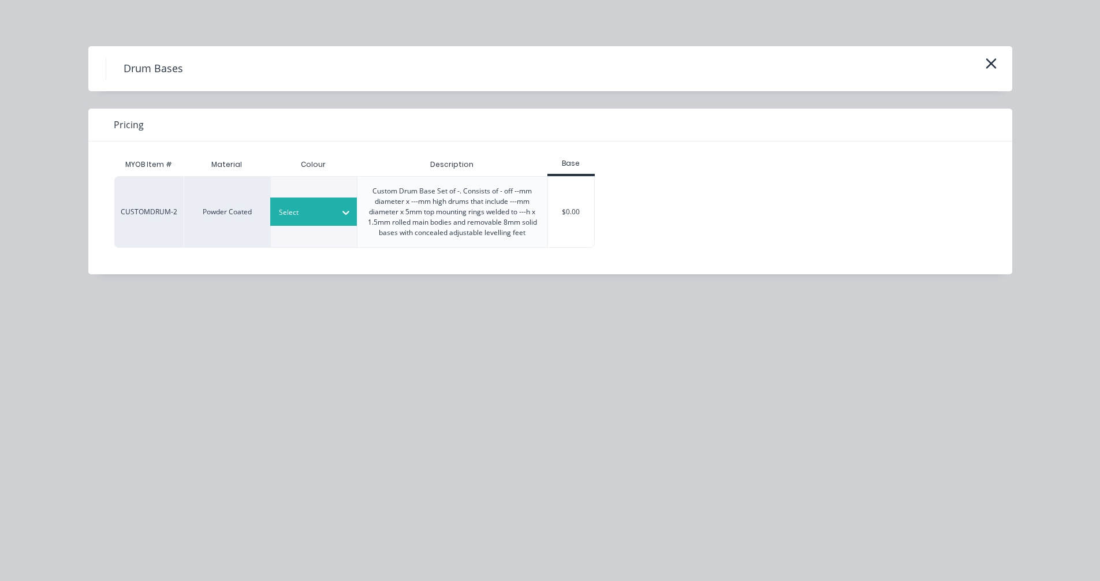
click at [331, 207] on div "Select" at bounding box center [303, 212] width 65 height 15
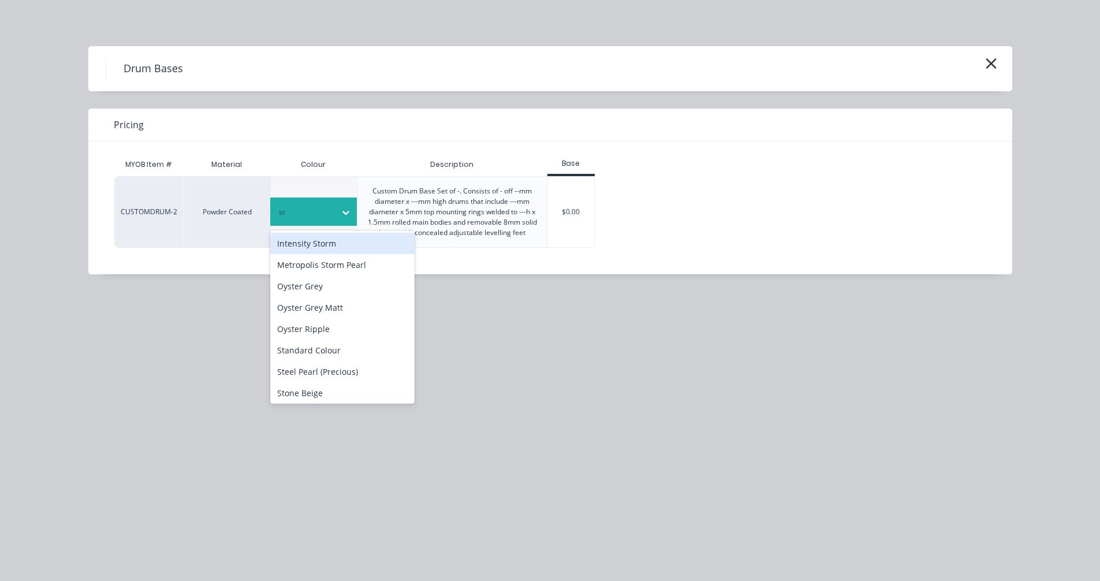
type input "sta"
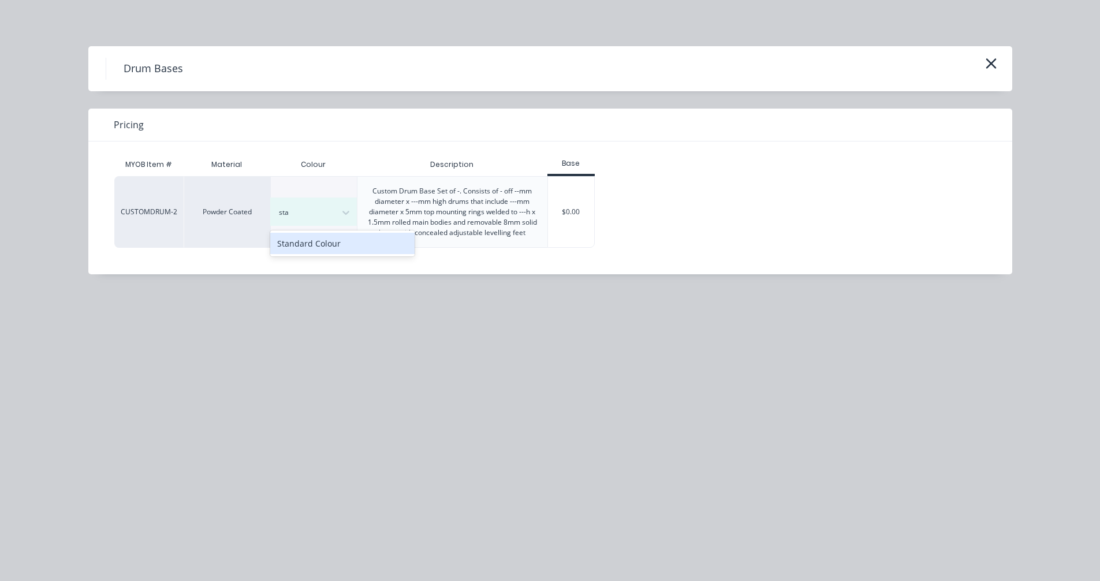
click at [334, 237] on div "Standard Colour" at bounding box center [342, 243] width 144 height 21
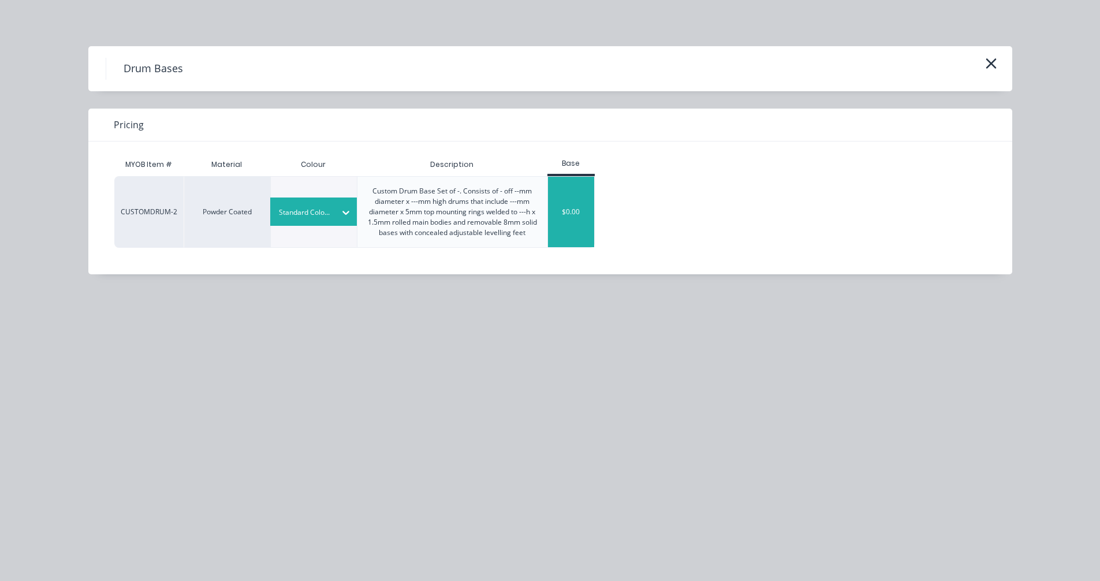
click at [565, 212] on div "$0.00" at bounding box center [571, 212] width 47 height 70
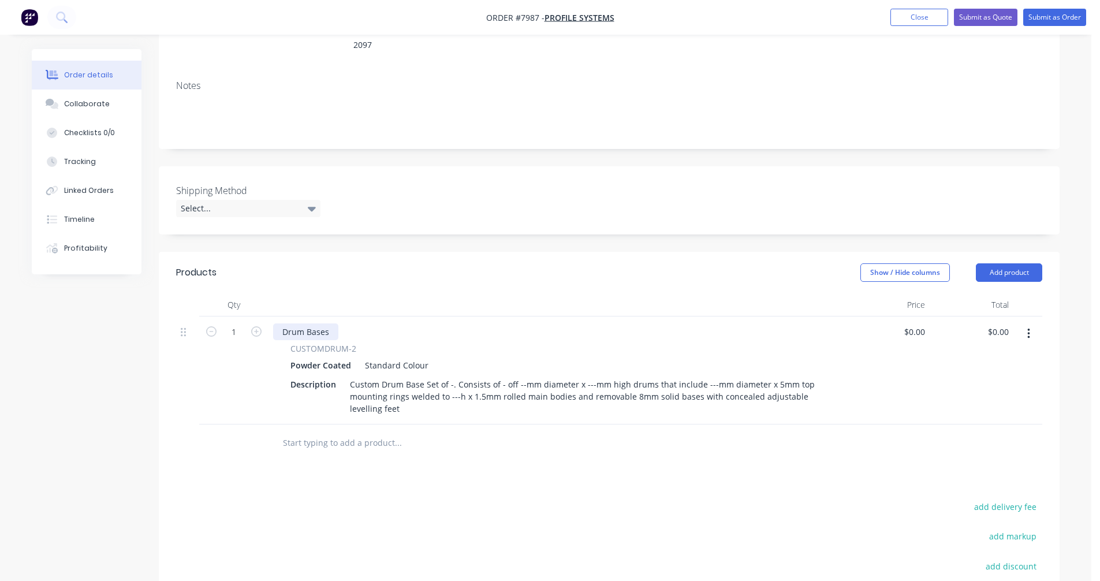
click at [334, 323] on div "Drum Bases" at bounding box center [305, 331] width 65 height 17
drag, startPoint x: 330, startPoint y: 315, endPoint x: 276, endPoint y: 315, distance: 53.7
click at [276, 323] on div "Drum Bases" at bounding box center [305, 331] width 65 height 17
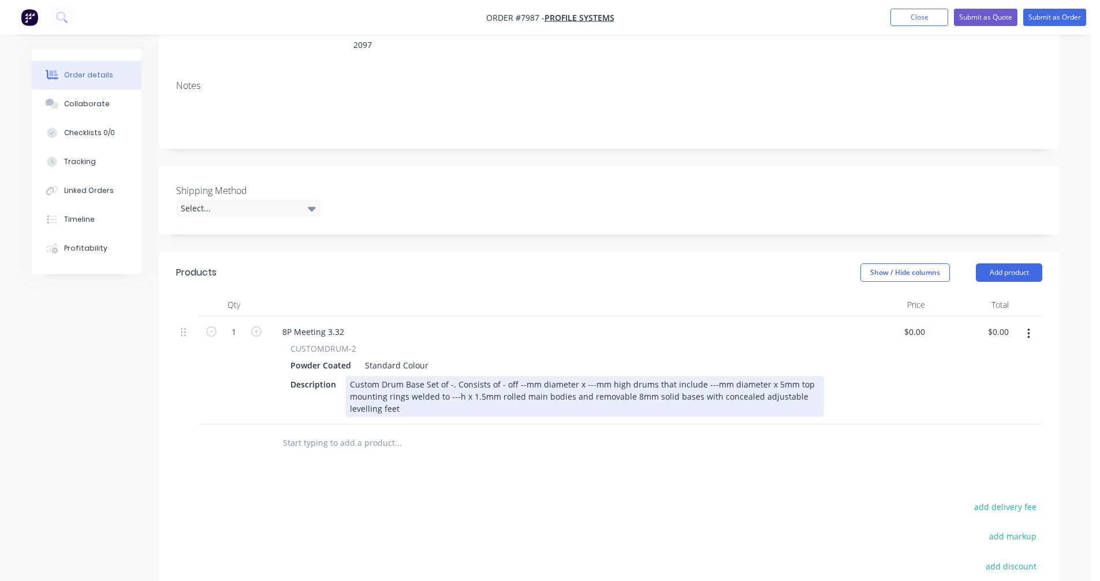
click at [450, 376] on div "Custom Drum Base Set of -. Consists of - off --mm diameter x ---mm high drums t…" at bounding box center [584, 396] width 479 height 41
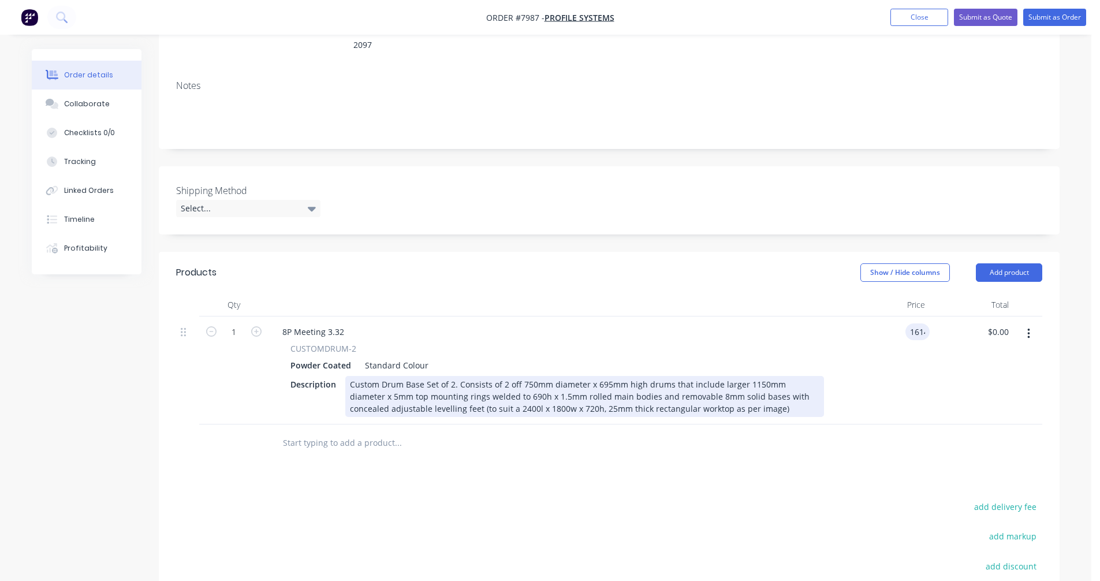
type input "$1,614.00"
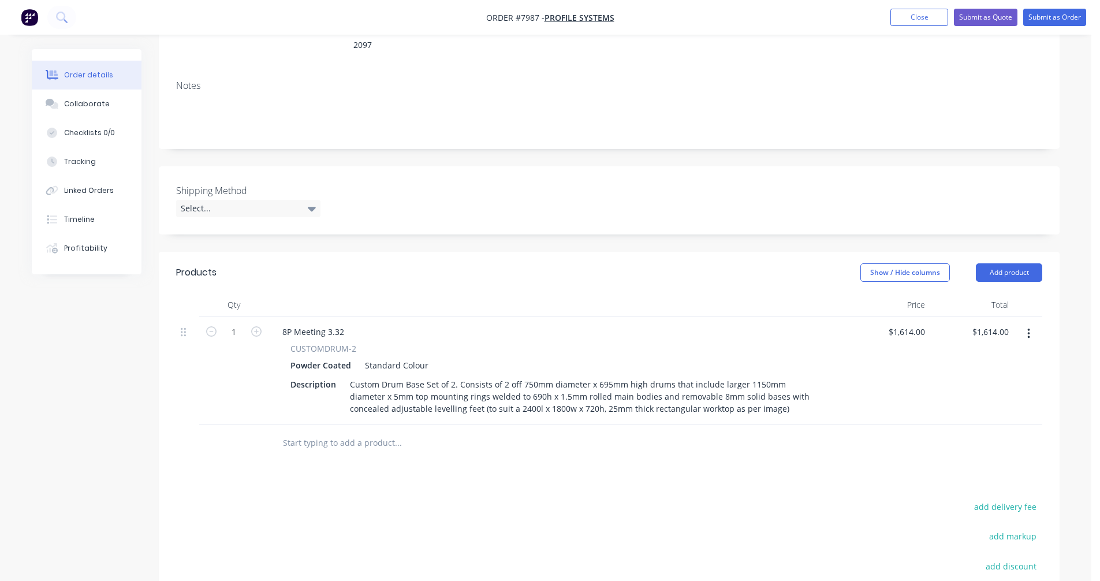
click at [1028, 328] on icon "button" at bounding box center [1028, 333] width 2 height 10
click at [982, 379] on div "Duplicate" at bounding box center [987, 387] width 89 height 17
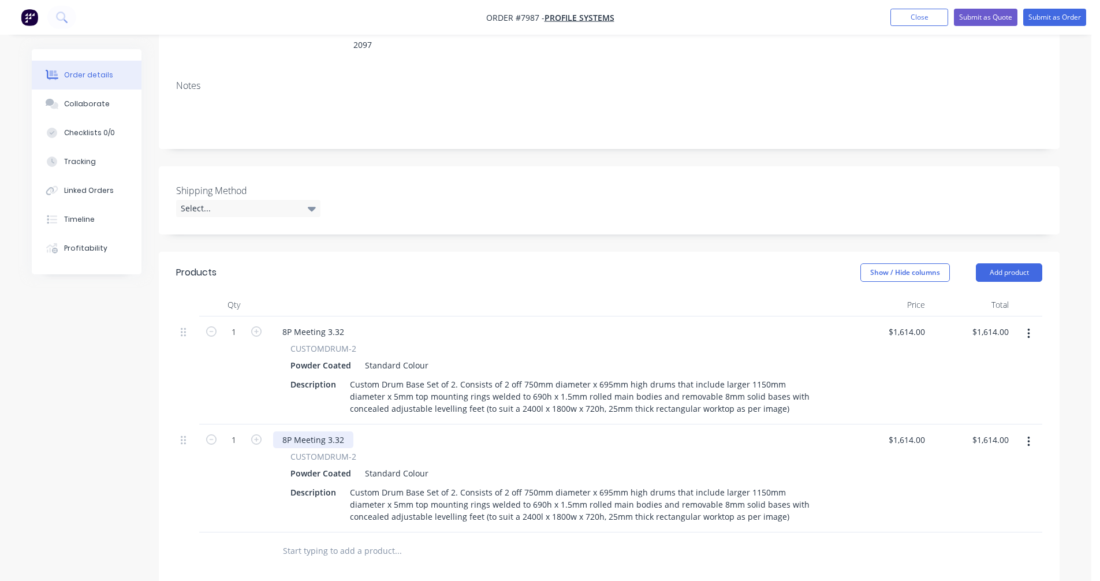
click at [343, 431] on div "8P Meeting 3.32" at bounding box center [313, 439] width 80 height 17
click at [625, 494] on div "Custom Drum Base Set of 2. Consists of 2 off 750mm diameter x 695mm high drums …" at bounding box center [584, 504] width 479 height 41
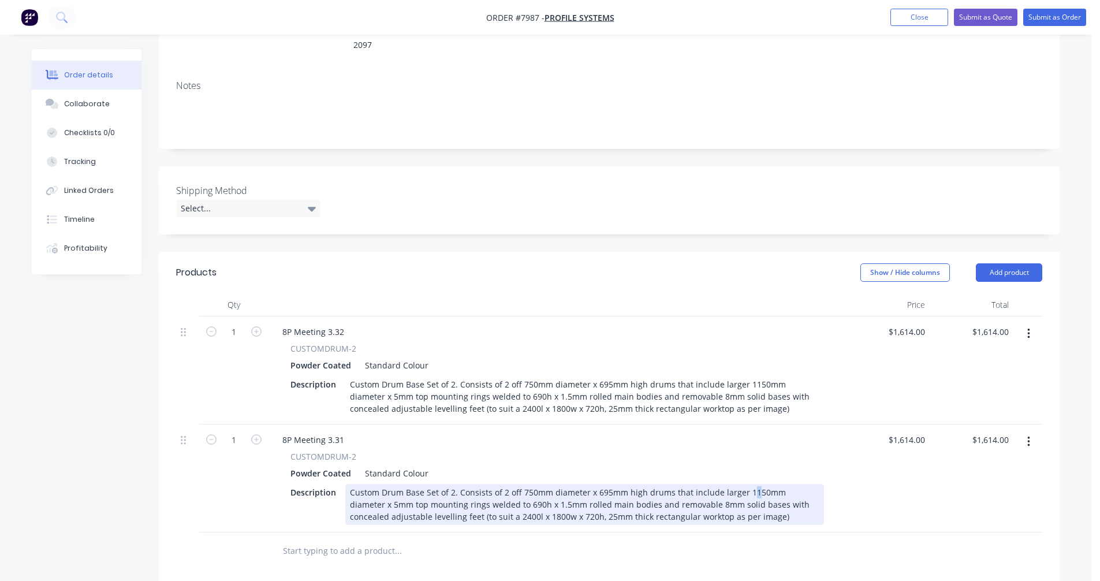
click at [749, 484] on div "Custom Drum Base Set of 2. Consists of 2 off 750mm diameter x 695mm high drums …" at bounding box center [584, 504] width 479 height 41
click at [713, 484] on div "Custom Drum Base Set of 2. Consists of 2 off 750mm diameter x 695mm high drums …" at bounding box center [584, 504] width 479 height 41
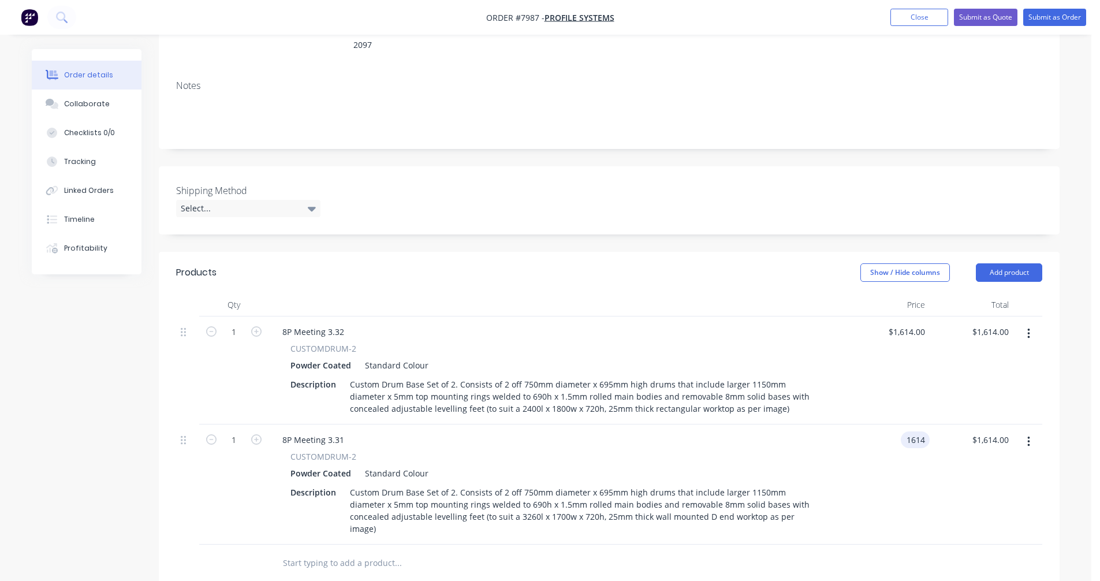
type input "$1,614.00"
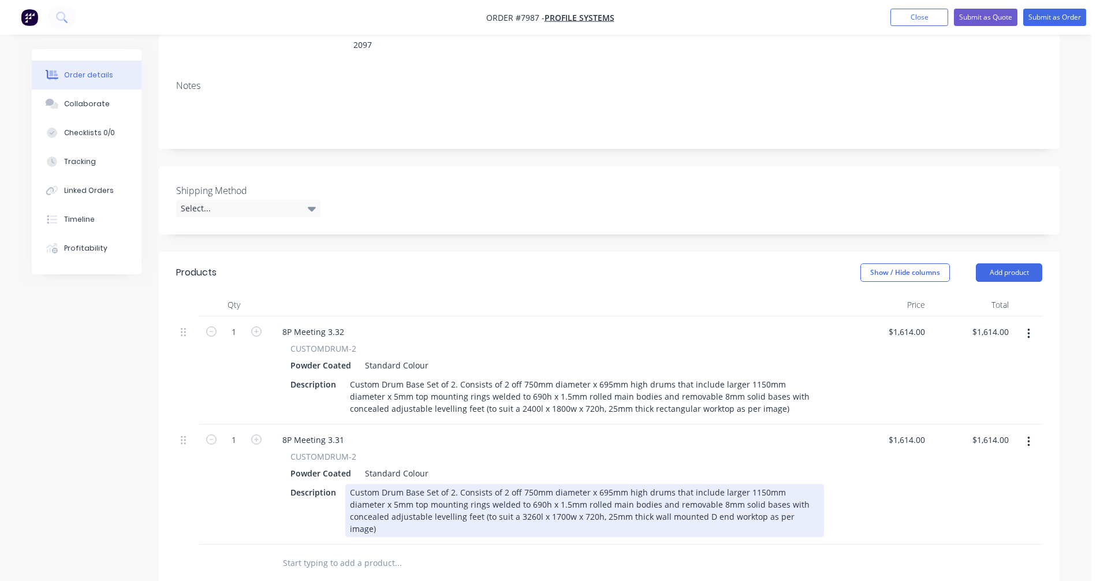
click at [488, 499] on div "Custom Drum Base Set of 2. Consists of 2 off 750mm diameter x 695mm high drums …" at bounding box center [584, 510] width 479 height 53
click at [610, 489] on div "Custom Drum Base Set of 2. Consists of 2 off 750mm diameter x 695mm high drums …" at bounding box center [584, 510] width 479 height 53
click at [608, 488] on div "Custom Drum Base Set of 2. Consists of 2 off 750mm diameter x 695mm high drums …" at bounding box center [584, 510] width 479 height 53
click at [452, 484] on div "Custom Drum Base Set of 2. Consists of 2 off 750mm diameter x 695mm high drums …" at bounding box center [584, 510] width 479 height 53
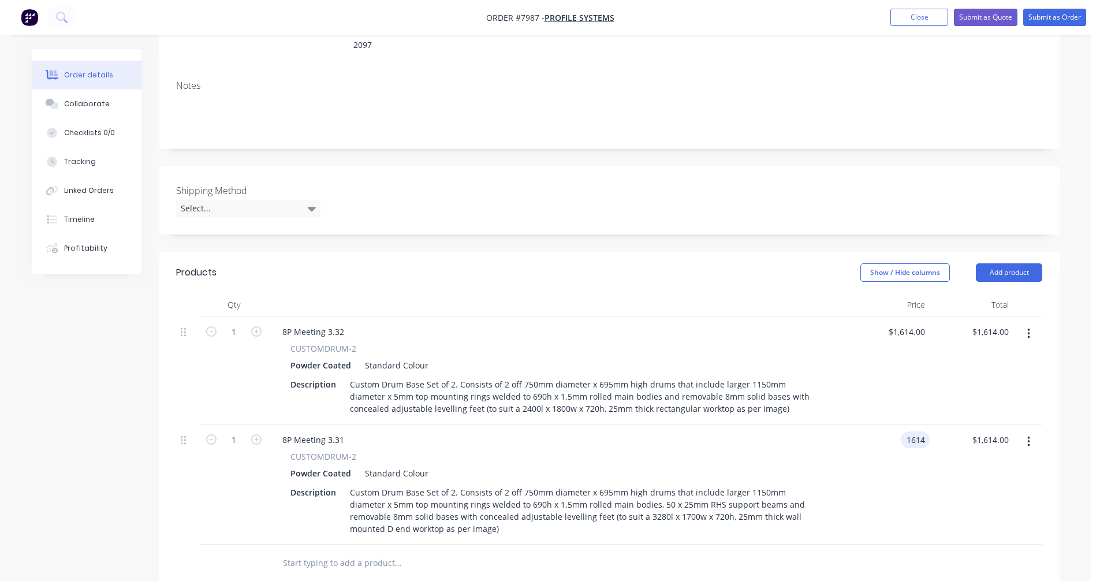
type input "$1,614.00"
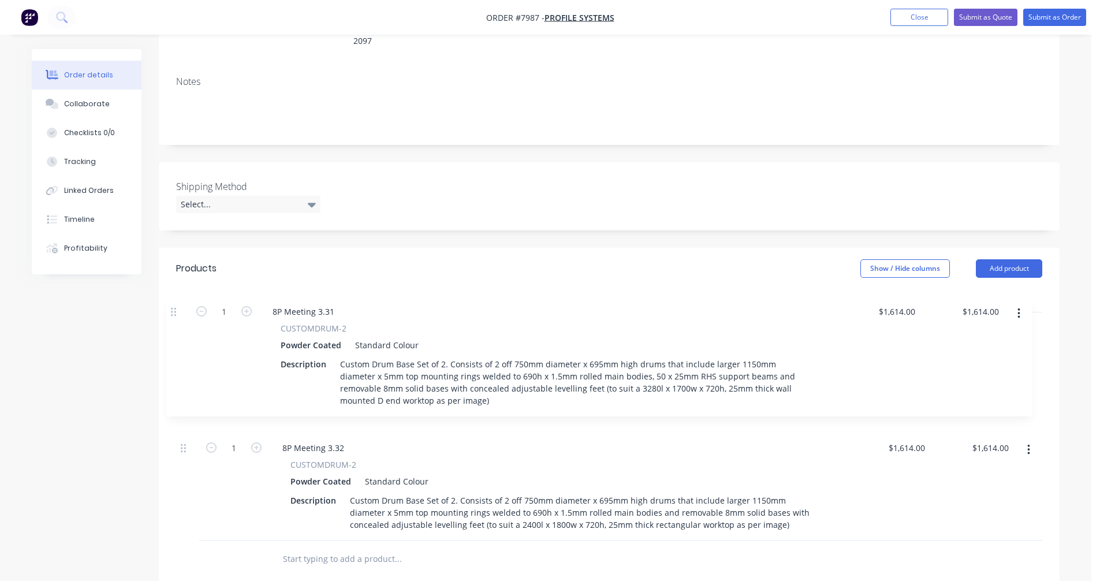
drag, startPoint x: 185, startPoint y: 427, endPoint x: 177, endPoint y: 312, distance: 115.2
click at [177, 312] on div "1 8P Meeting 3.32 CUSTOMDRUM-2 Powder Coated Standard Colour Description Custom…" at bounding box center [609, 426] width 866 height 228
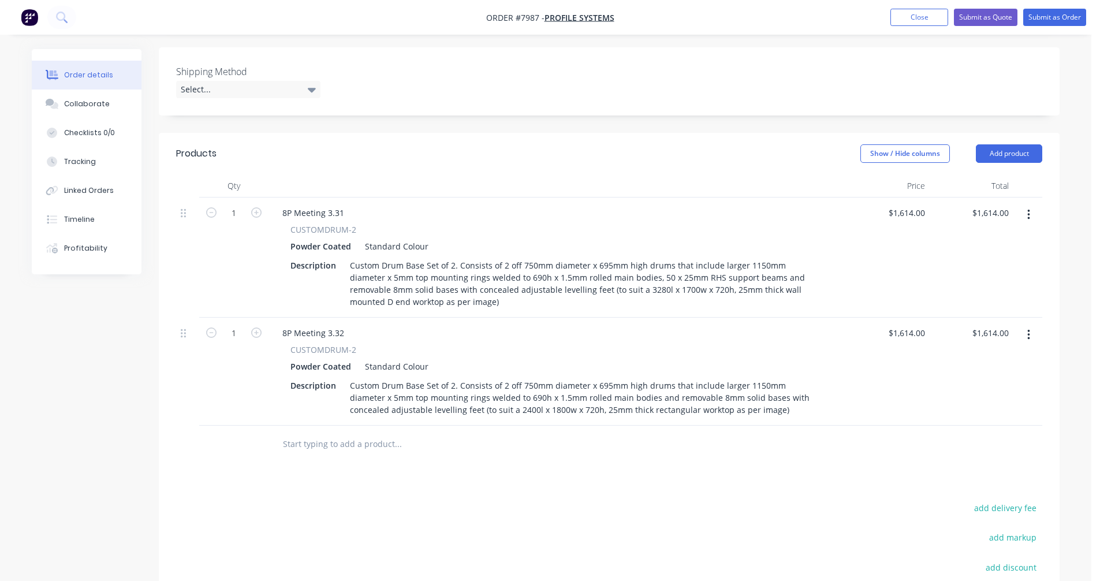
scroll to position [293, 0]
click at [344, 432] on input "text" at bounding box center [397, 443] width 231 height 23
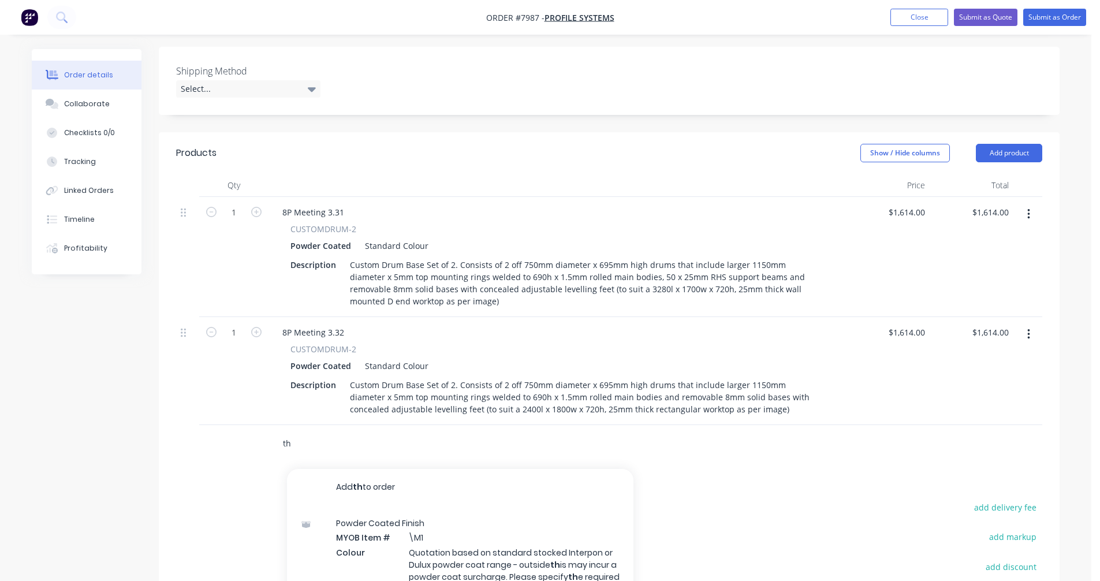
type input "t"
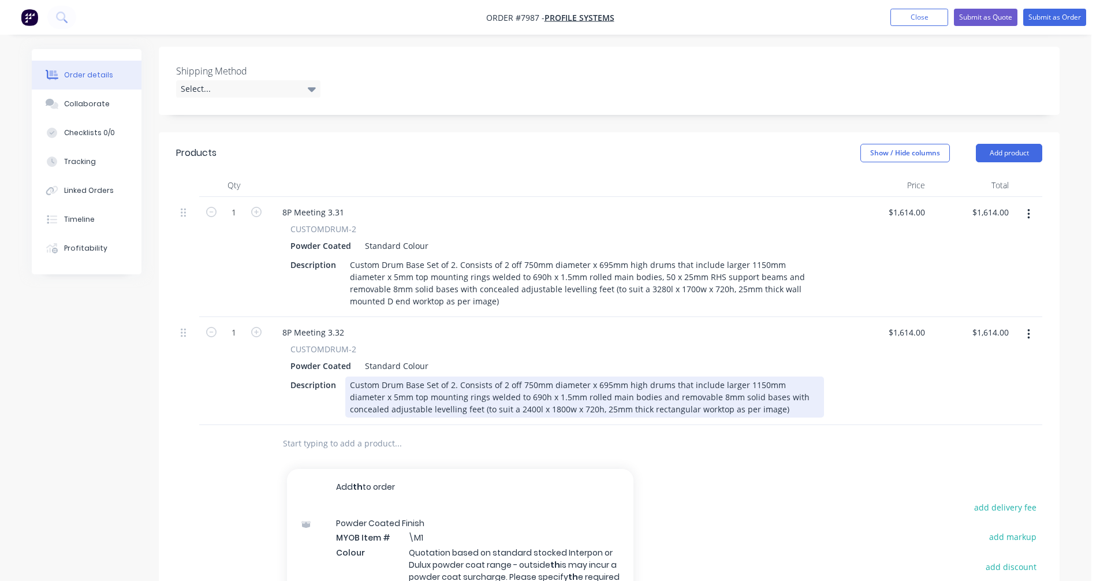
click at [618, 391] on div "Custom Drum Base Set of 2. Consists of 2 off 750mm diameter x 695mm high drums …" at bounding box center [584, 396] width 479 height 41
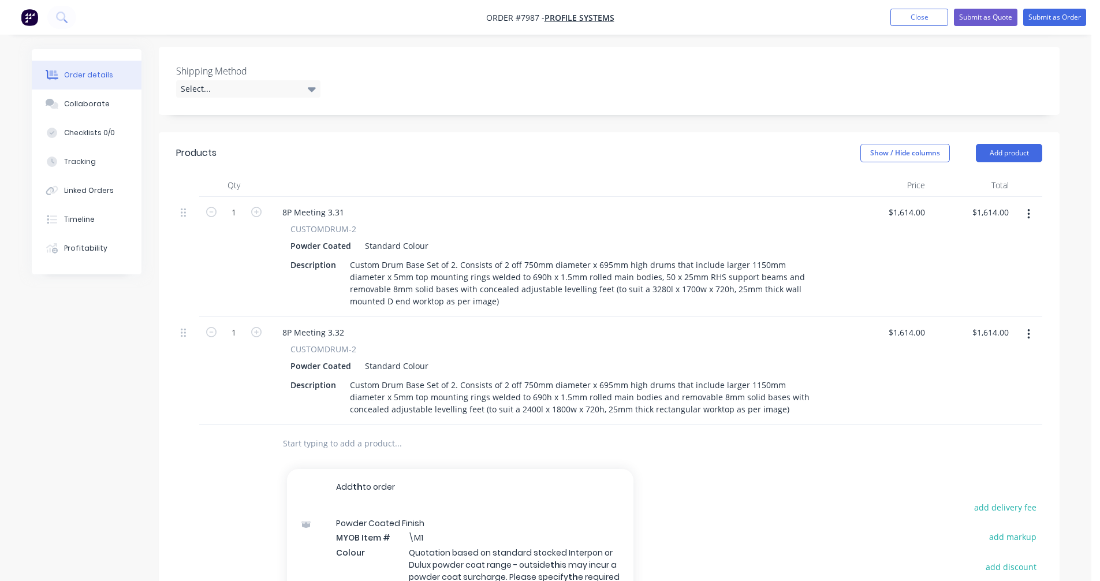
click at [299, 432] on input "text" at bounding box center [397, 443] width 231 height 23
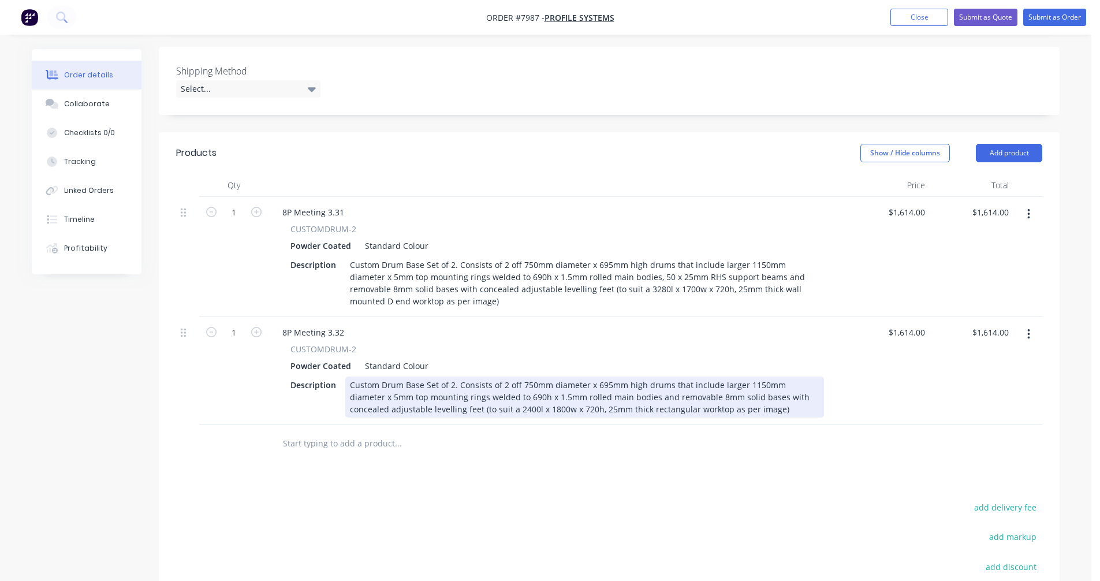
click at [570, 381] on div "Custom Drum Base Set of 2. Consists of 2 off 750mm diameter x 695mm high drums …" at bounding box center [584, 396] width 479 height 41
click at [641, 377] on div "Custom Drum Base Set of 2. Consists of 2 off 750mm diameter x 695mm high drums …" at bounding box center [584, 396] width 479 height 41
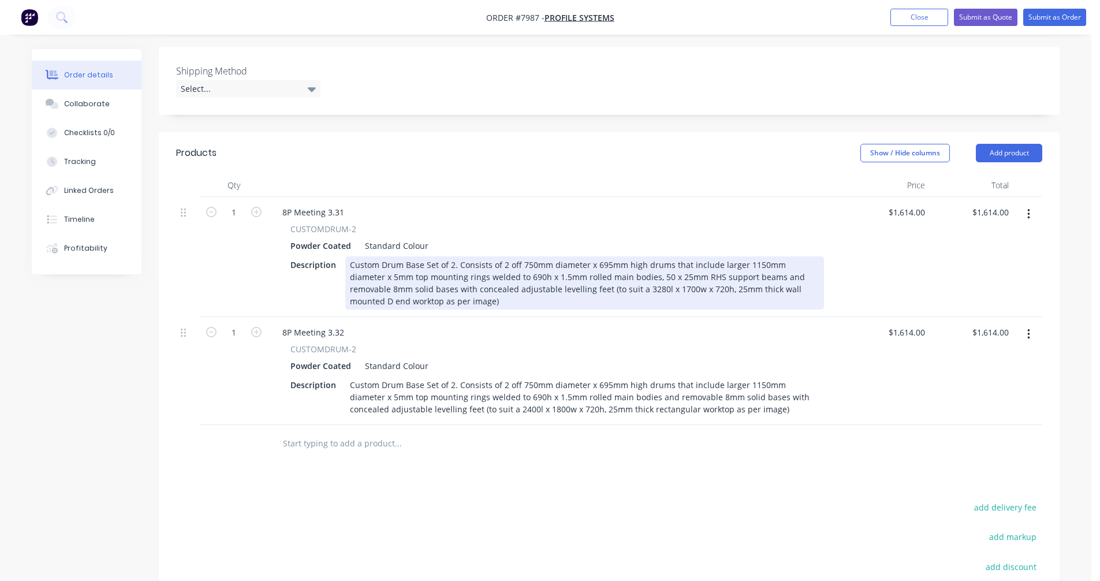
click at [616, 261] on div "Custom Drum Base Set of 2. Consists of 2 off 750mm diameter x 695mm high drums …" at bounding box center [584, 282] width 479 height 53
type input "$1,959.00"
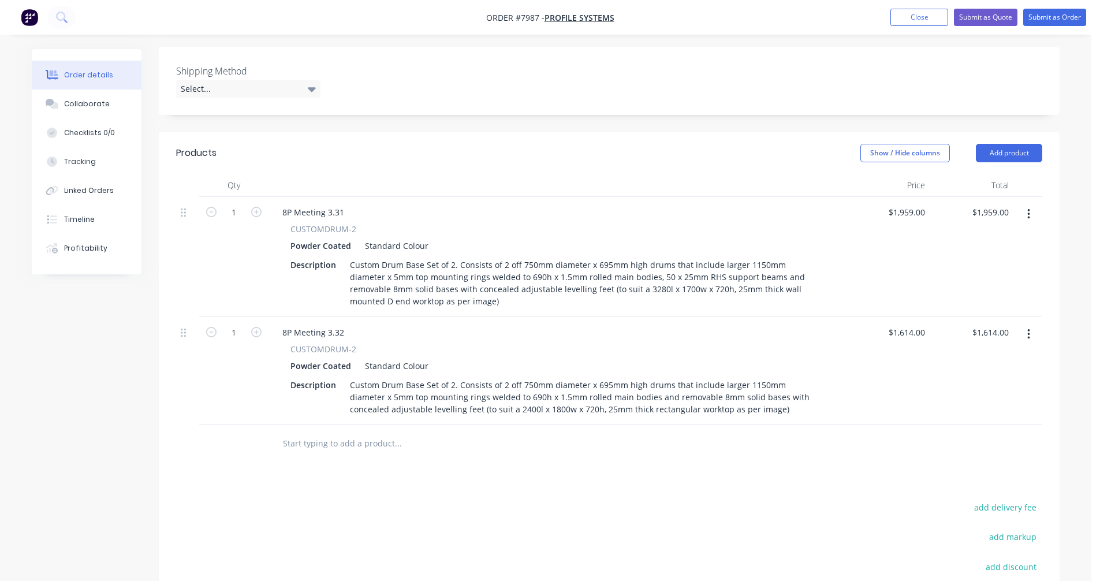
click at [310, 432] on input "text" at bounding box center [397, 443] width 231 height 23
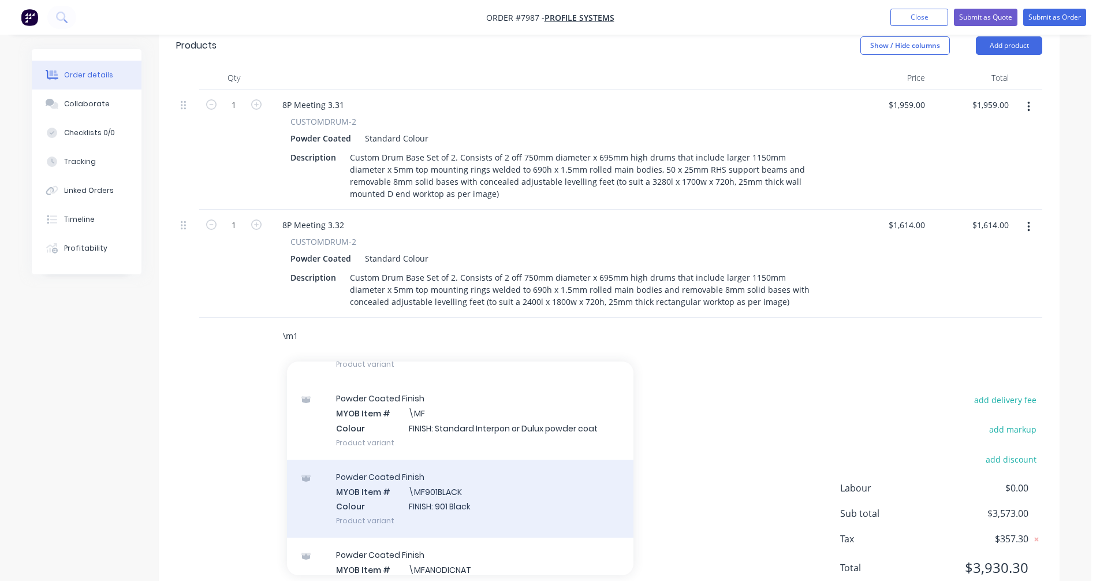
scroll to position [408, 0]
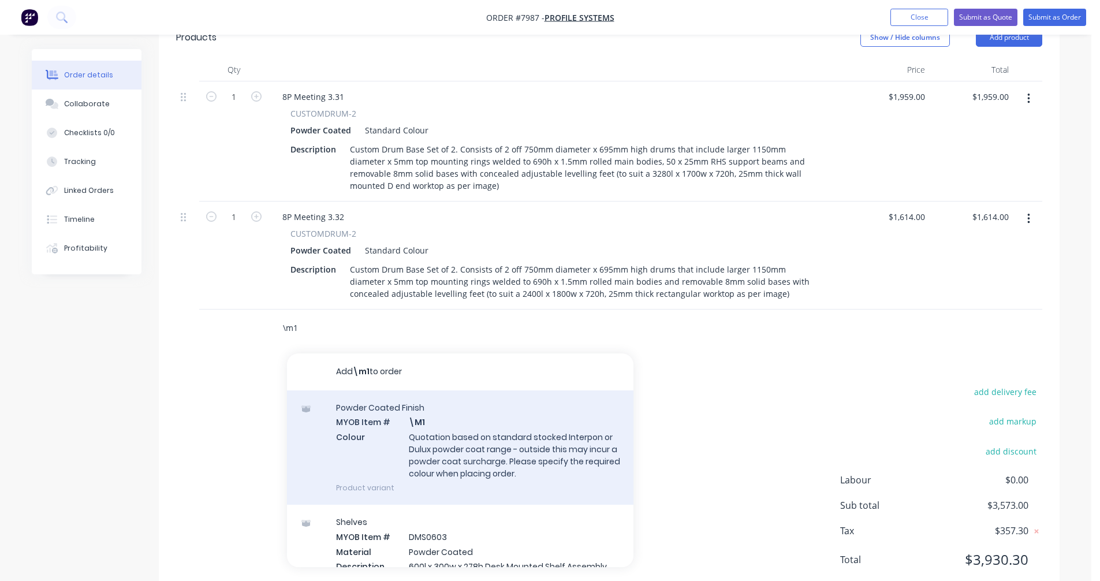
type input "\m1"
click at [492, 439] on div "Powder Coated Finish MYOB Item # \M1 Colour Quotation based on standard stocked…" at bounding box center [460, 447] width 346 height 114
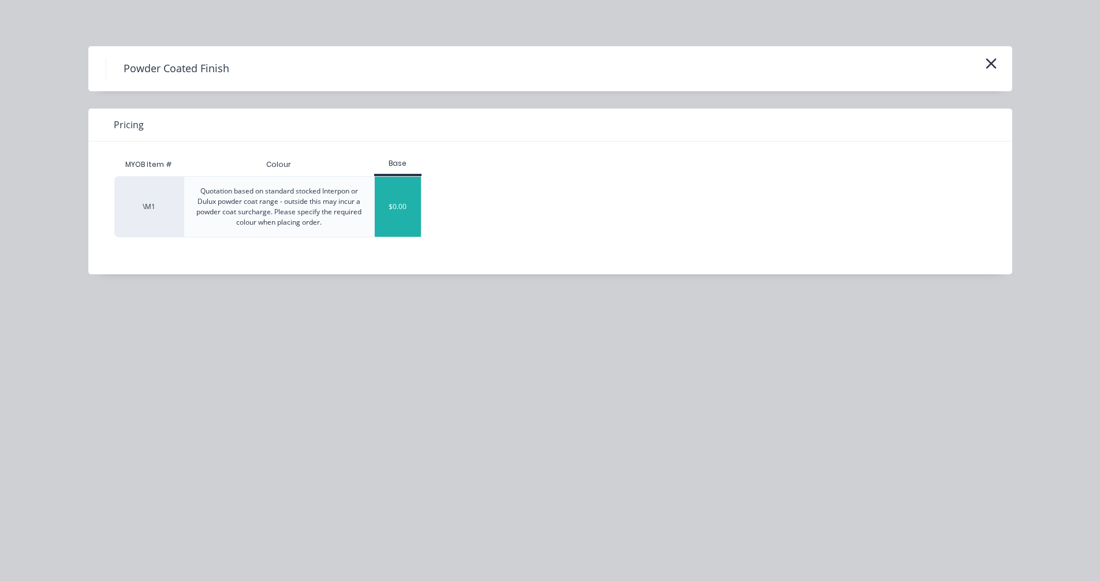
click at [408, 201] on div "$0.00" at bounding box center [398, 207] width 47 height 60
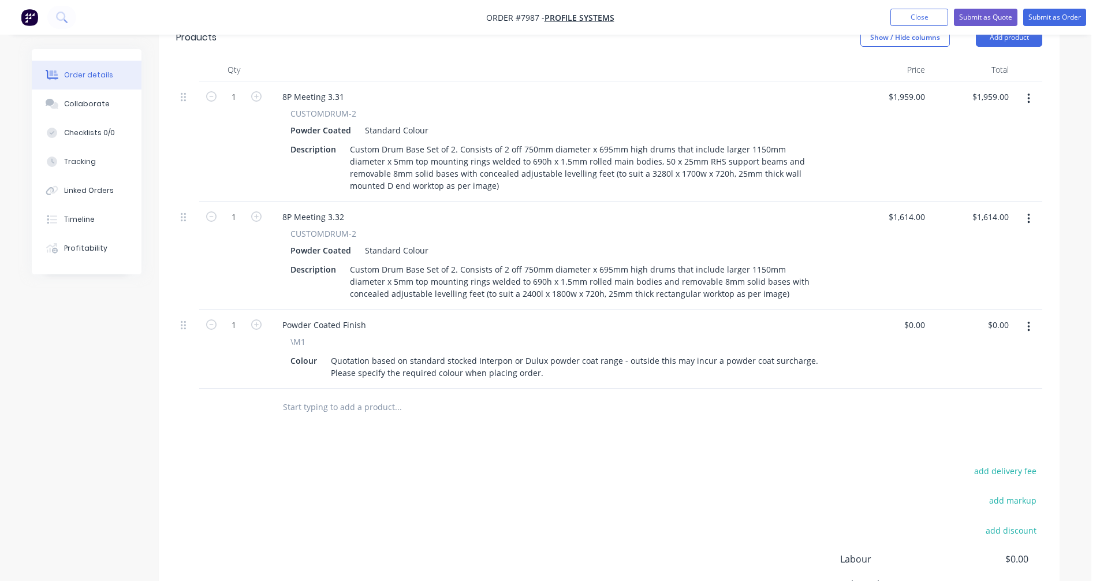
click at [319, 395] on input "text" at bounding box center [397, 406] width 231 height 23
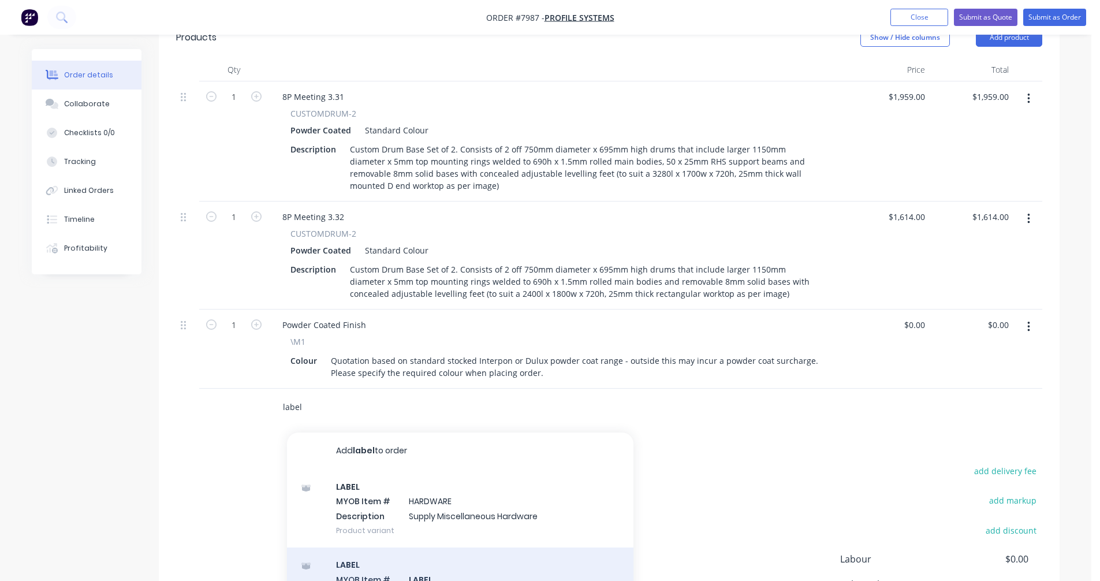
type input "label"
click at [420, 562] on div "LABEL MYOB Item # LABEL Description LABEL As Product variant" at bounding box center [460, 586] width 346 height 78
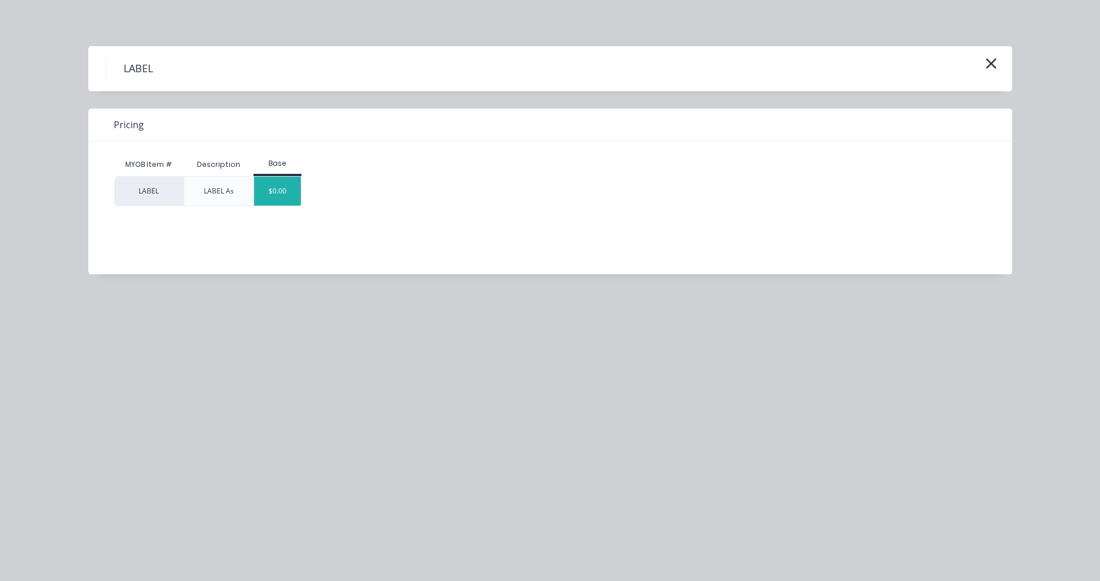
click at [286, 191] on div "$0.00" at bounding box center [277, 191] width 47 height 29
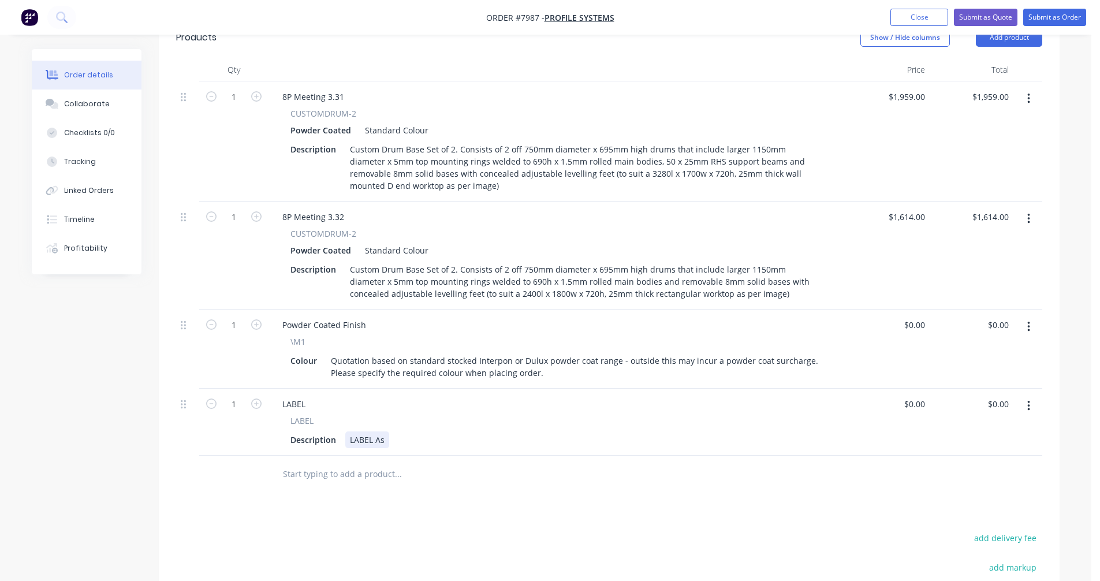
click at [383, 431] on div "LABEL As" at bounding box center [367, 439] width 44 height 17
type input "$0.00"
click at [994, 20] on button "Submit as Quote" at bounding box center [985, 17] width 63 height 17
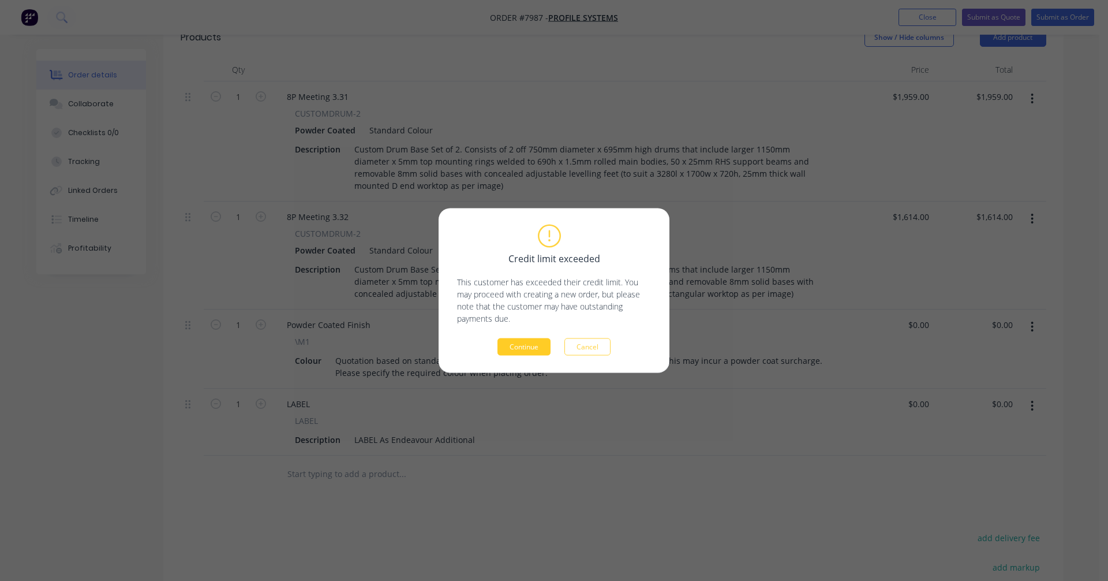
click at [525, 350] on button "Continue" at bounding box center [524, 346] width 53 height 17
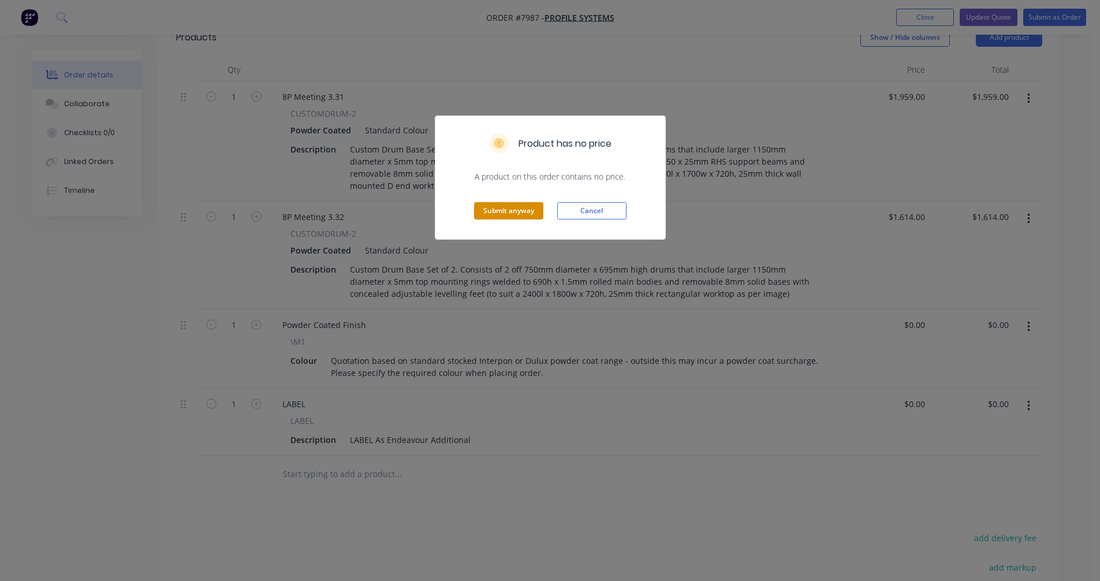
click at [515, 216] on button "Submit anyway" at bounding box center [508, 210] width 69 height 17
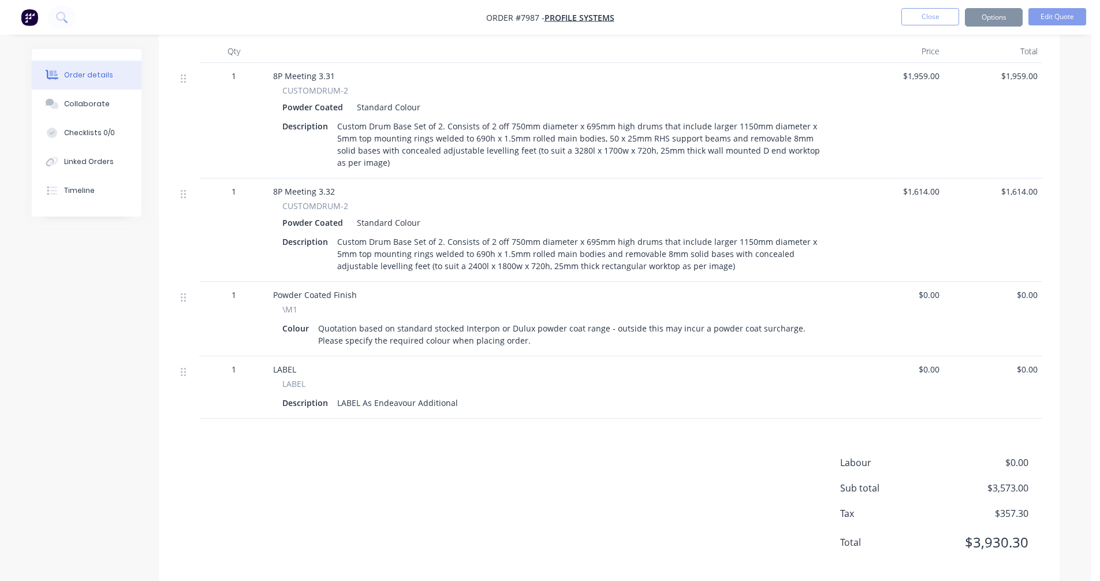
scroll to position [394, 0]
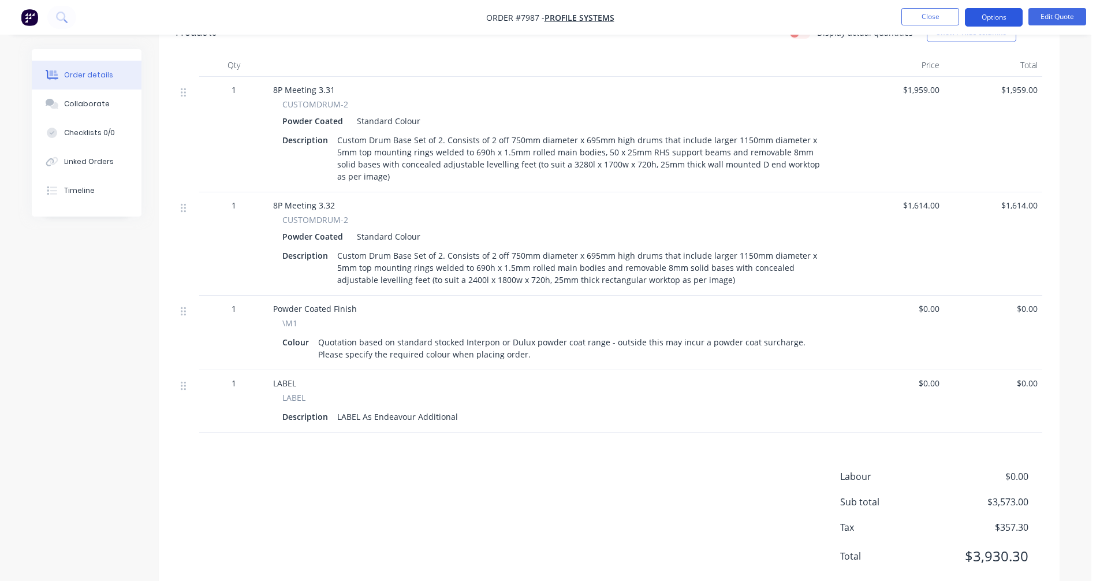
click at [995, 18] on button "Options" at bounding box center [994, 17] width 58 height 18
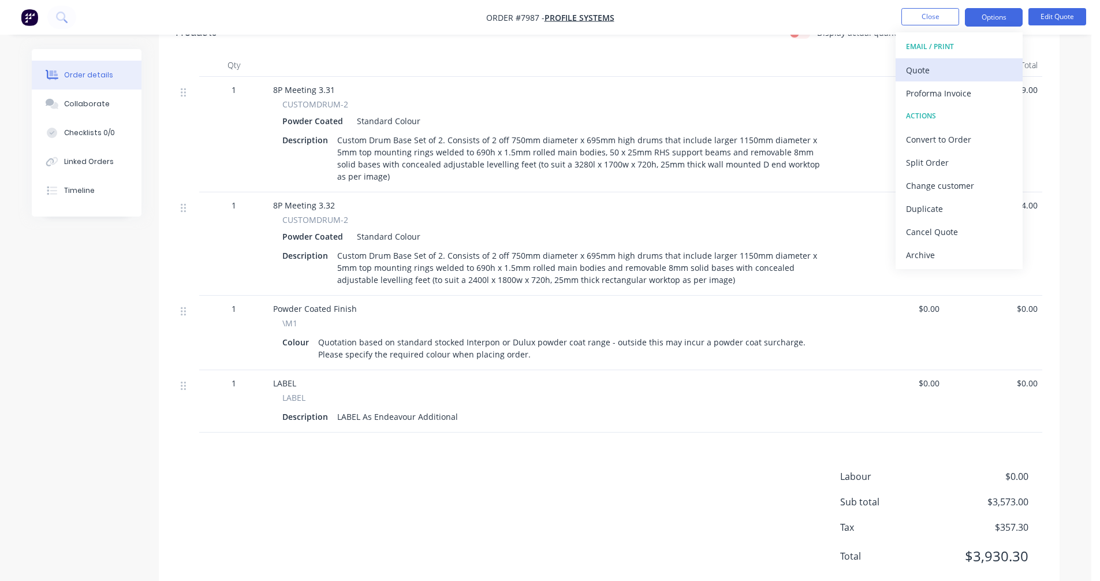
click at [914, 72] on div "Quote" at bounding box center [959, 70] width 106 height 17
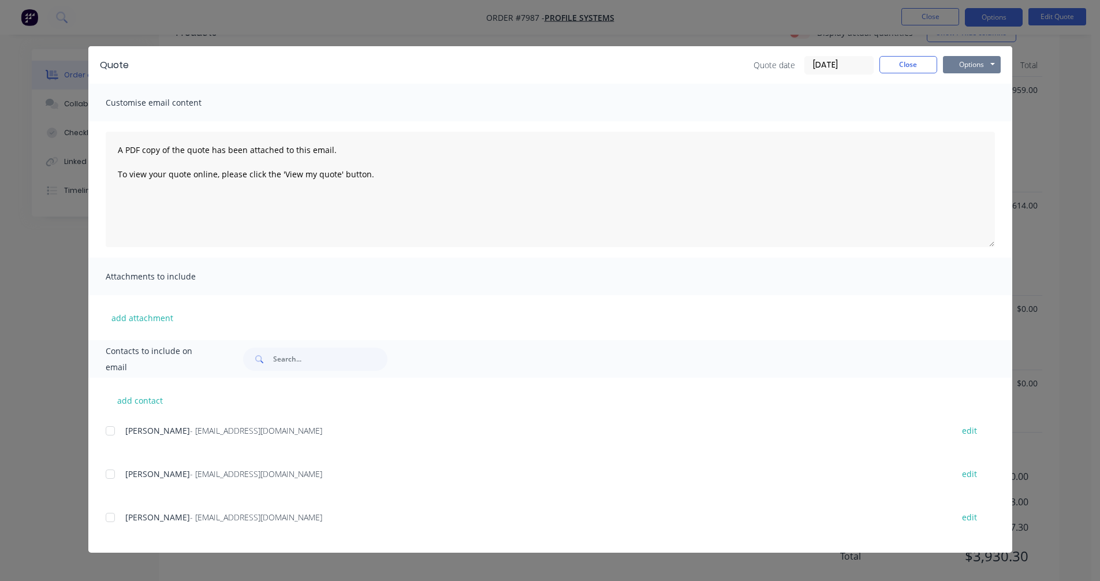
click at [973, 63] on button "Options" at bounding box center [972, 64] width 58 height 17
click at [988, 85] on button "Preview" at bounding box center [980, 85] width 74 height 19
click at [893, 62] on button "Close" at bounding box center [908, 64] width 58 height 17
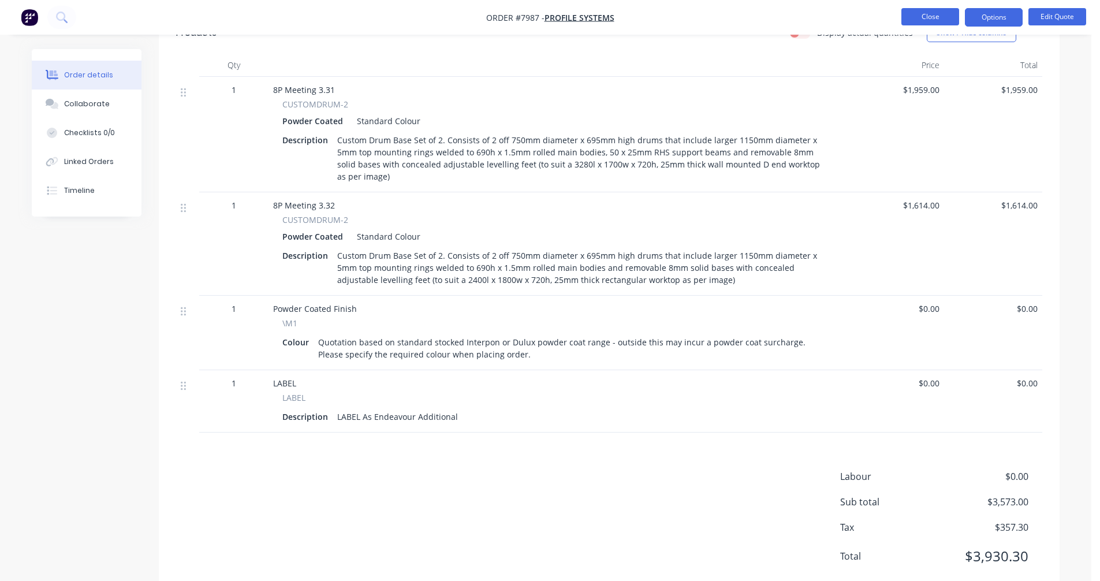
click at [926, 21] on button "Close" at bounding box center [930, 16] width 58 height 17
